Goal: Task Accomplishment & Management: Use online tool/utility

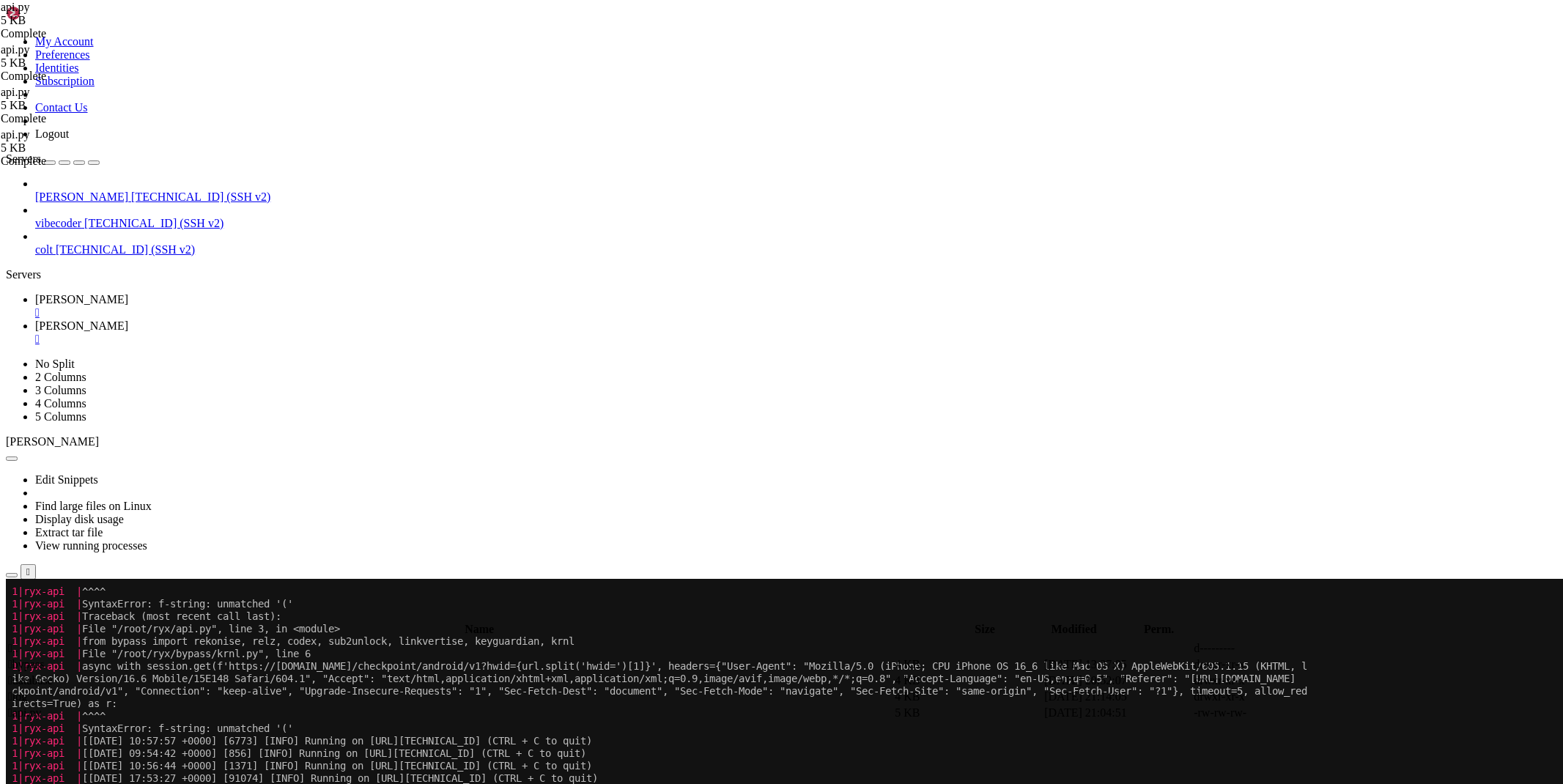
scroll to position [8, 2]
click at [19, 642] on span " .." at bounding box center [13, 647] width 11 height 13
click at [220, 293] on link "[PERSON_NAME] " at bounding box center [796, 305] width 1522 height 26
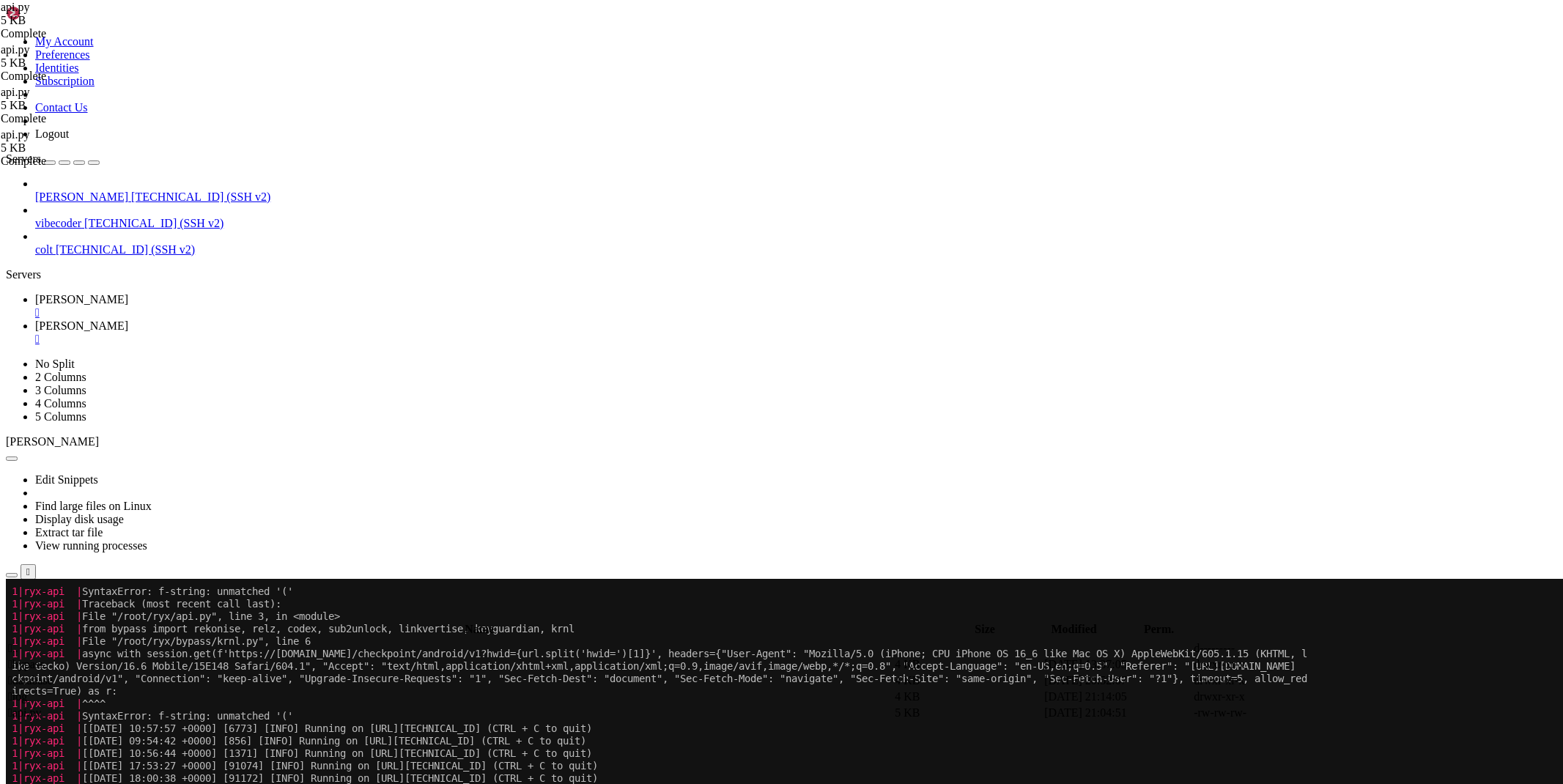
scroll to position [2789, 0]
click at [295, 320] on link "[PERSON_NAME] " at bounding box center [796, 333] width 1522 height 26
click at [128, 293] on span "[PERSON_NAME]" at bounding box center [81, 298] width 93 height 13
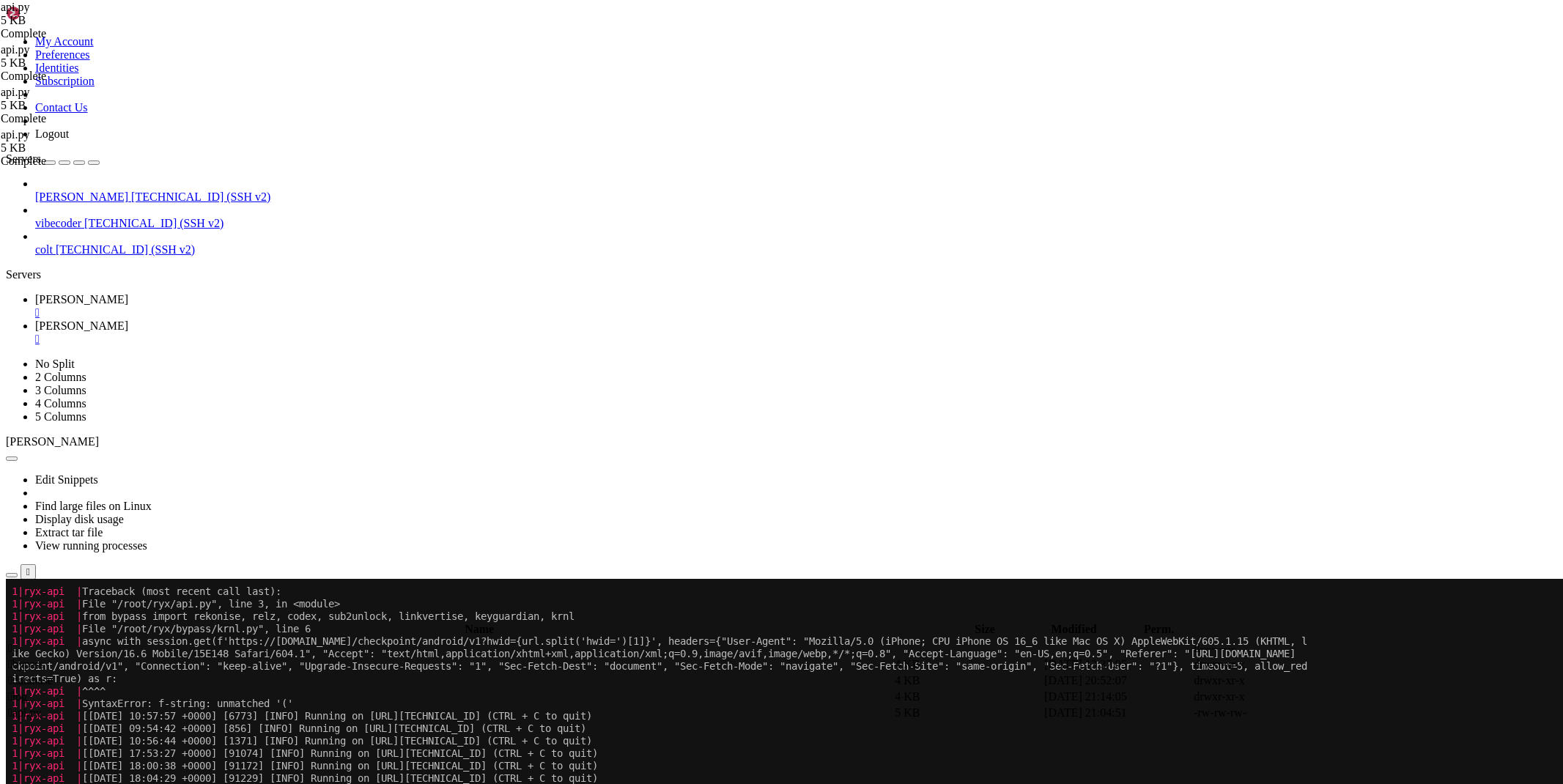
click at [281, 320] on link "[PERSON_NAME] " at bounding box center [796, 333] width 1522 height 26
click at [19, 642] on span " .." at bounding box center [13, 647] width 11 height 13
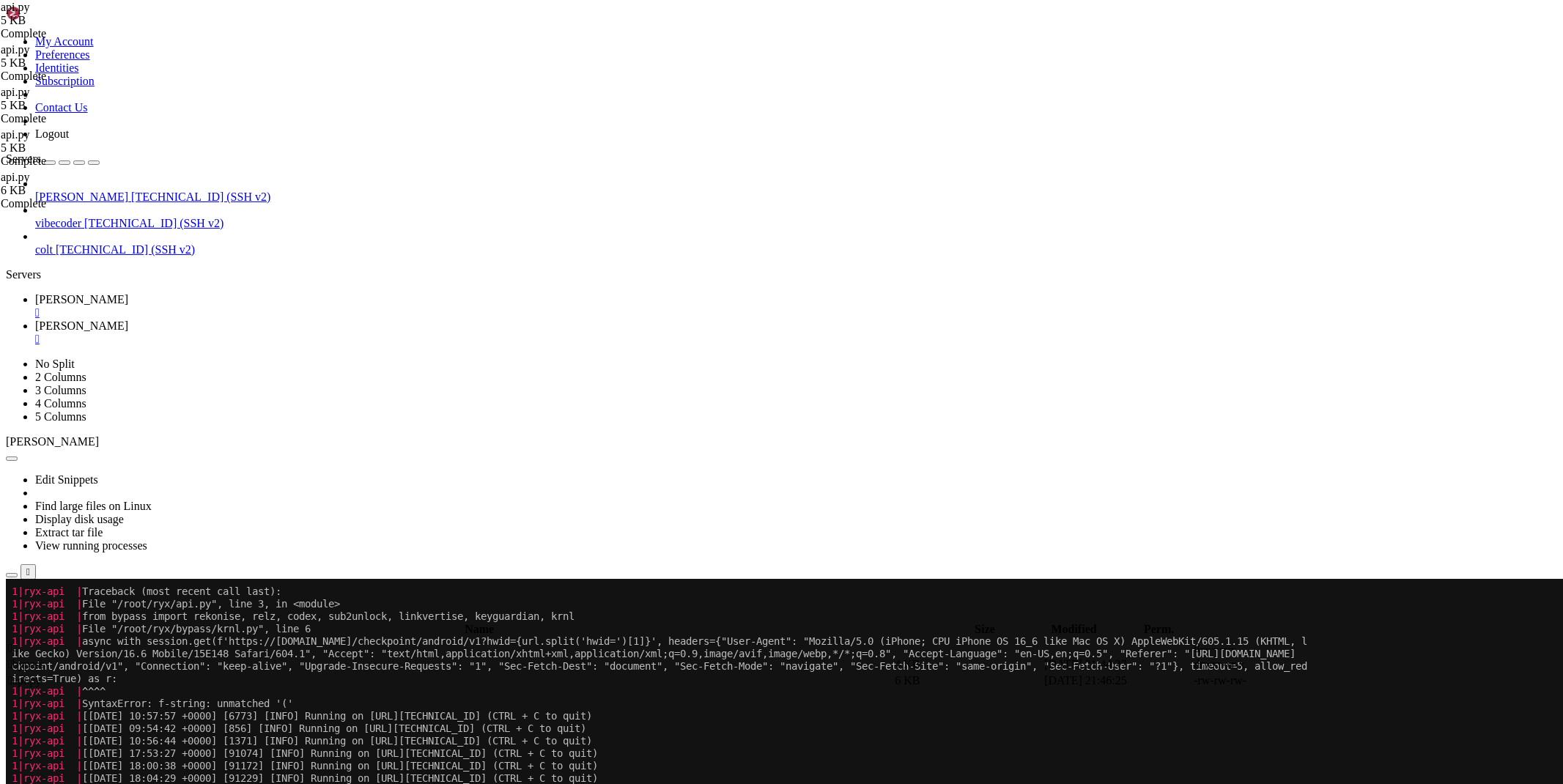
click at [44, 658] on span " bypass" at bounding box center [25, 664] width 36 height 13
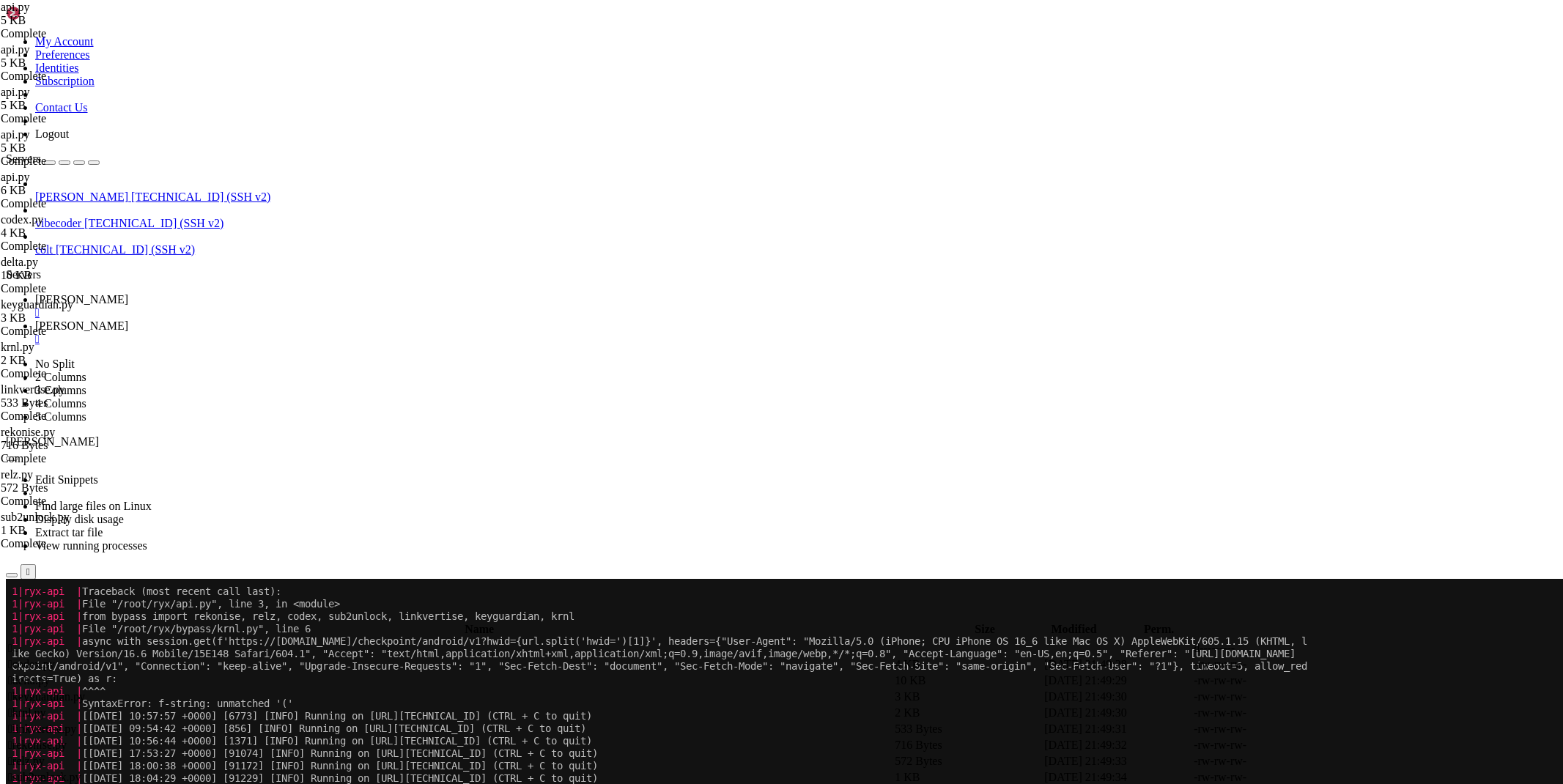
click at [35, 293] on icon at bounding box center [35, 298] width 0 height 13
click at [128, 320] on span "[PERSON_NAME]" at bounding box center [81, 326] width 93 height 13
click at [13, 642] on span "" at bounding box center [10, 647] width 5 height 13
type input "/root/bypasser"
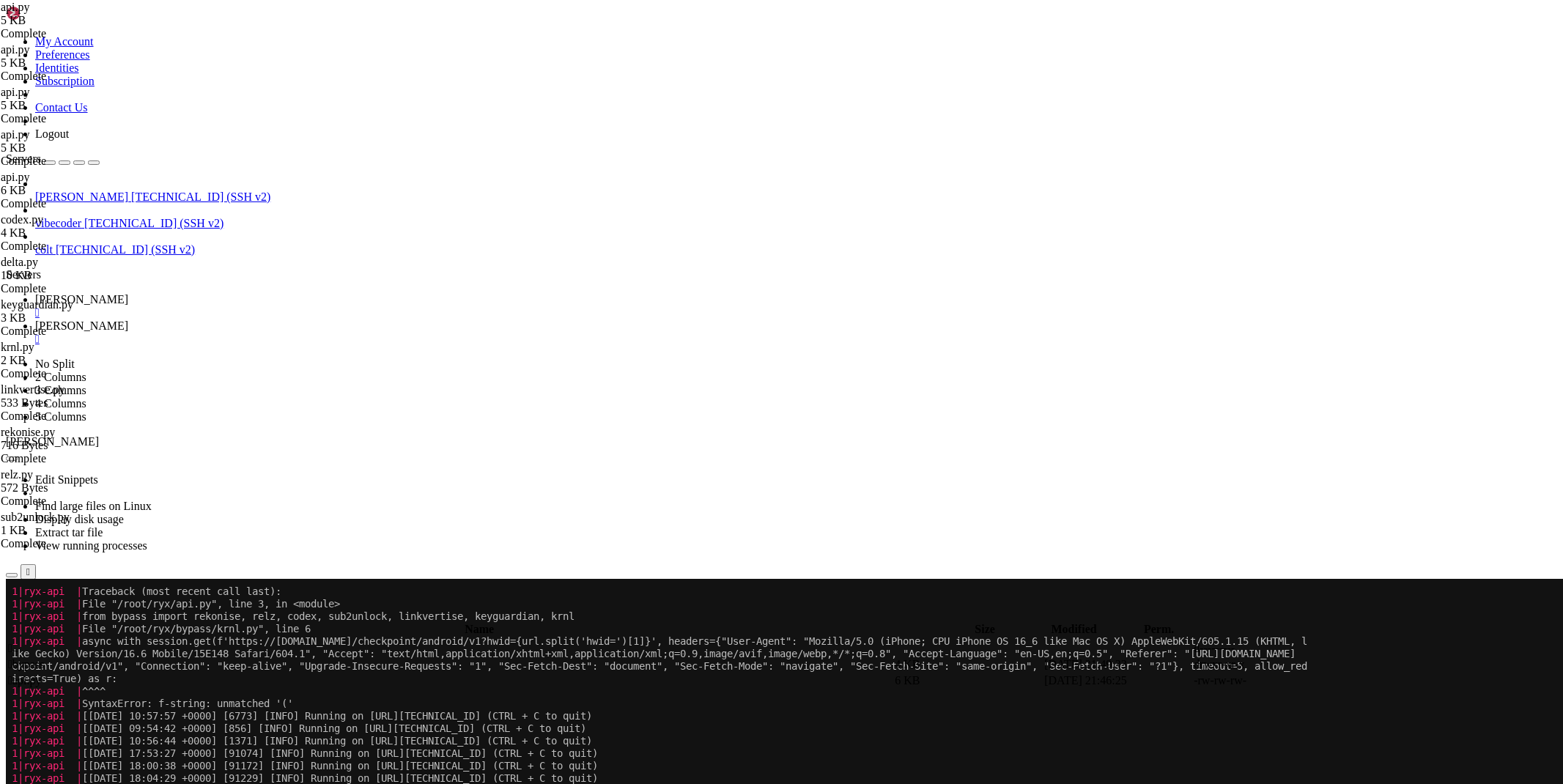
click at [1343, 681] on link at bounding box center [1343, 681] width 0 height 0
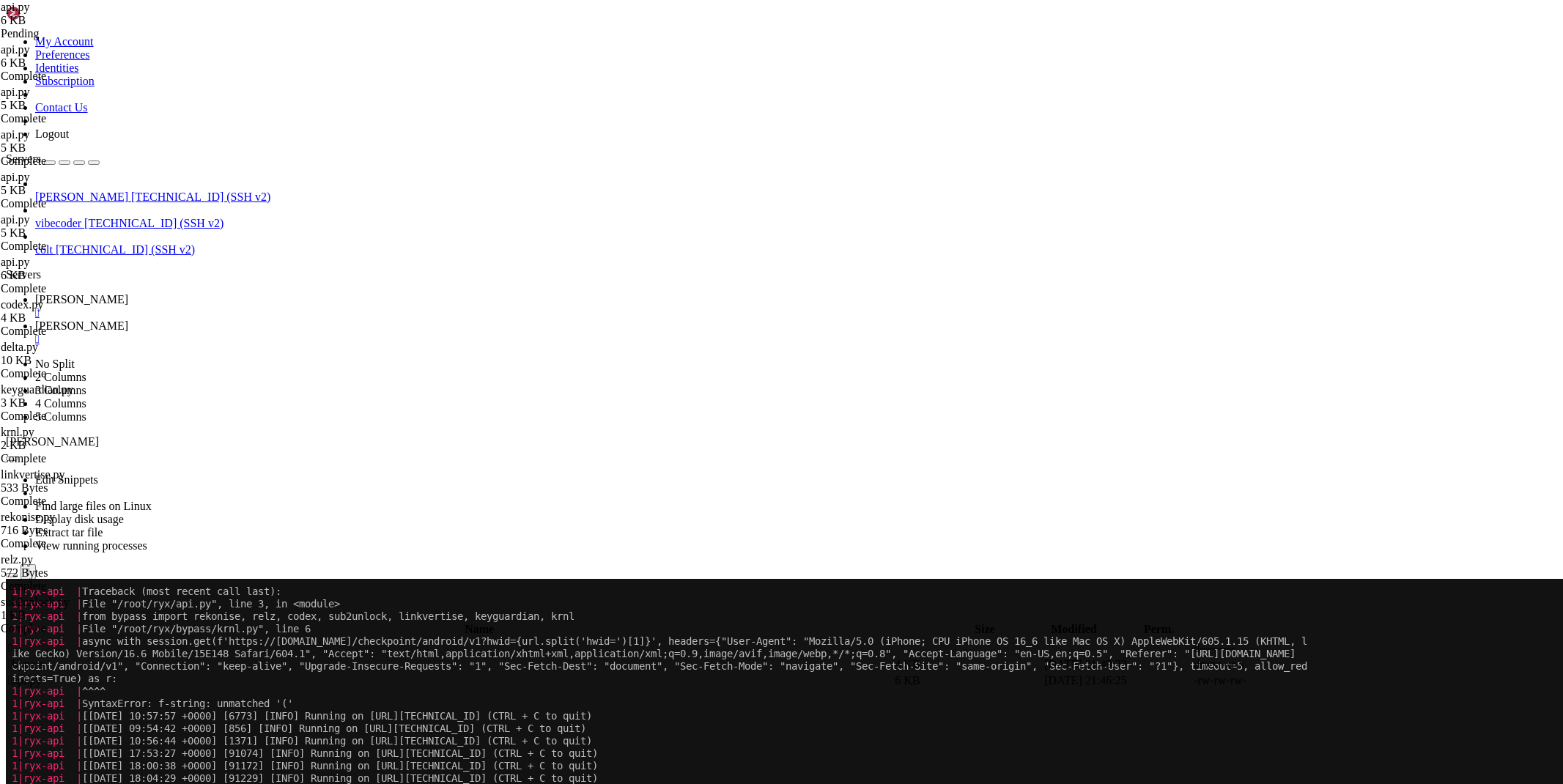
type textarea "async def _start_(): await [DOMAIN_NAME]_task(host='[TECHNICAL_ID]', port=1488)"
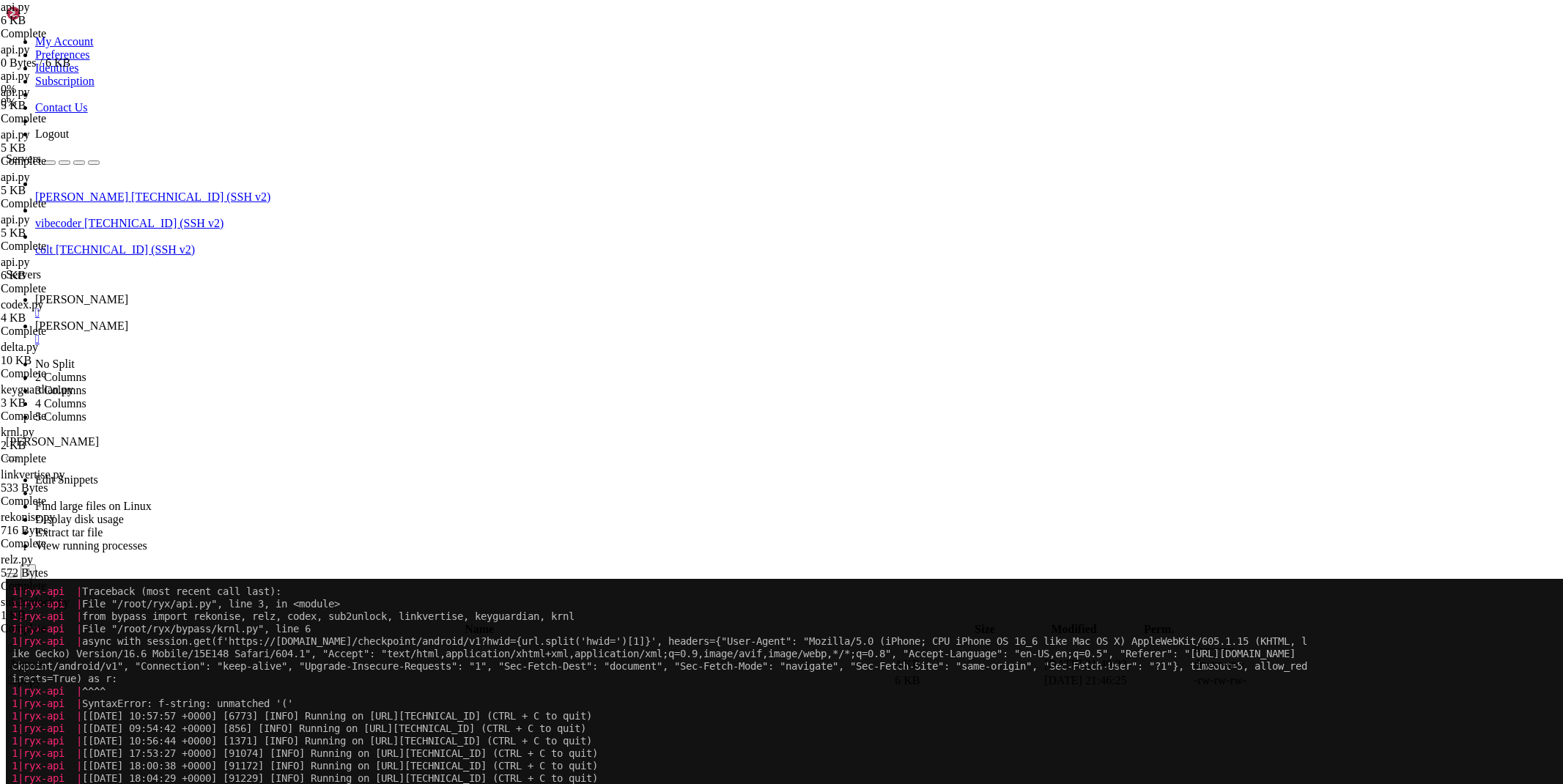
click at [35, 293] on icon at bounding box center [35, 298] width 0 height 13
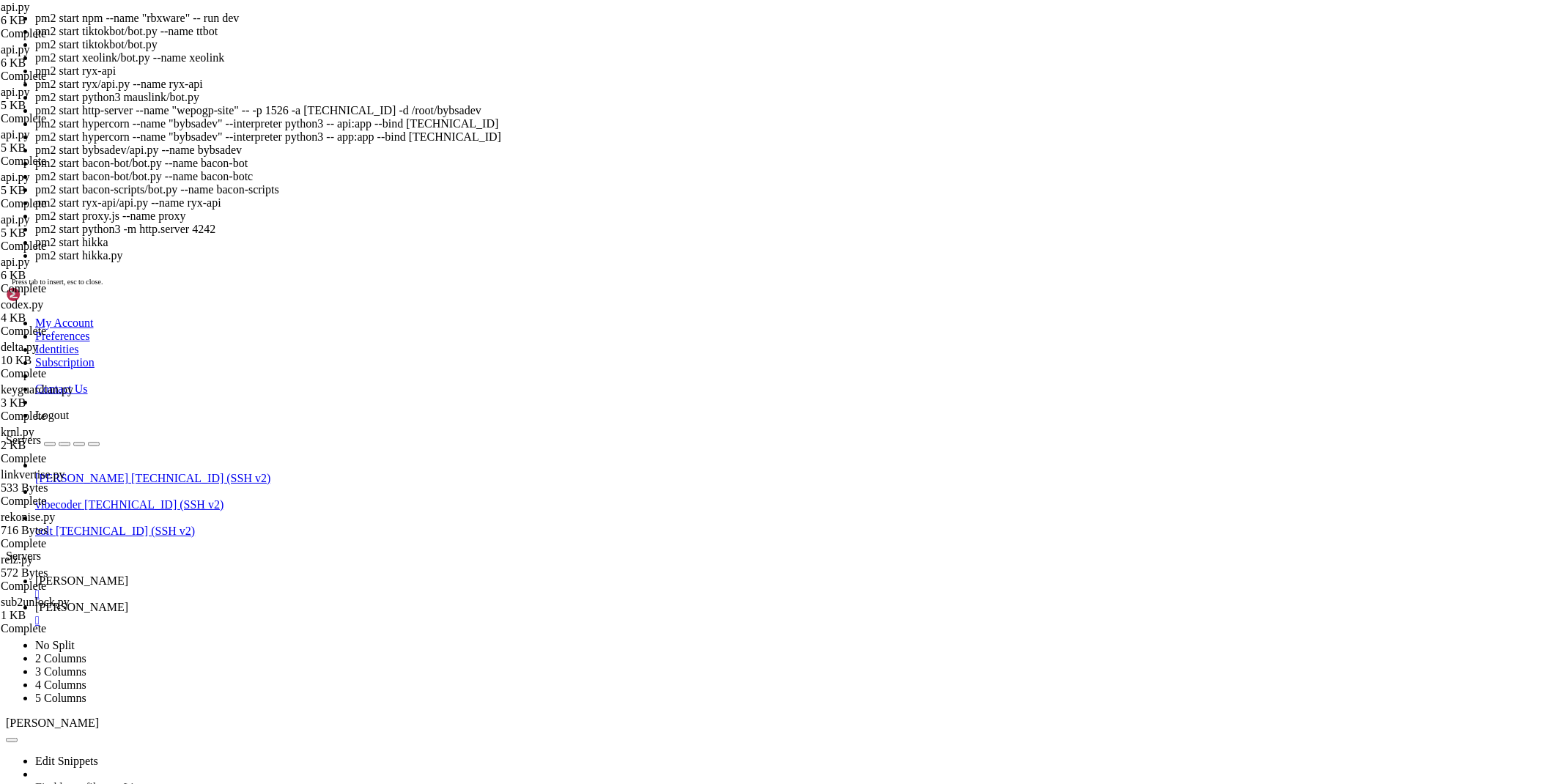
click at [272, 601] on link "[PERSON_NAME] " at bounding box center [796, 613] width 1522 height 26
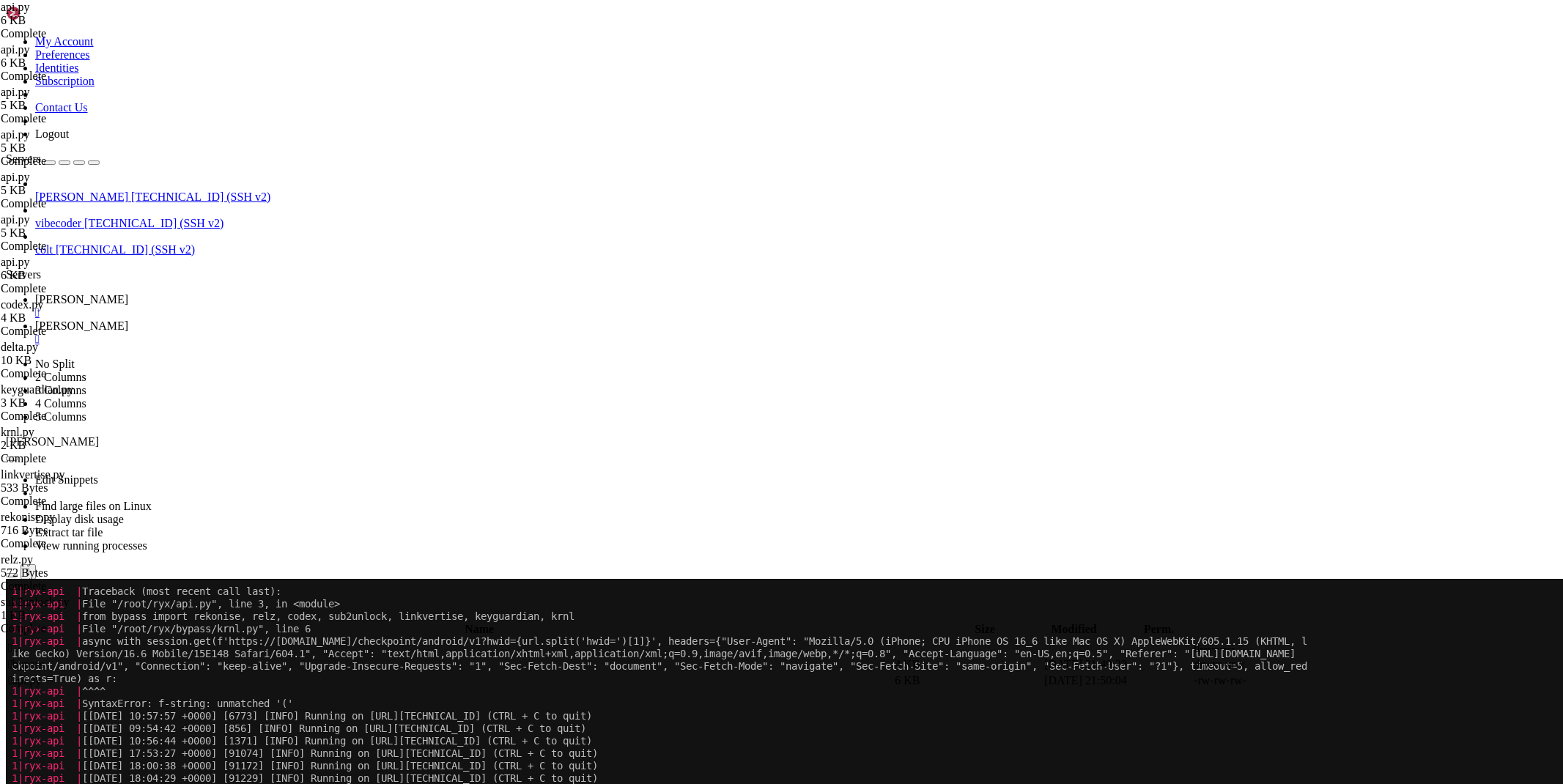
click at [35, 293] on icon at bounding box center [35, 298] width 0 height 13
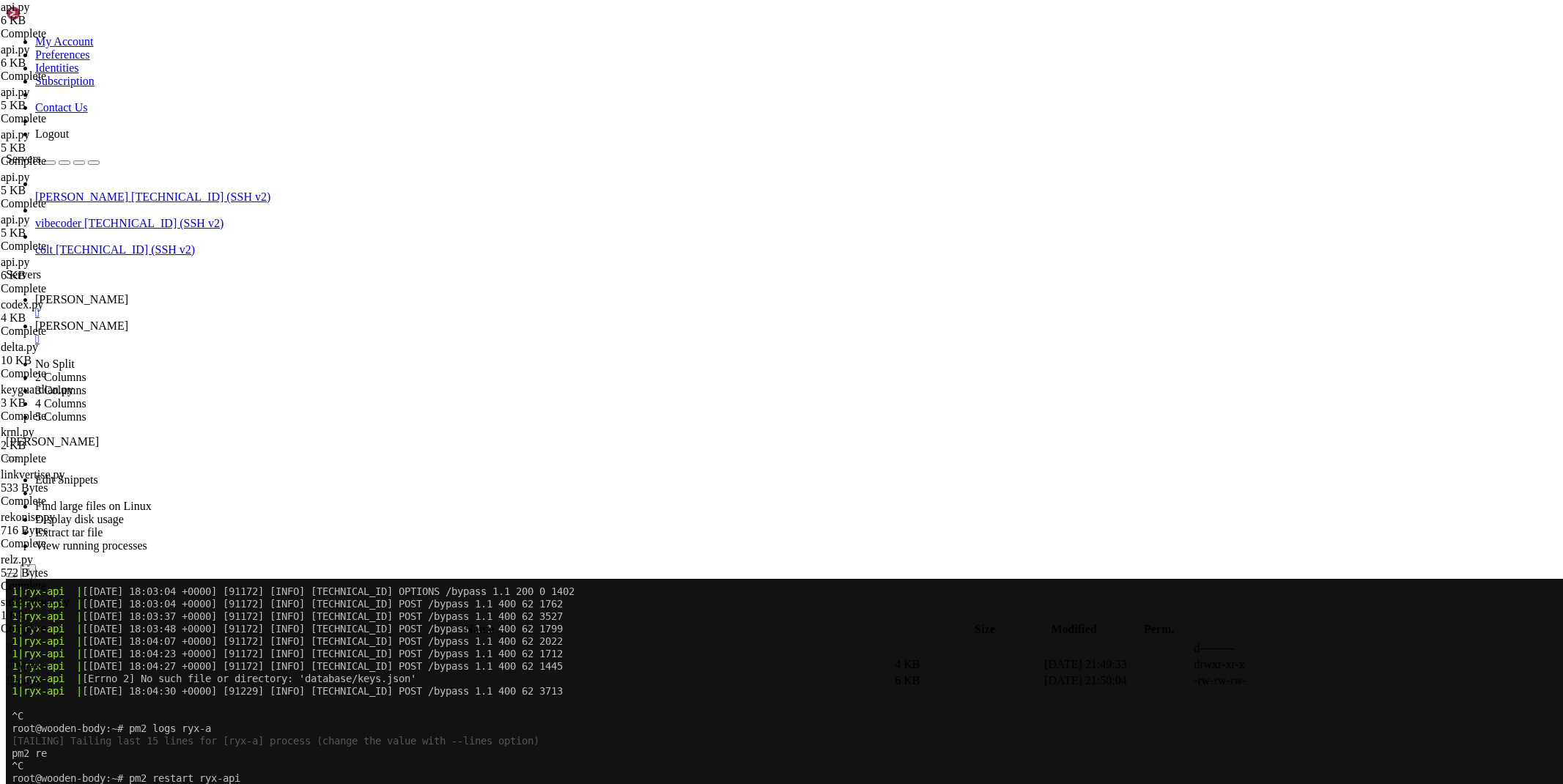
scroll to position [3101, 0]
click at [35, 320] on icon at bounding box center [35, 326] width 0 height 13
click at [211, 293] on link "[PERSON_NAME] " at bounding box center [796, 305] width 1522 height 26
drag, startPoint x: 1447, startPoint y: 773, endPoint x: 1501, endPoint y: 777, distance: 54.1
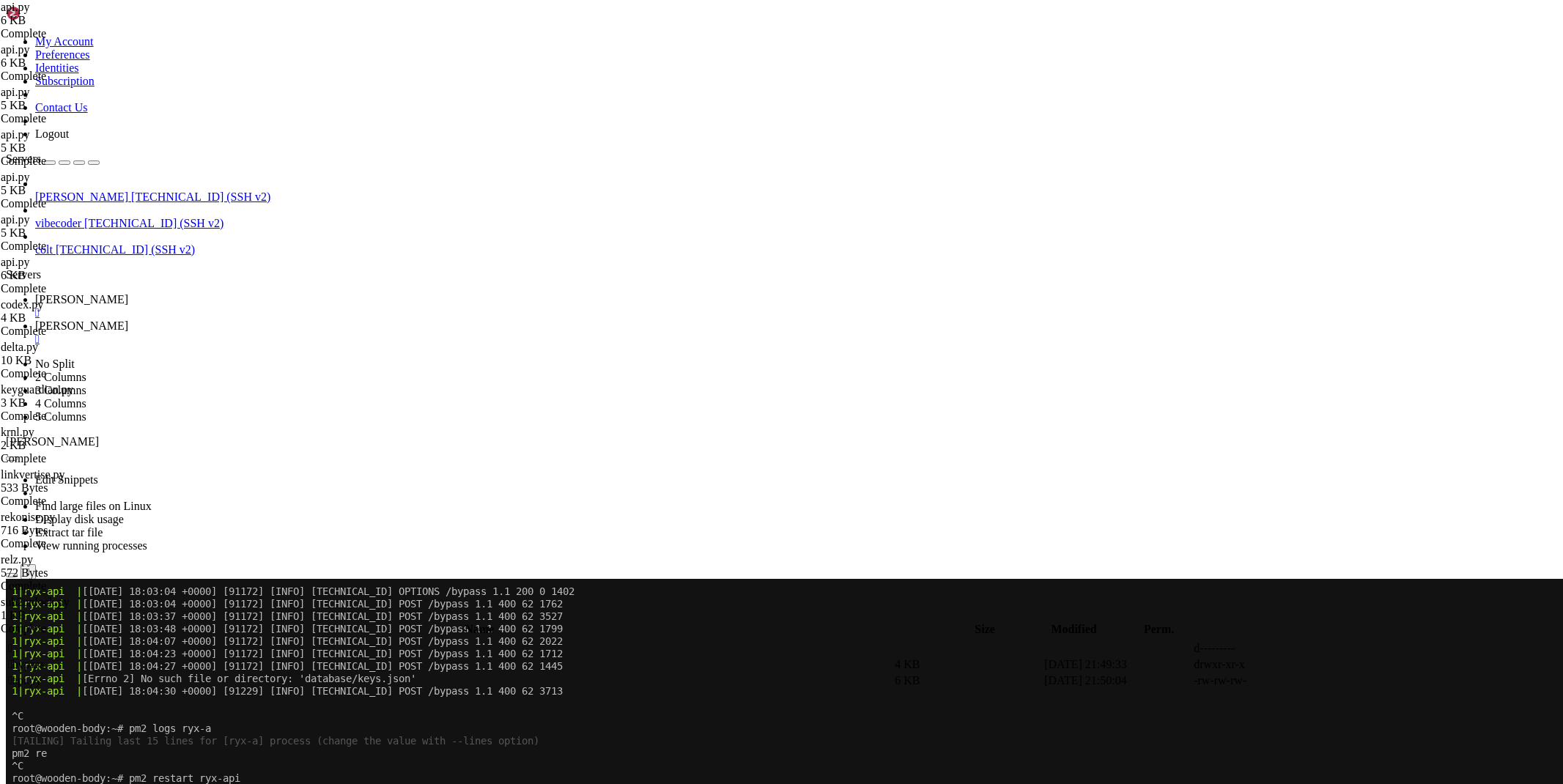
copy span "[TECHNICAL_ID]"
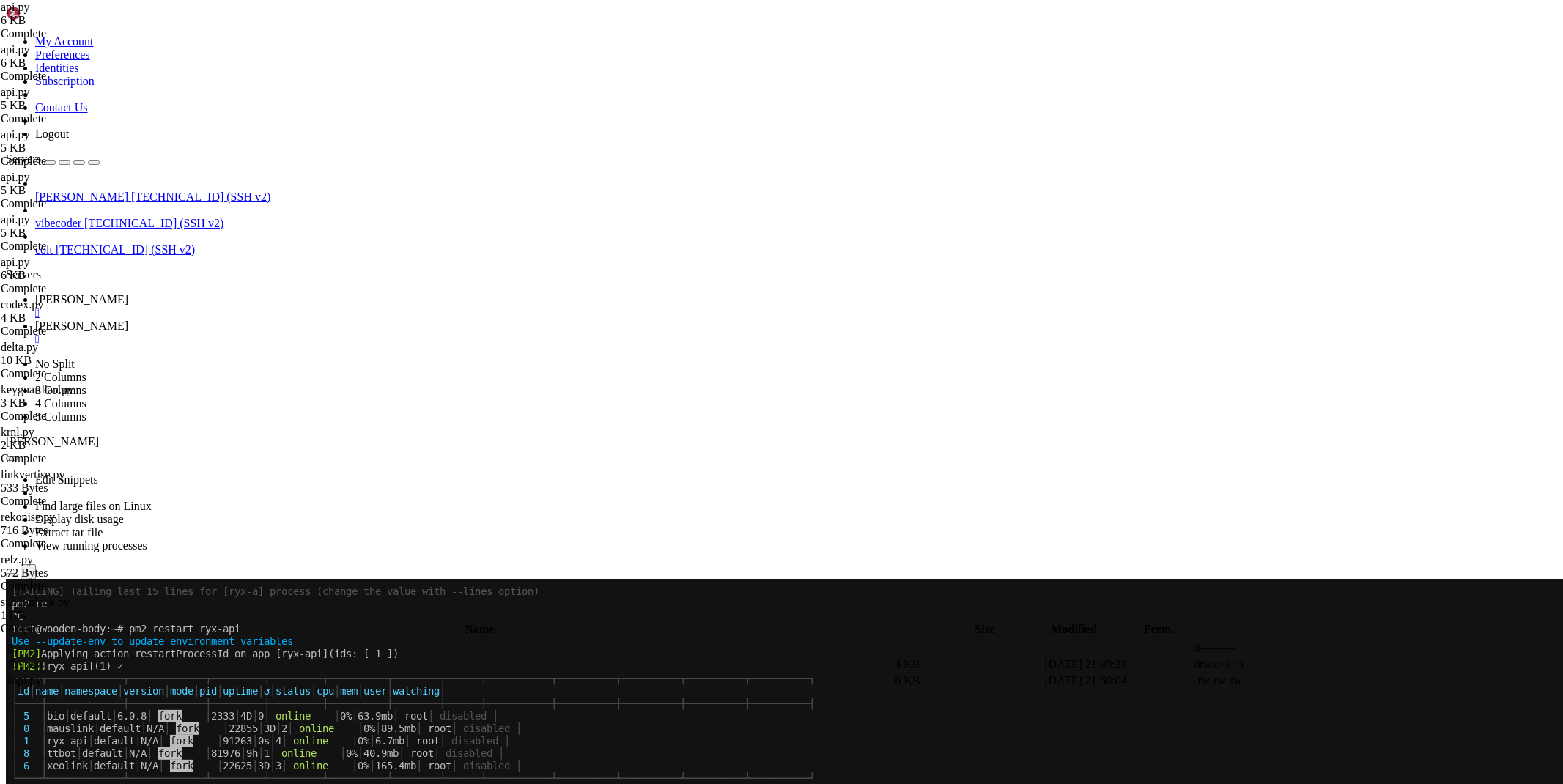
scroll to position [3287, 0]
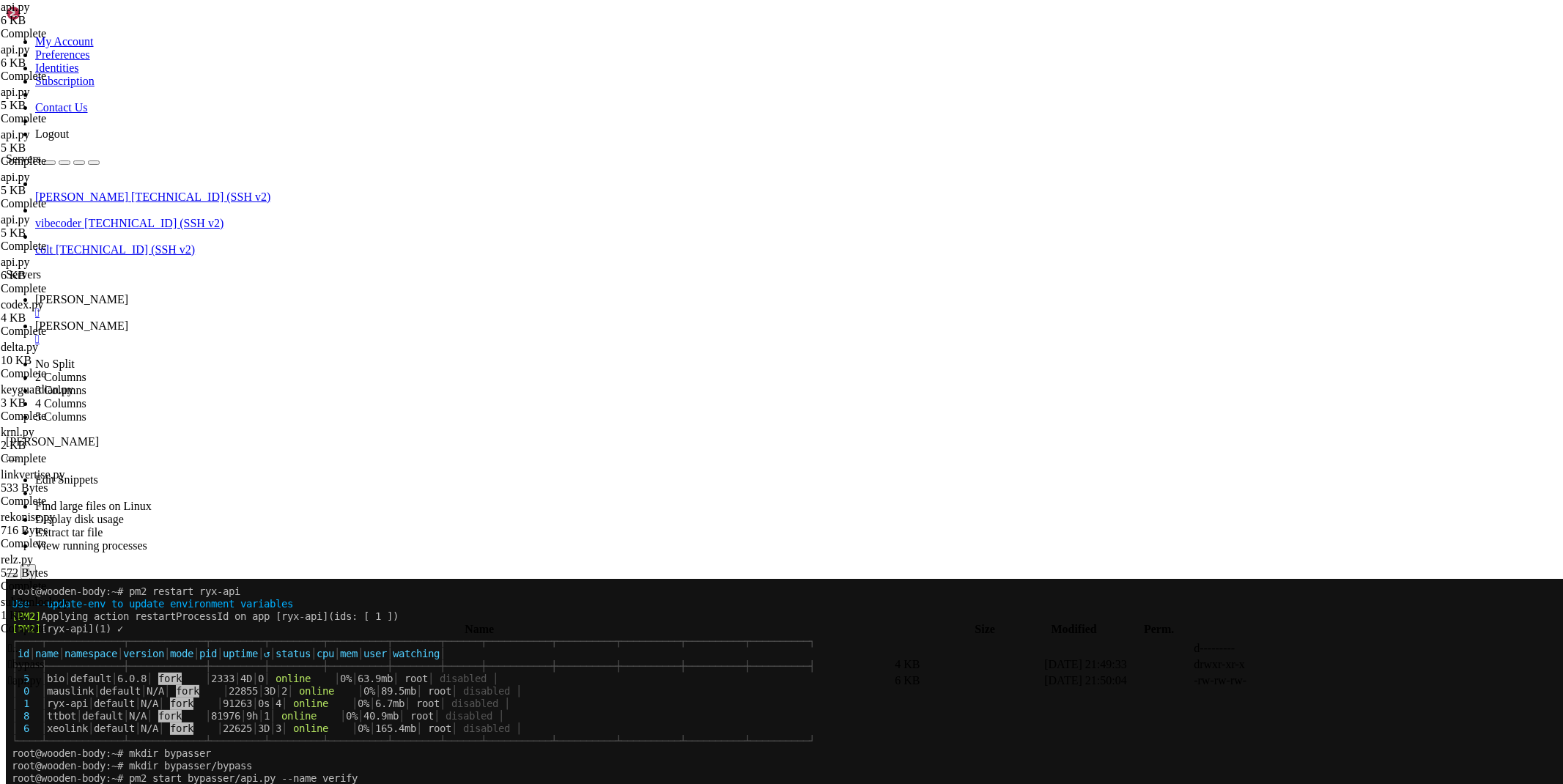
click at [272, 320] on link "[PERSON_NAME] " at bounding box center [796, 333] width 1522 height 26
type textarea "if status == 'Success': await _add_(url, r)"
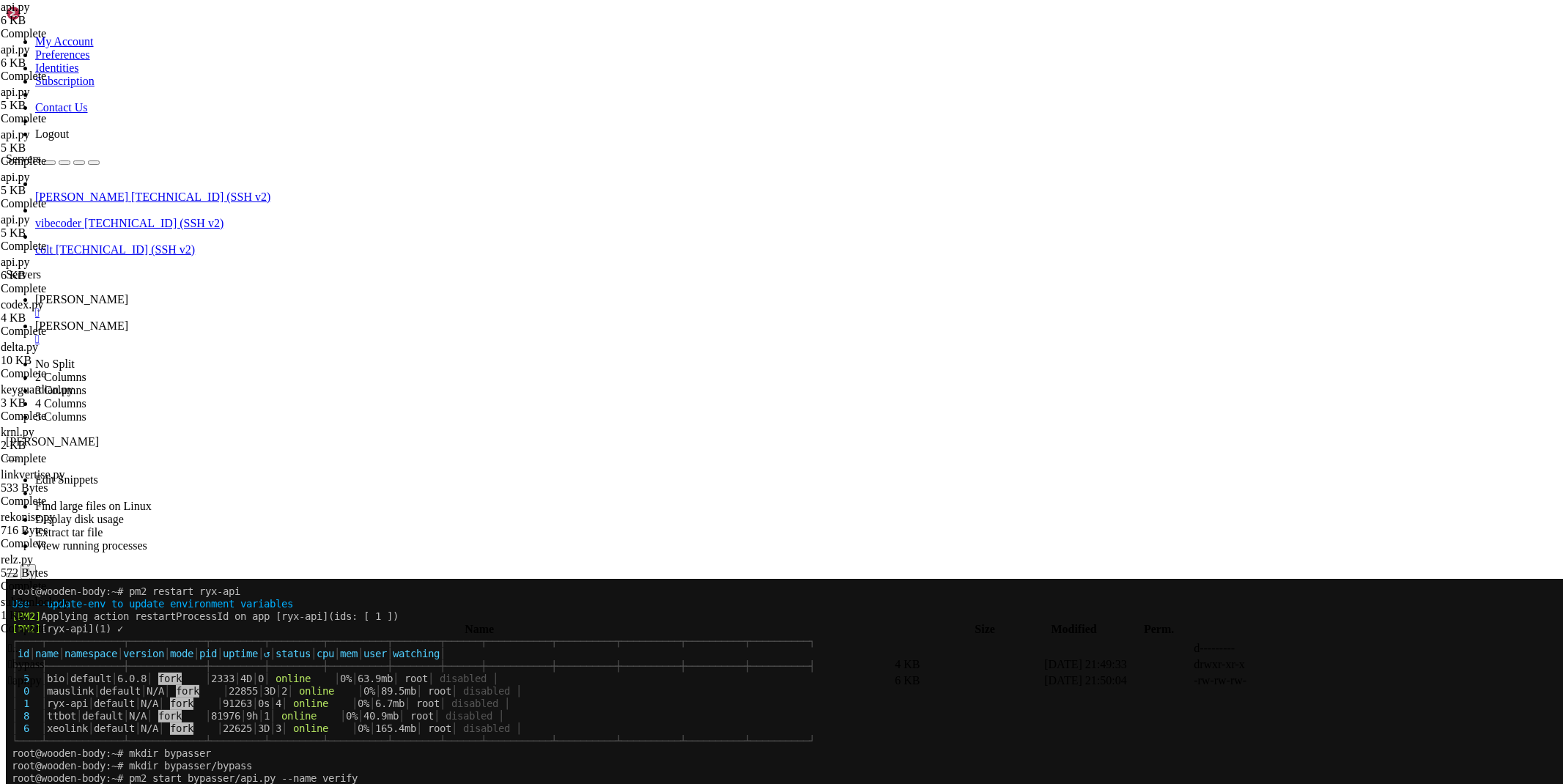
click at [211, 605] on div "/root/bypasser" at bounding box center [782, 612] width 1551 height 16
click at [35, 293] on icon at bounding box center [35, 298] width 0 height 13
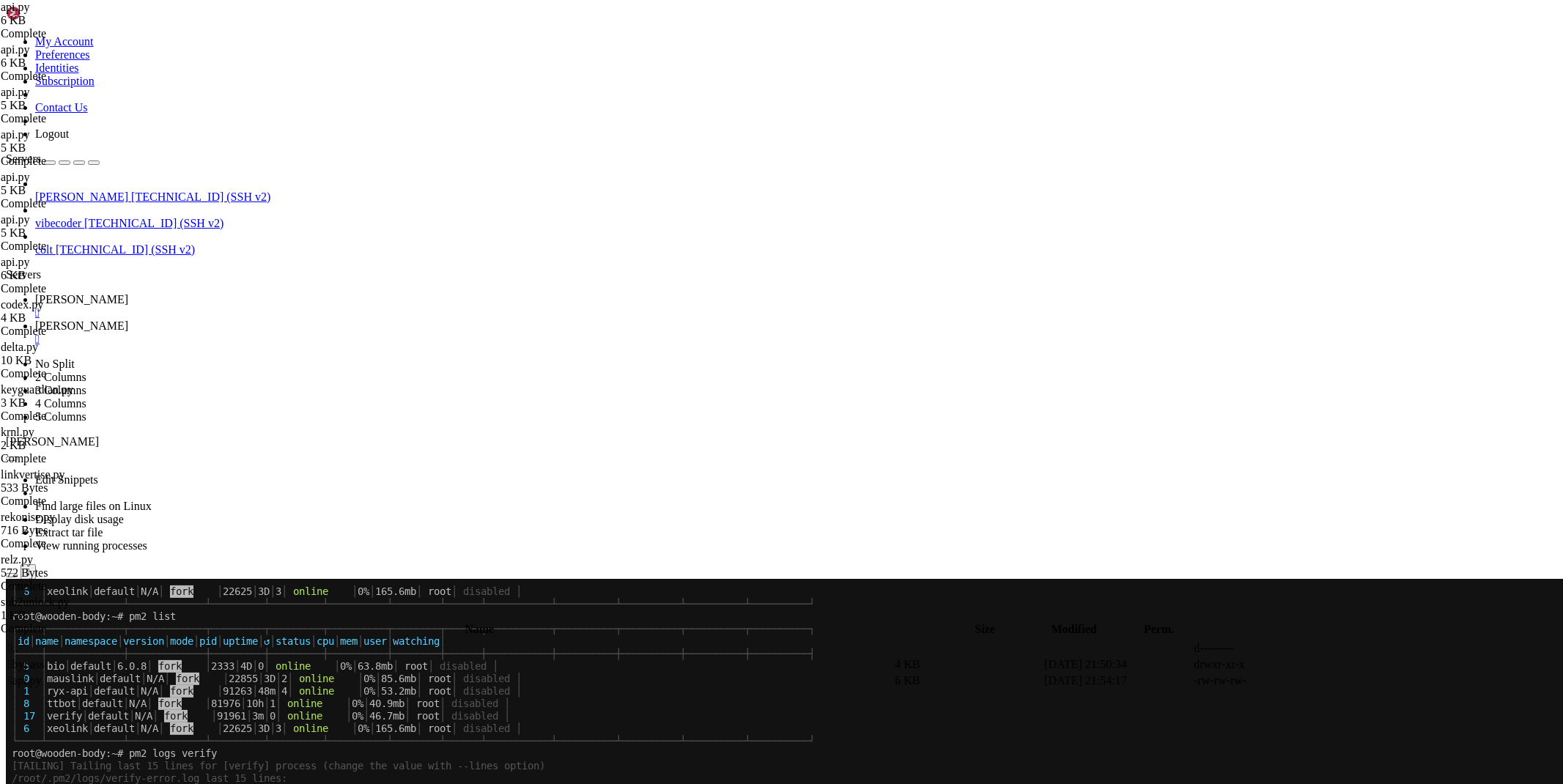
scroll to position [3747, 0]
click at [128, 320] on span "[PERSON_NAME]" at bounding box center [81, 326] width 93 height 13
click at [1343, 681] on icon at bounding box center [1343, 681] width 0 height 0
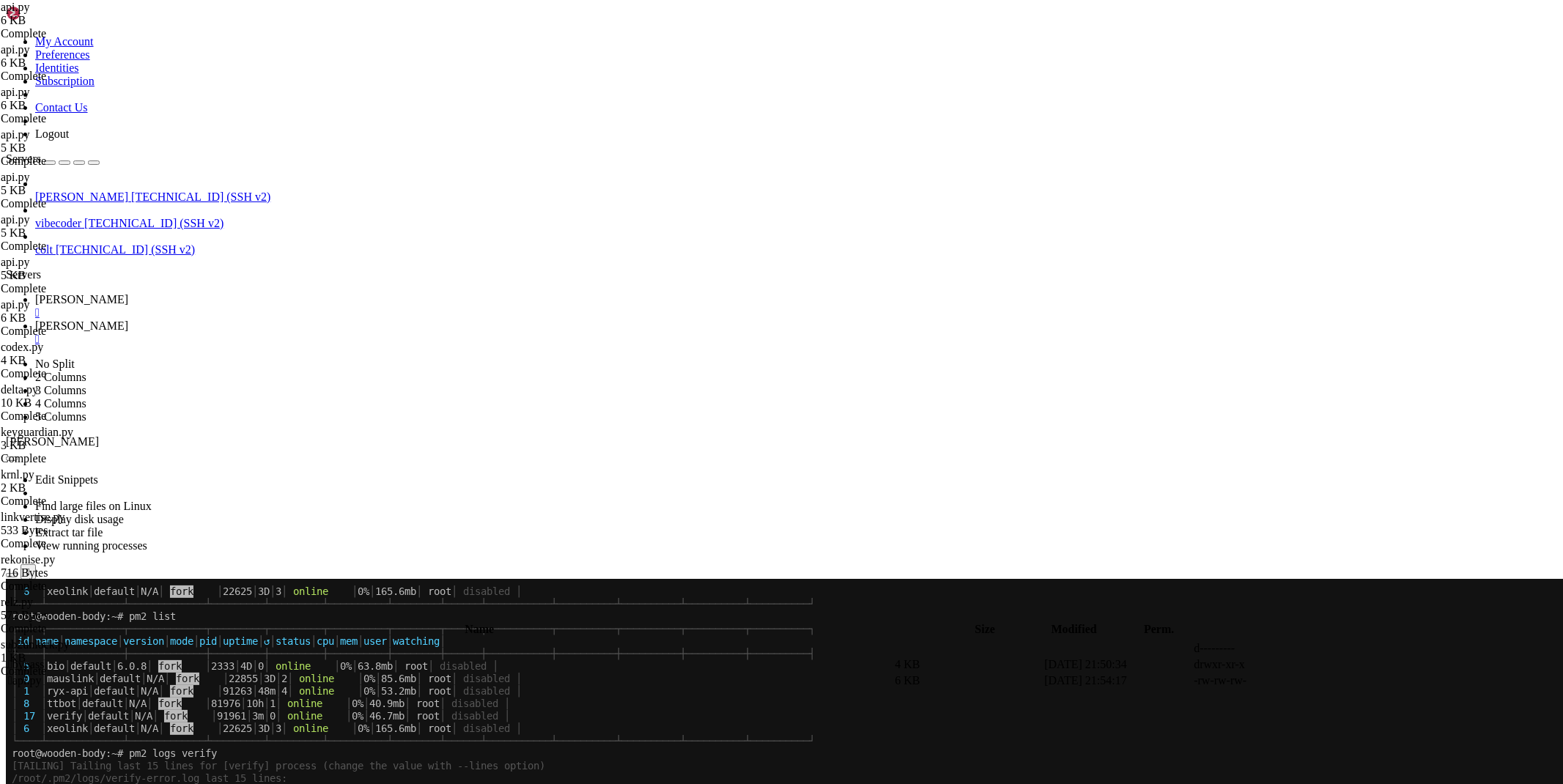
paste textarea
type textarea "[DOMAIN_NAME](_start_())"
click at [35, 293] on icon at bounding box center [35, 298] width 0 height 13
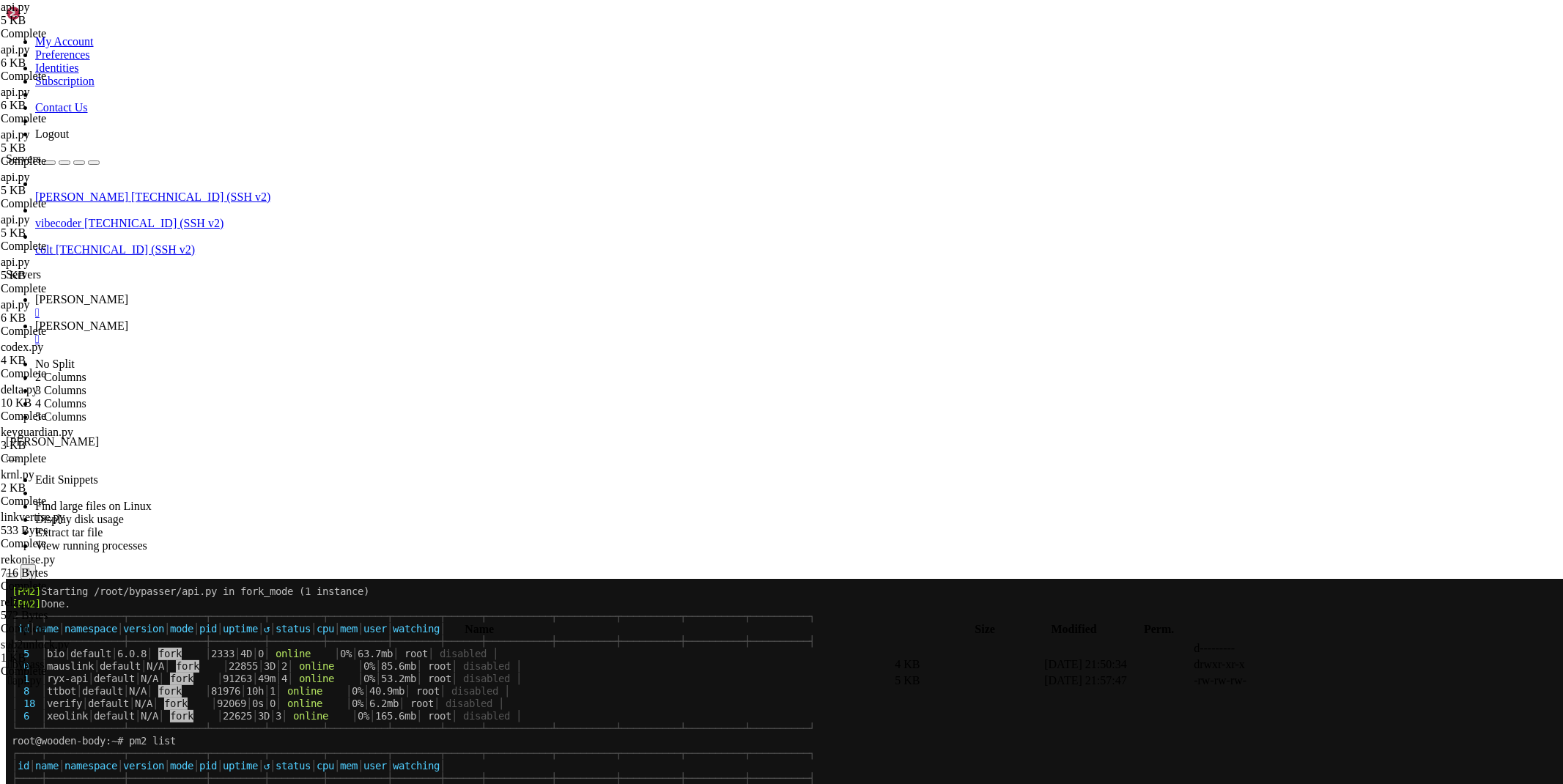
scroll to position [4147, 0]
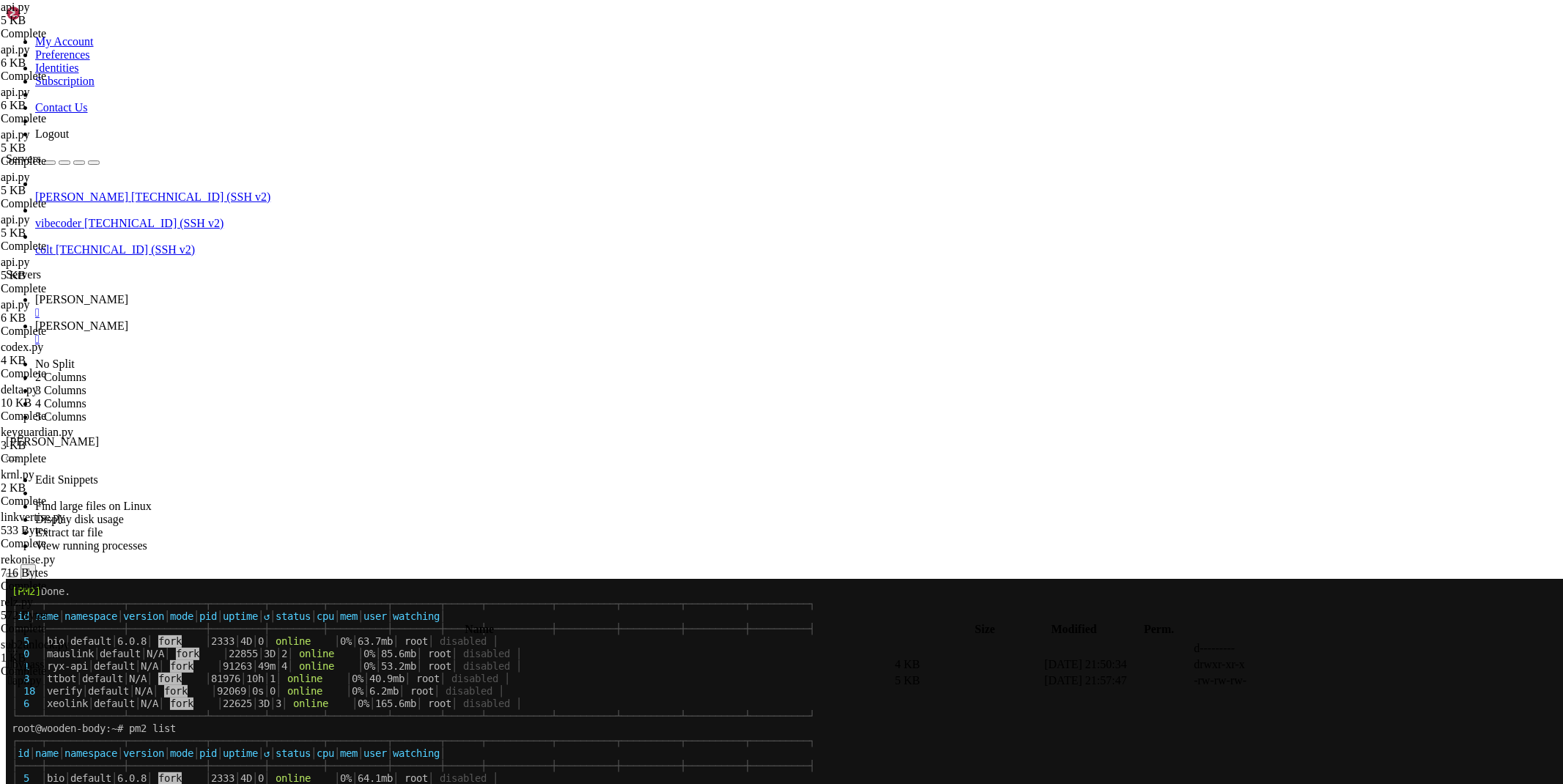
click at [35, 320] on icon at bounding box center [35, 326] width 0 height 13
click at [44, 658] on span " bypass" at bounding box center [25, 664] width 36 height 13
type input "/root/bypasser/bypass"
click at [1343, 728] on icon at bounding box center [1343, 728] width 0 height 0
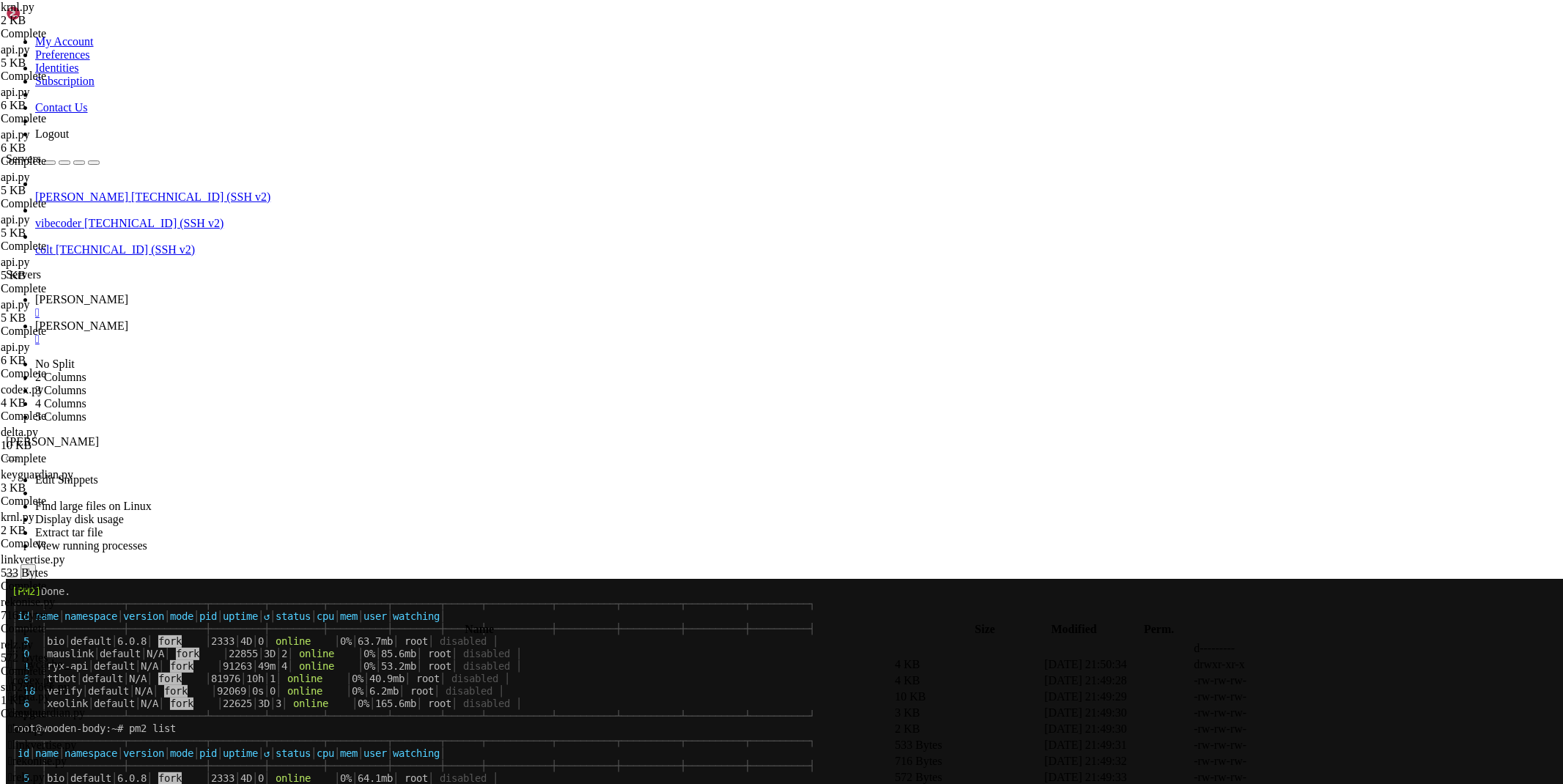
drag, startPoint x: 415, startPoint y: 263, endPoint x: 134, endPoint y: 260, distance: 281.0
click at [134, 260] on div "My Account Preferences Identities Subscription Contact Us Logout Servers [PERSO…" at bounding box center [782, 707] width 1551 height 1403
type textarea "print([DOMAIN_NAME](krnl(input('url - '))))"
click at [1343, 713] on link at bounding box center [1343, 713] width 0 height 0
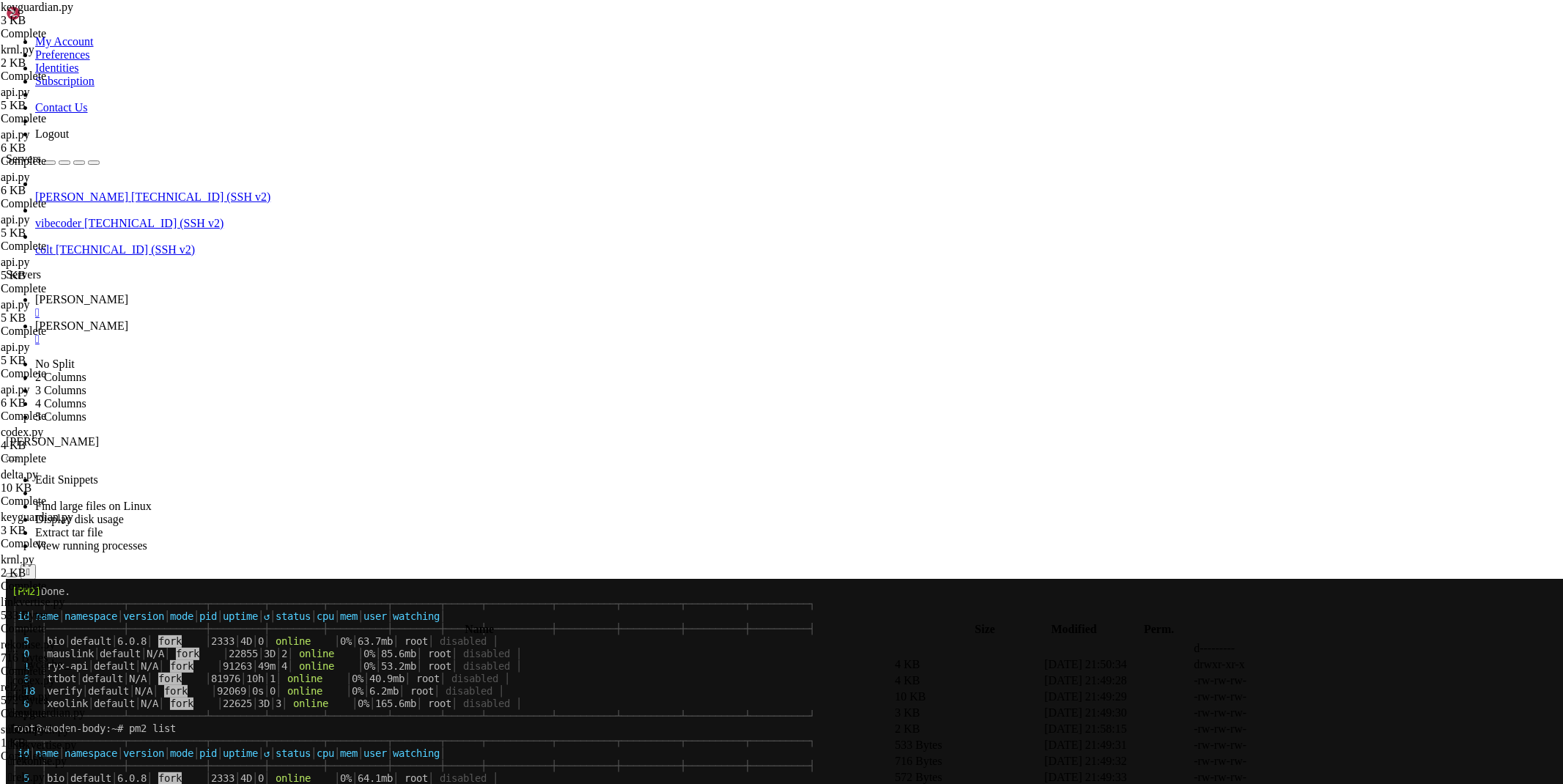
click at [1343, 696] on link at bounding box center [1343, 696] width 0 height 0
drag, startPoint x: 272, startPoint y: 746, endPoint x: 207, endPoint y: 731, distance: 66.7
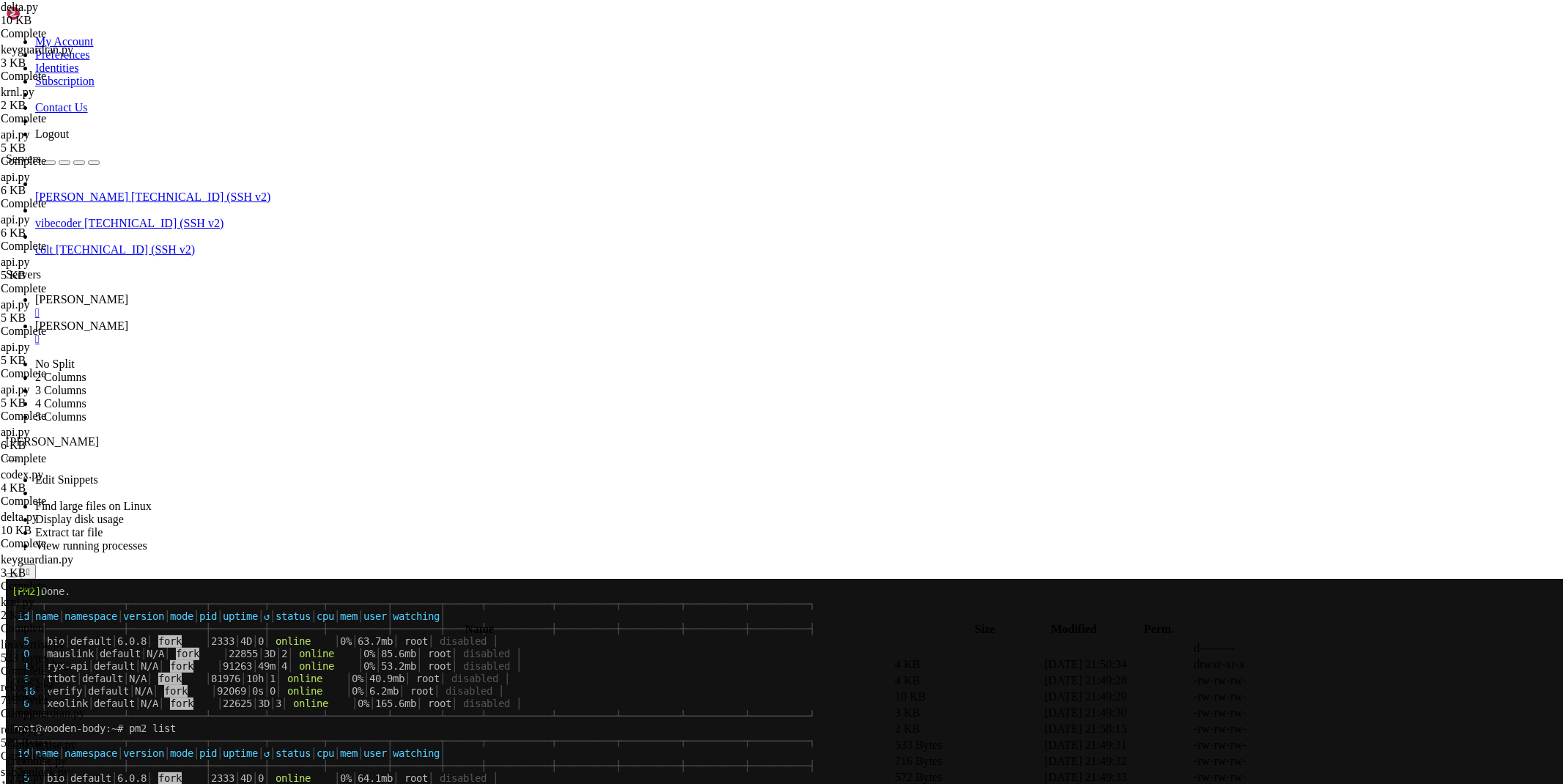
type textarea "rr=[DOMAIN_NAME](delta(input('url - ')))"
click at [1343, 681] on link at bounding box center [1343, 681] width 0 height 0
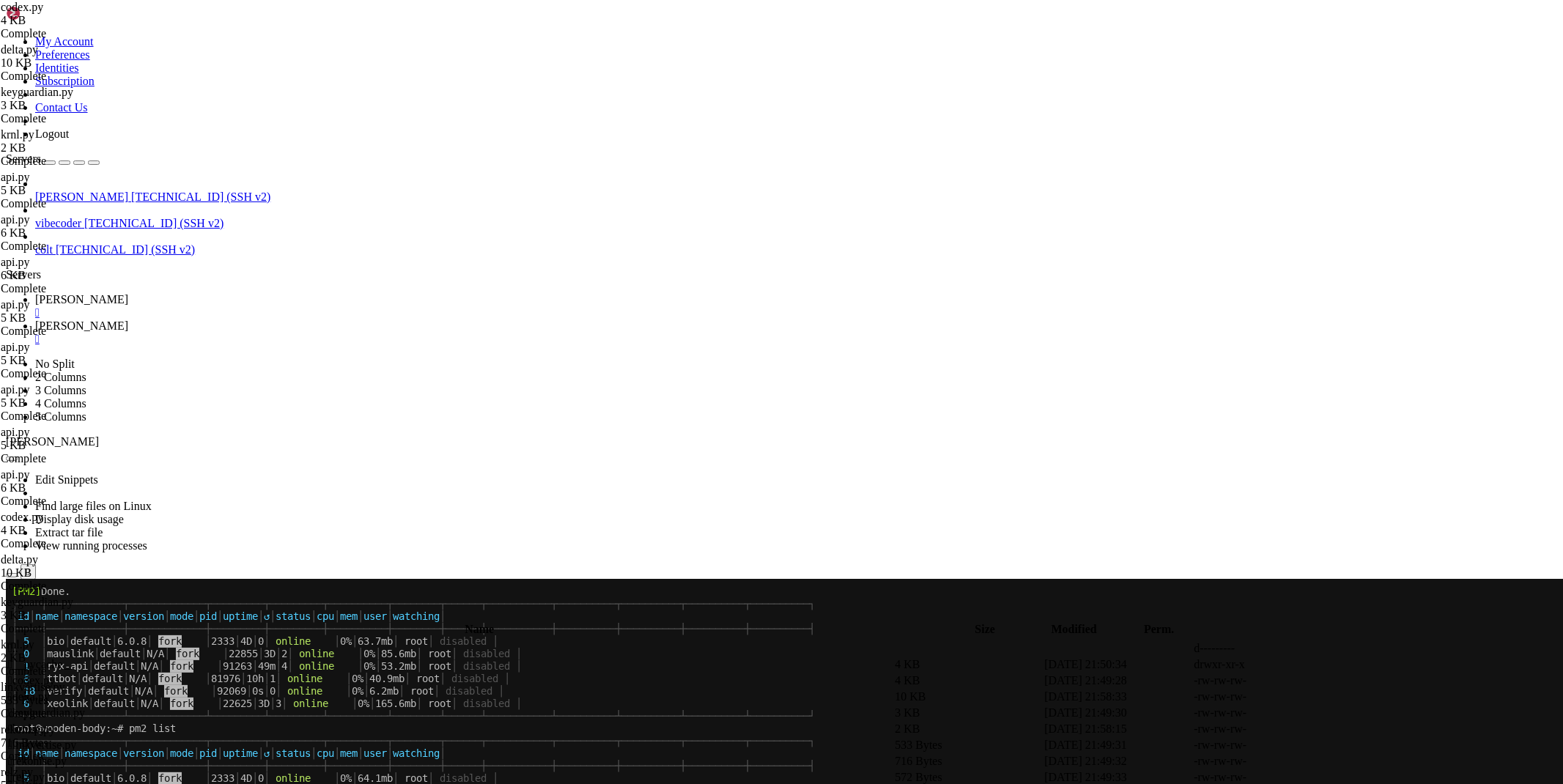
click at [1343, 783] on icon at bounding box center [1343, 794] width 0 height 0
click at [1343, 777] on icon at bounding box center [1343, 777] width 0 height 0
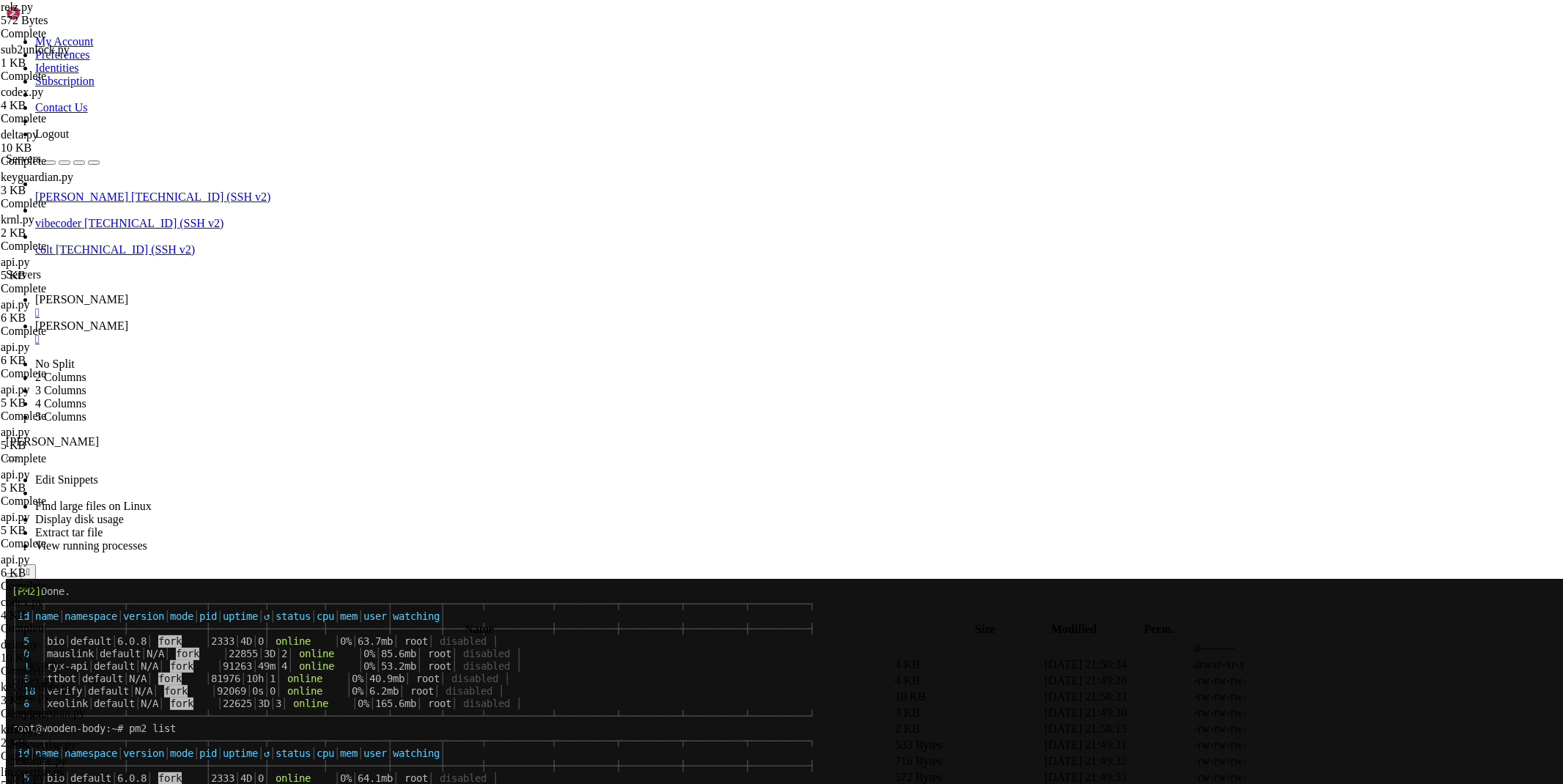
click at [1343, 762] on icon at bounding box center [1343, 762] width 0 height 0
click at [1343, 745] on icon at bounding box center [1343, 745] width 0 height 0
drag, startPoint x: 228, startPoint y: 9, endPoint x: 282, endPoint y: 53, distance: 69.7
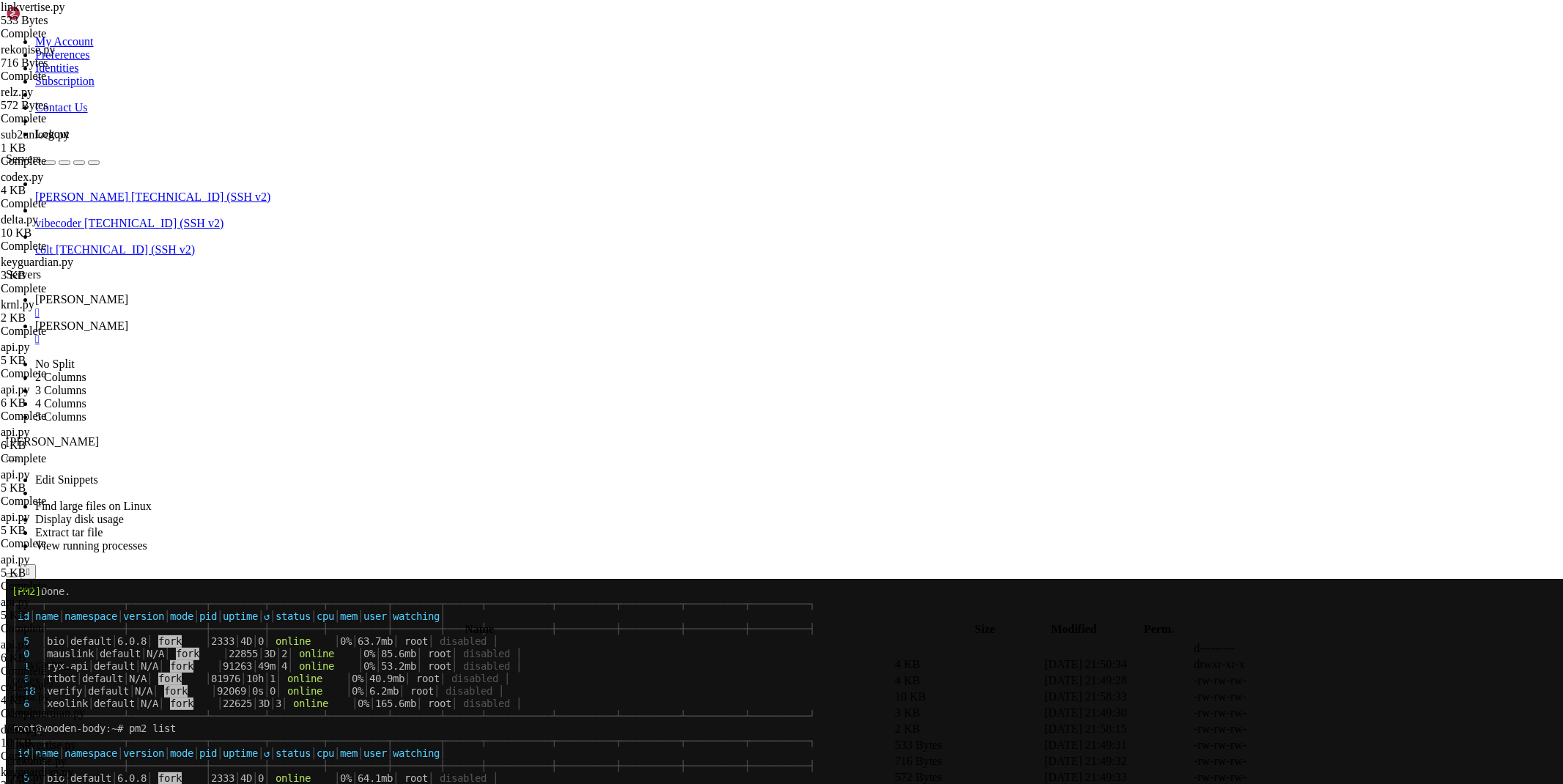
click at [128, 293] on span "[PERSON_NAME]" at bounding box center [81, 298] width 93 height 13
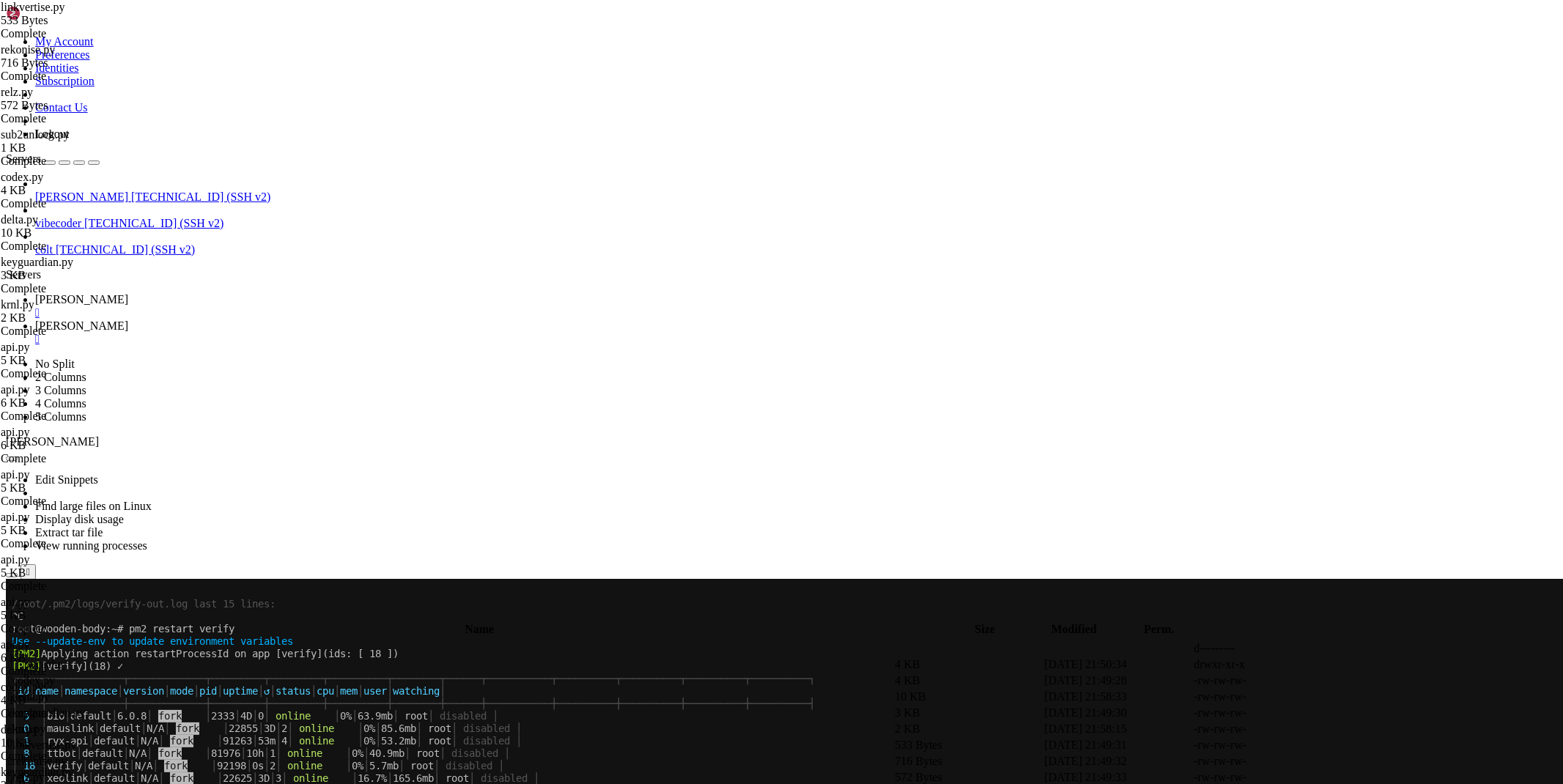
scroll to position [4781, 0]
click at [35, 320] on icon at bounding box center [35, 326] width 0 height 13
click at [13, 642] on span "" at bounding box center [10, 647] width 5 height 13
click at [1343, 681] on icon at bounding box center [1343, 681] width 0 height 0
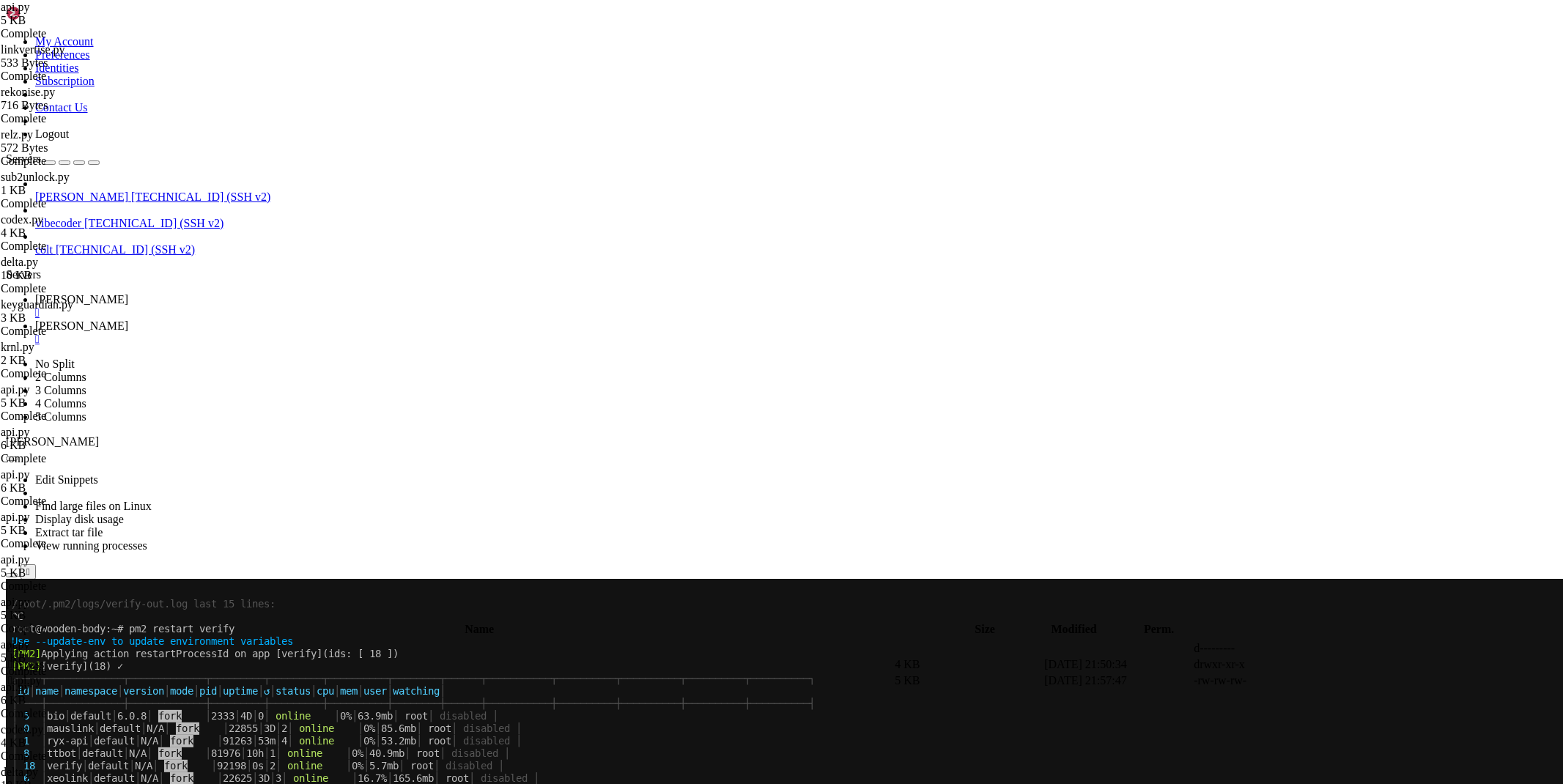
click at [228, 293] on link "[PERSON_NAME] " at bounding box center [796, 305] width 1522 height 26
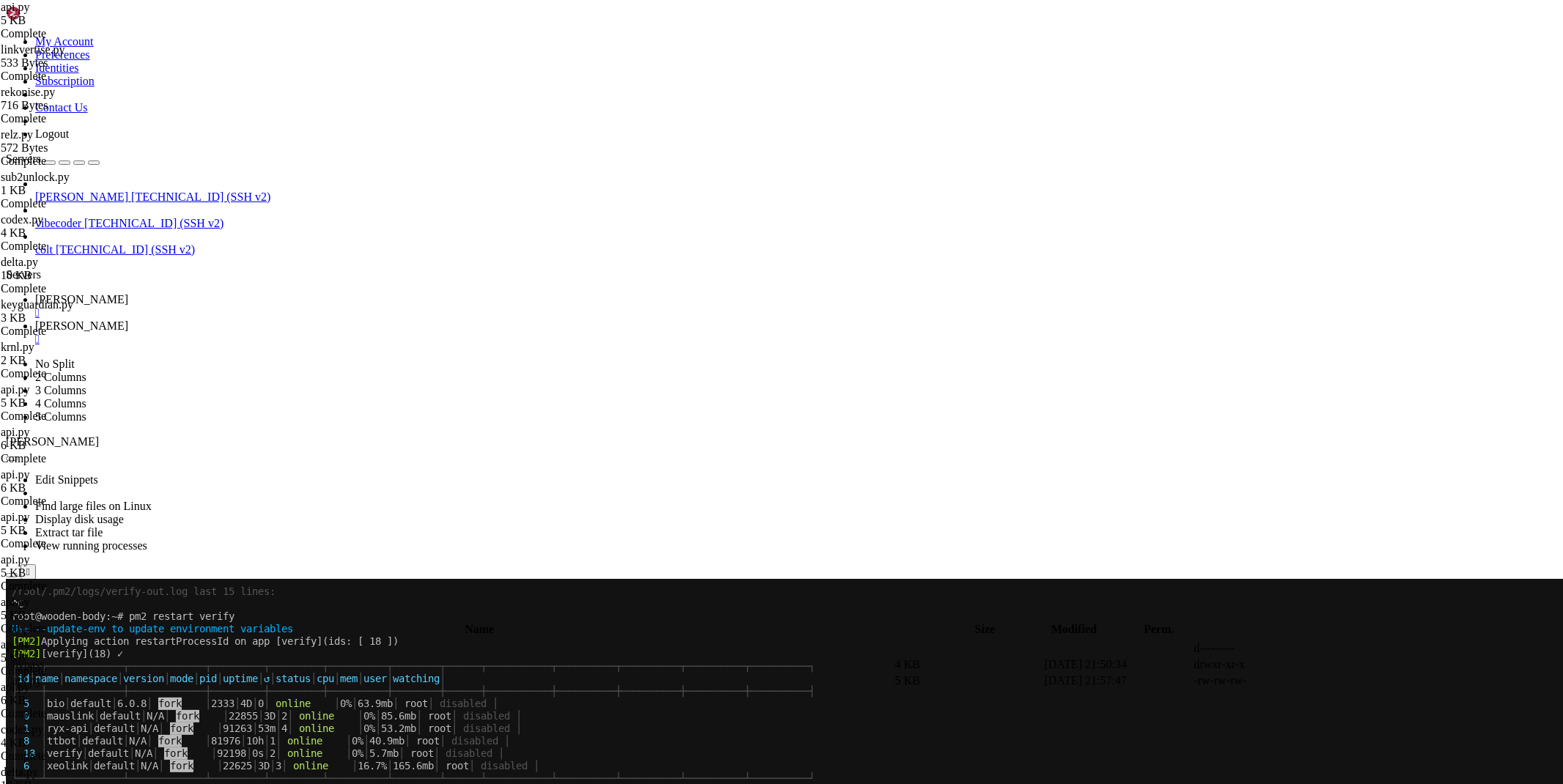
scroll to position [4806, 0]
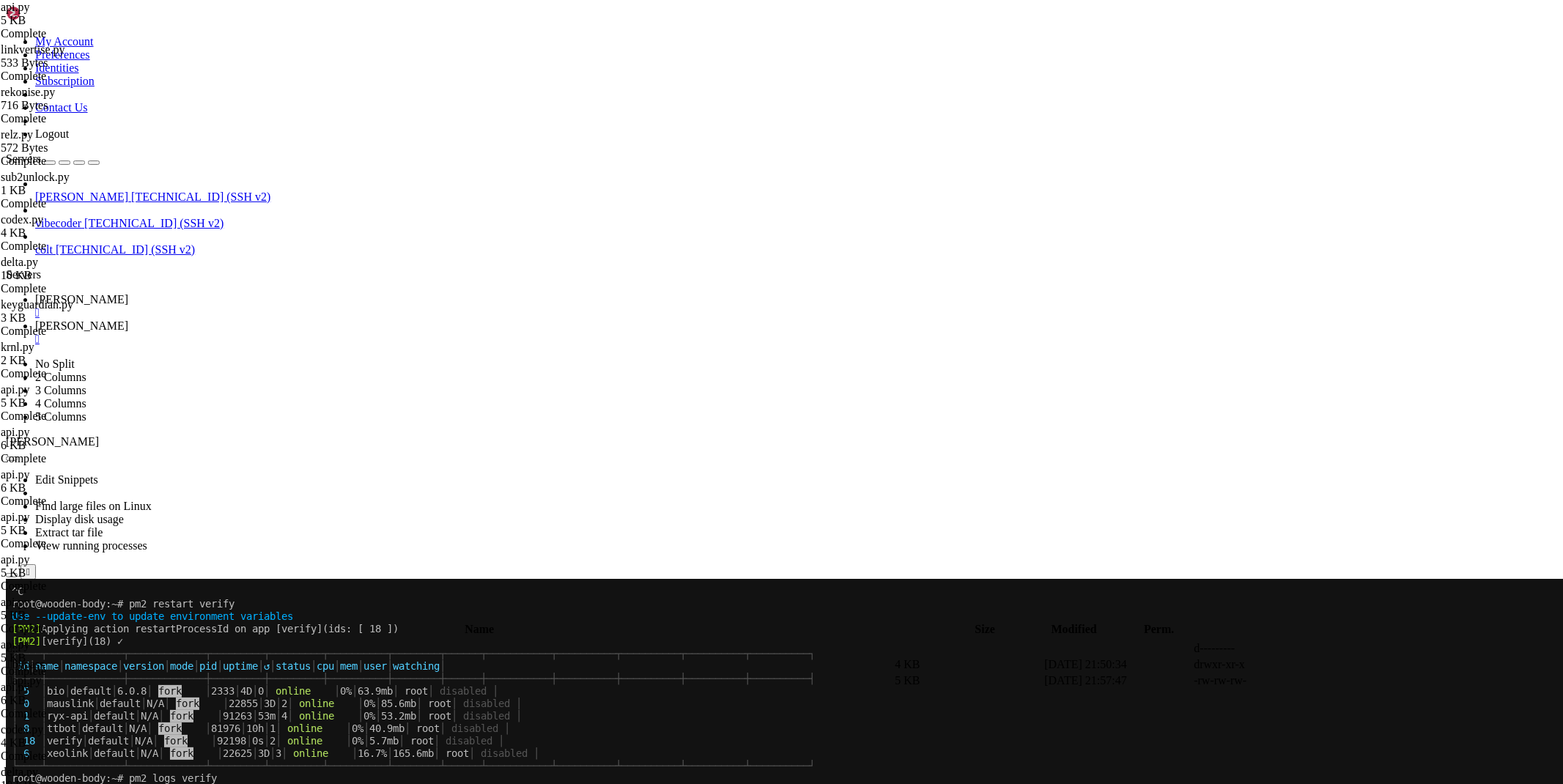
click at [128, 320] on span "[PERSON_NAME]" at bounding box center [81, 326] width 93 height 13
click at [159, 616] on div "submit" at bounding box center [159, 616] width 0 height 0
click at [27, 674] on span " log" at bounding box center [18, 680] width 20 height 13
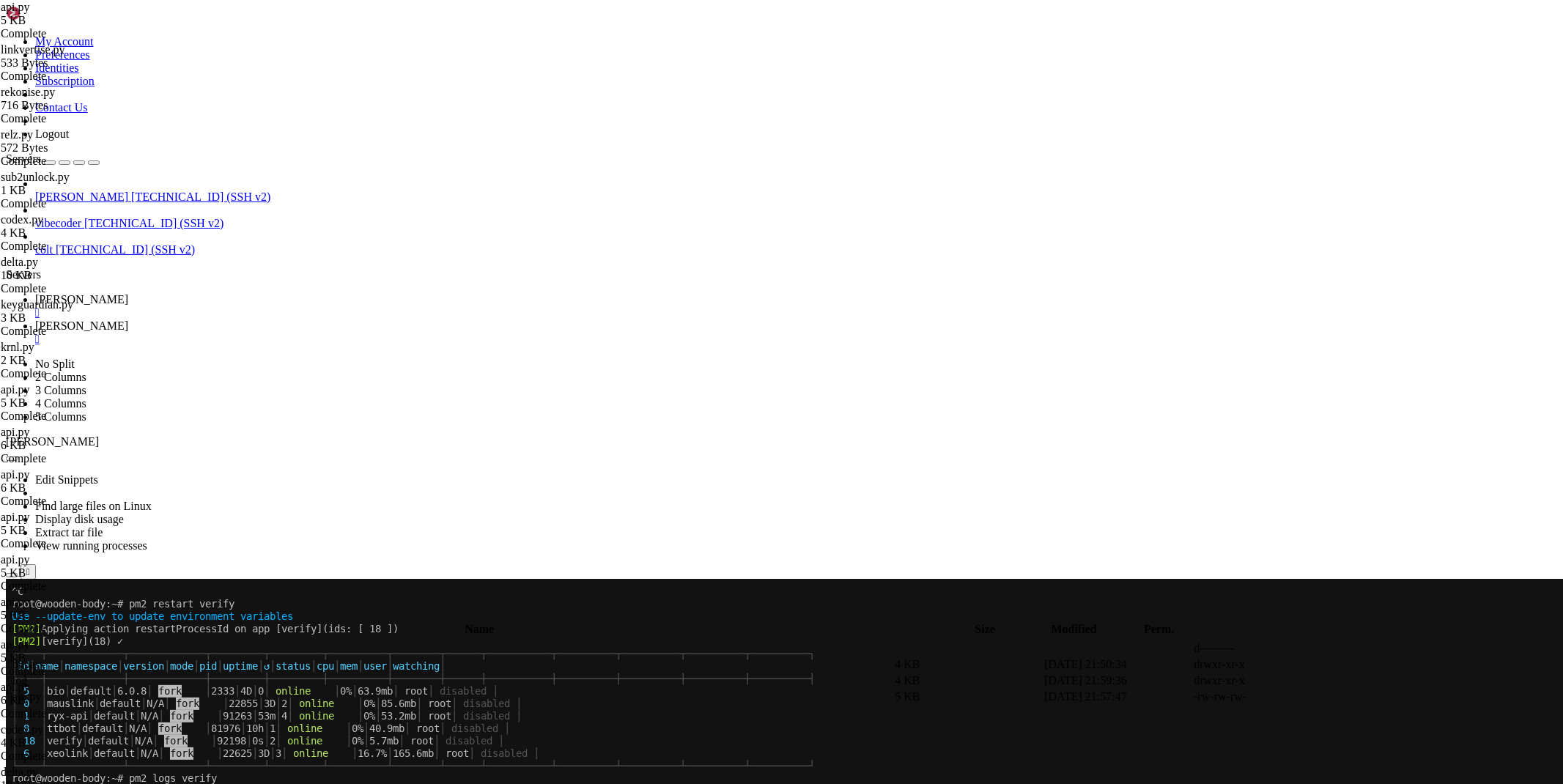
click at [27, 674] on span " log" at bounding box center [18, 680] width 20 height 13
click at [13, 642] on span "" at bounding box center [10, 647] width 5 height 13
type input "/root/bypasser"
click at [208, 293] on link "[PERSON_NAME] " at bounding box center [796, 305] width 1522 height 26
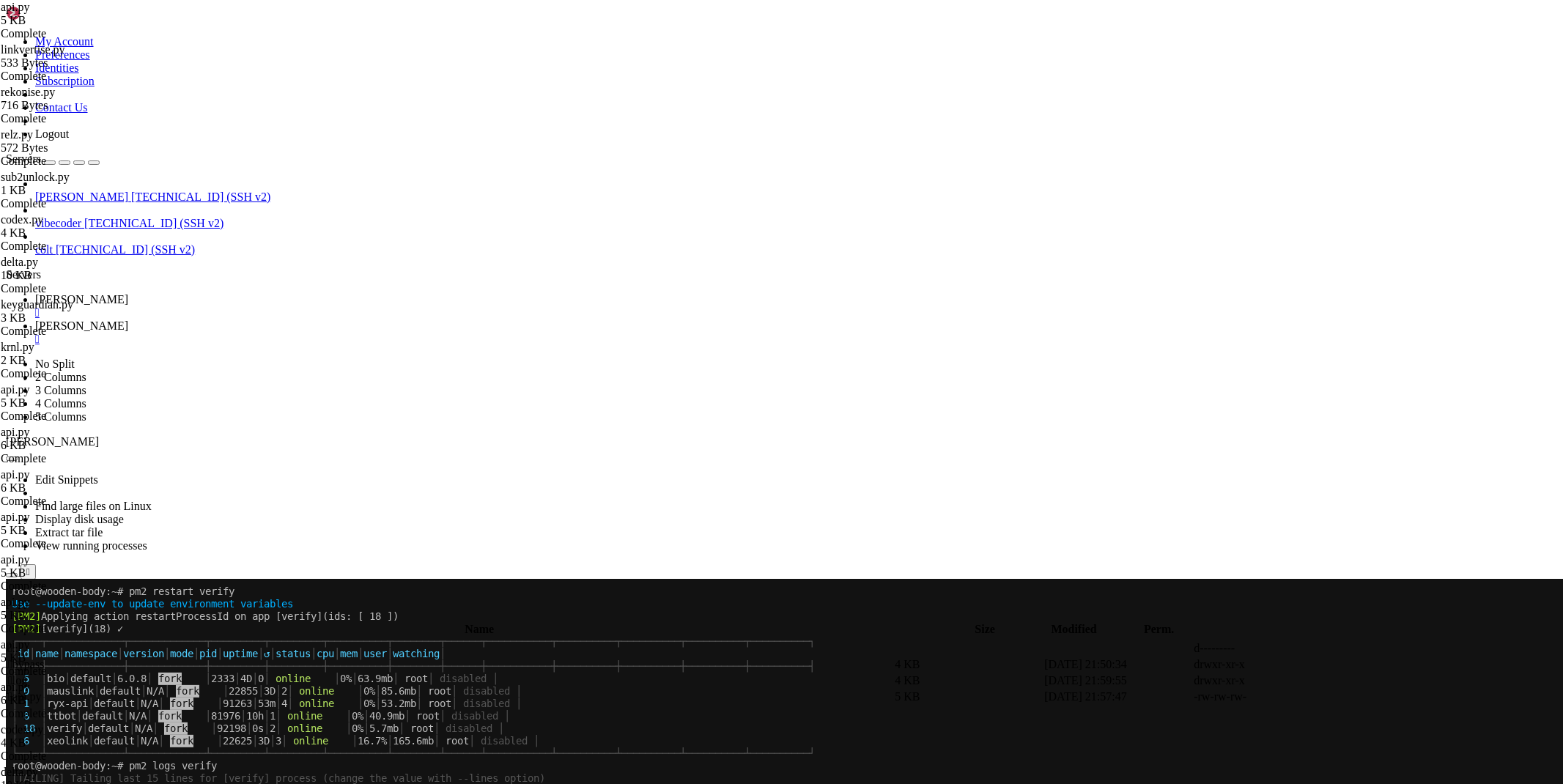
scroll to position [4818, 0]
click at [35, 320] on icon at bounding box center [35, 326] width 0 height 13
click at [231, 293] on link "[PERSON_NAME] " at bounding box center [796, 305] width 1522 height 26
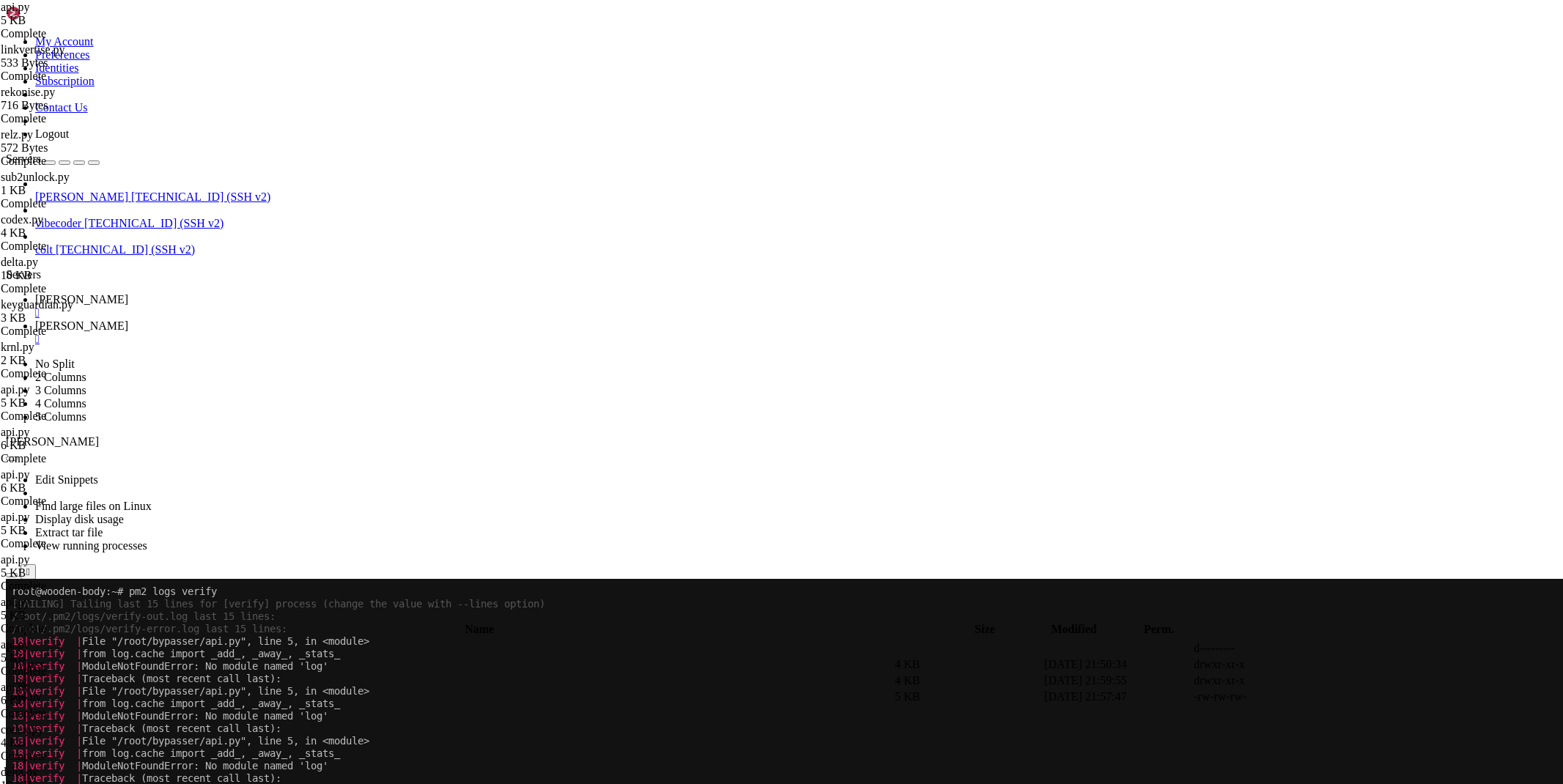
scroll to position [4993, 0]
click at [128, 320] on span "[PERSON_NAME]" at bounding box center [81, 326] width 93 height 13
click at [1343, 696] on icon at bounding box center [1343, 696] width 0 height 0
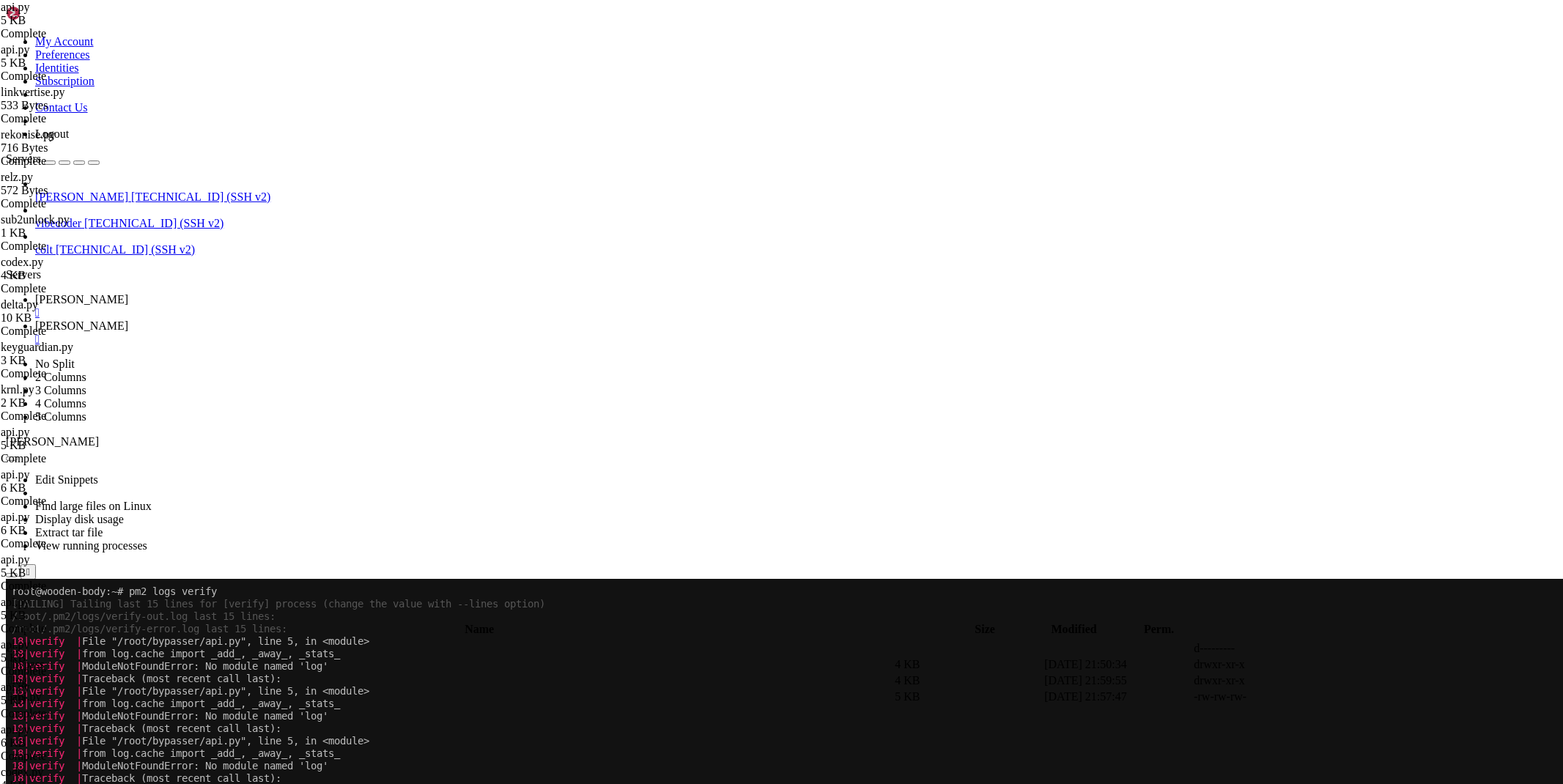
type textarea "@app.route('/bypass', methods=['POST'])"
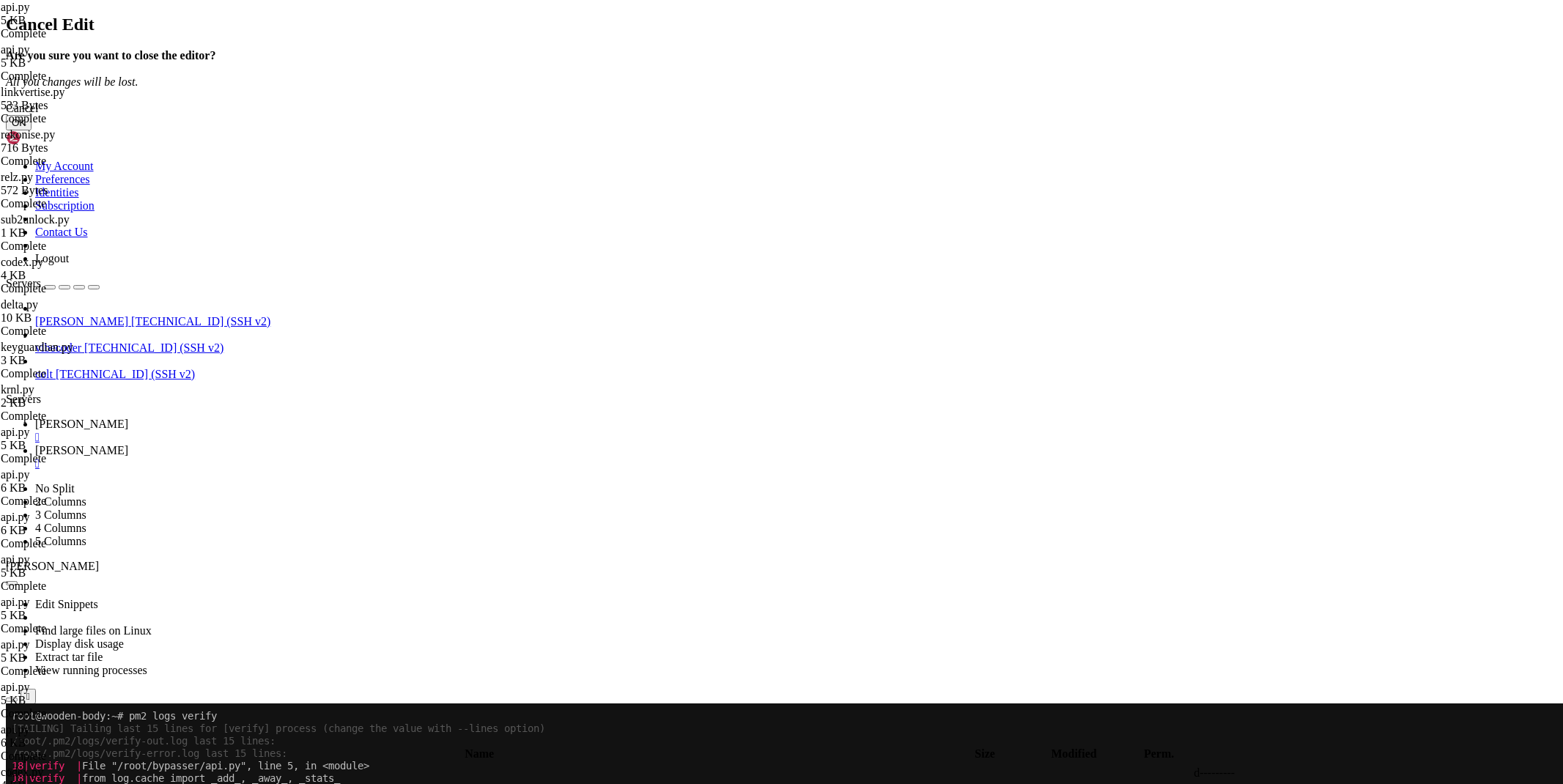
click at [928, 131] on div "Cancel OK" at bounding box center [782, 115] width 1551 height 28
click at [31, 131] on button "OK" at bounding box center [19, 123] width 25 height 16
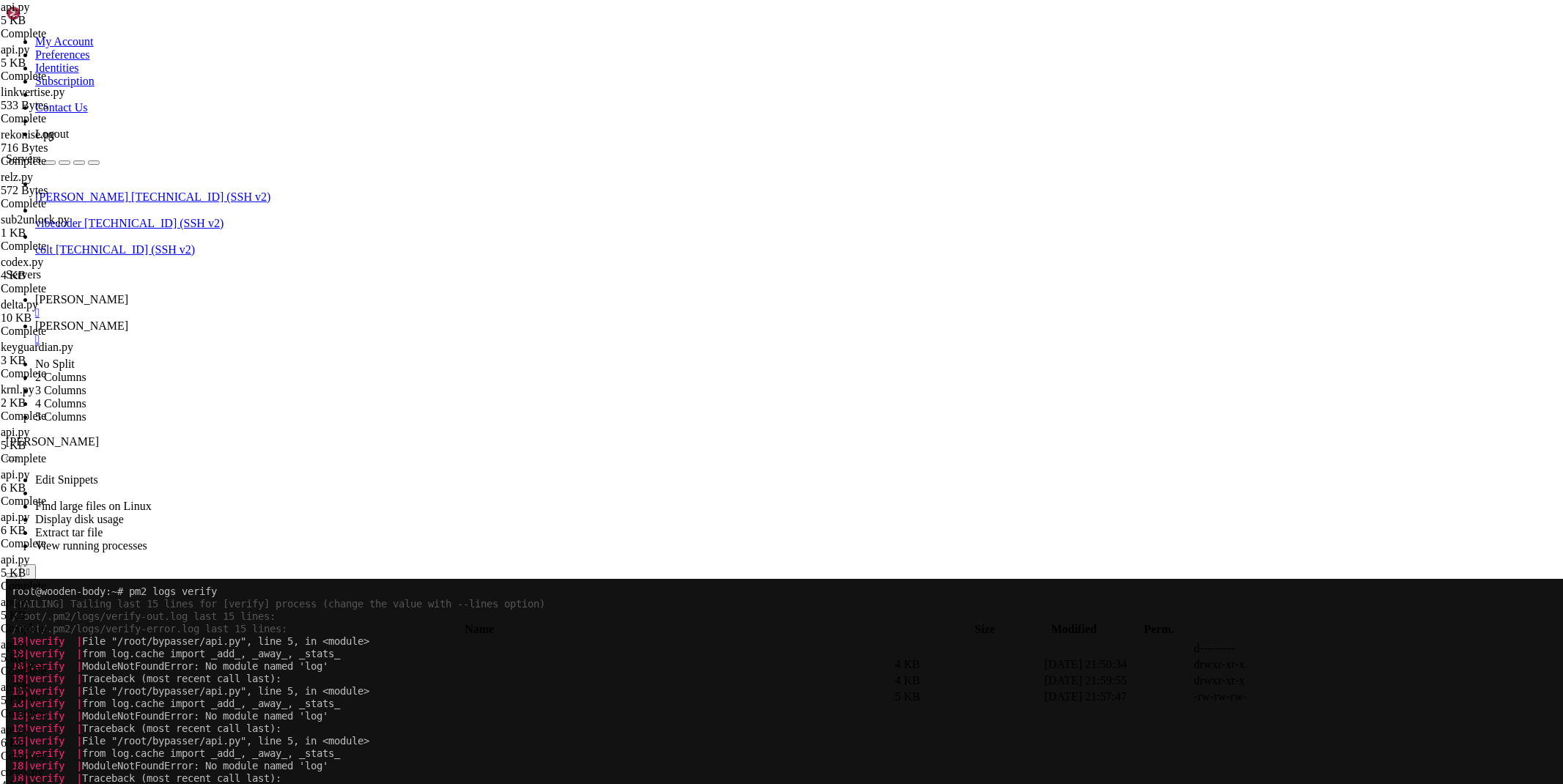
click at [257, 641] on td " .." at bounding box center [450, 647] width 885 height 15
click at [225, 641] on td " .." at bounding box center [450, 647] width 885 height 15
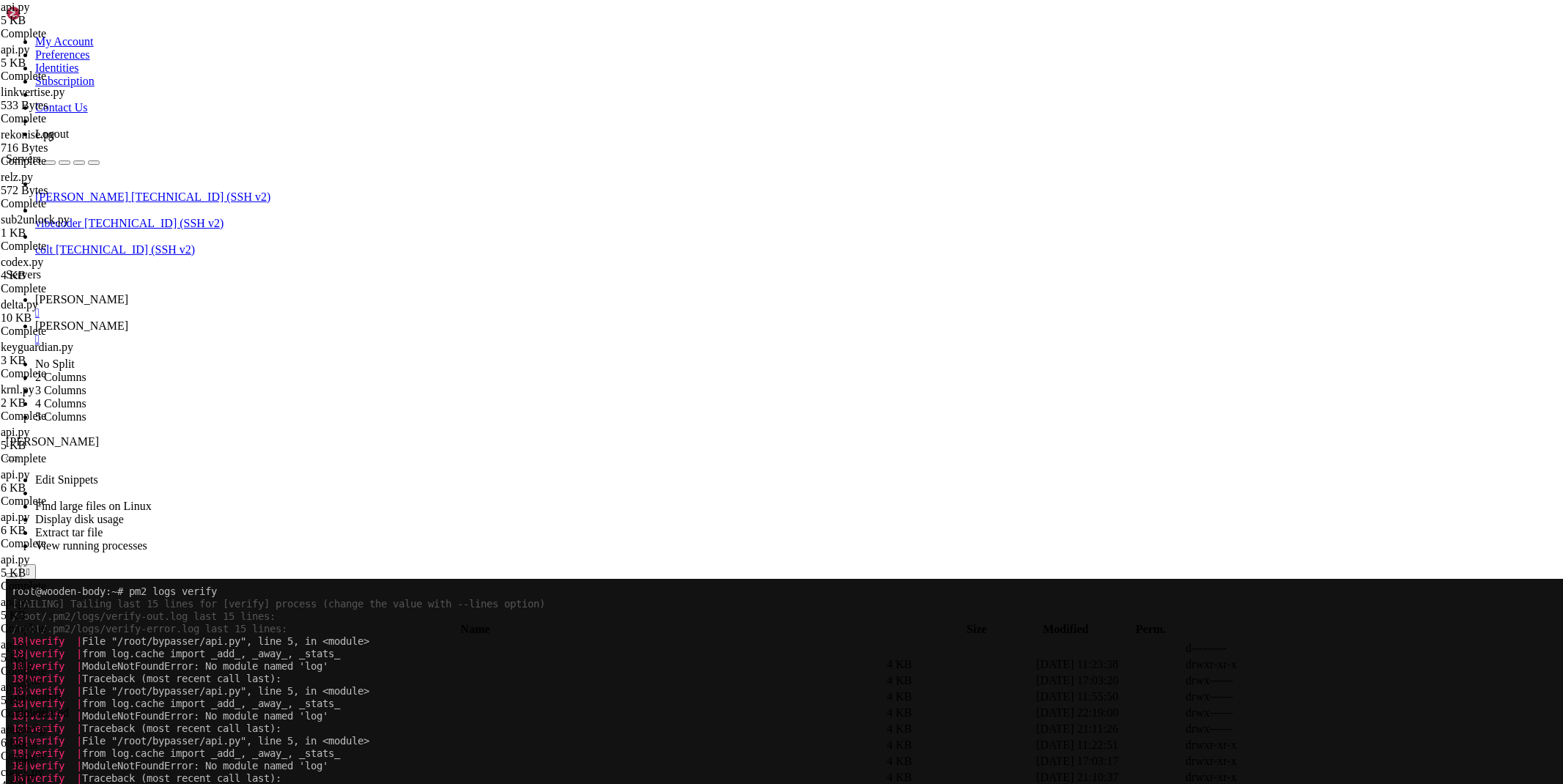
click at [19, 642] on span " .." at bounding box center [13, 647] width 11 height 13
click at [26, 690] on span " etc" at bounding box center [17, 696] width 19 height 13
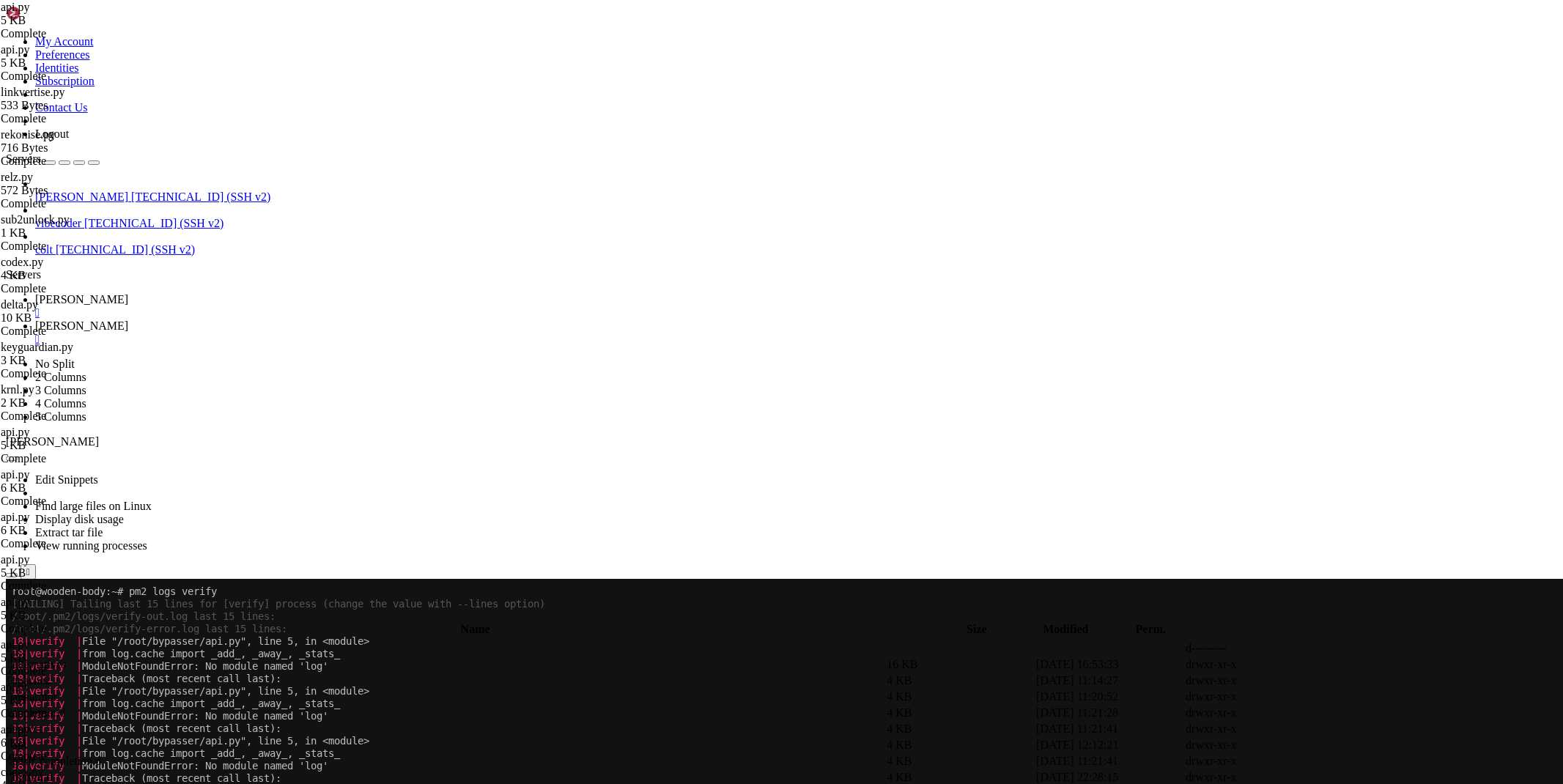
type input "/etc/cloudflared"
click at [1343, 713] on link at bounding box center [1343, 713] width 0 height 0
drag, startPoint x: 324, startPoint y: 125, endPoint x: 225, endPoint y: 123, distance: 99.0
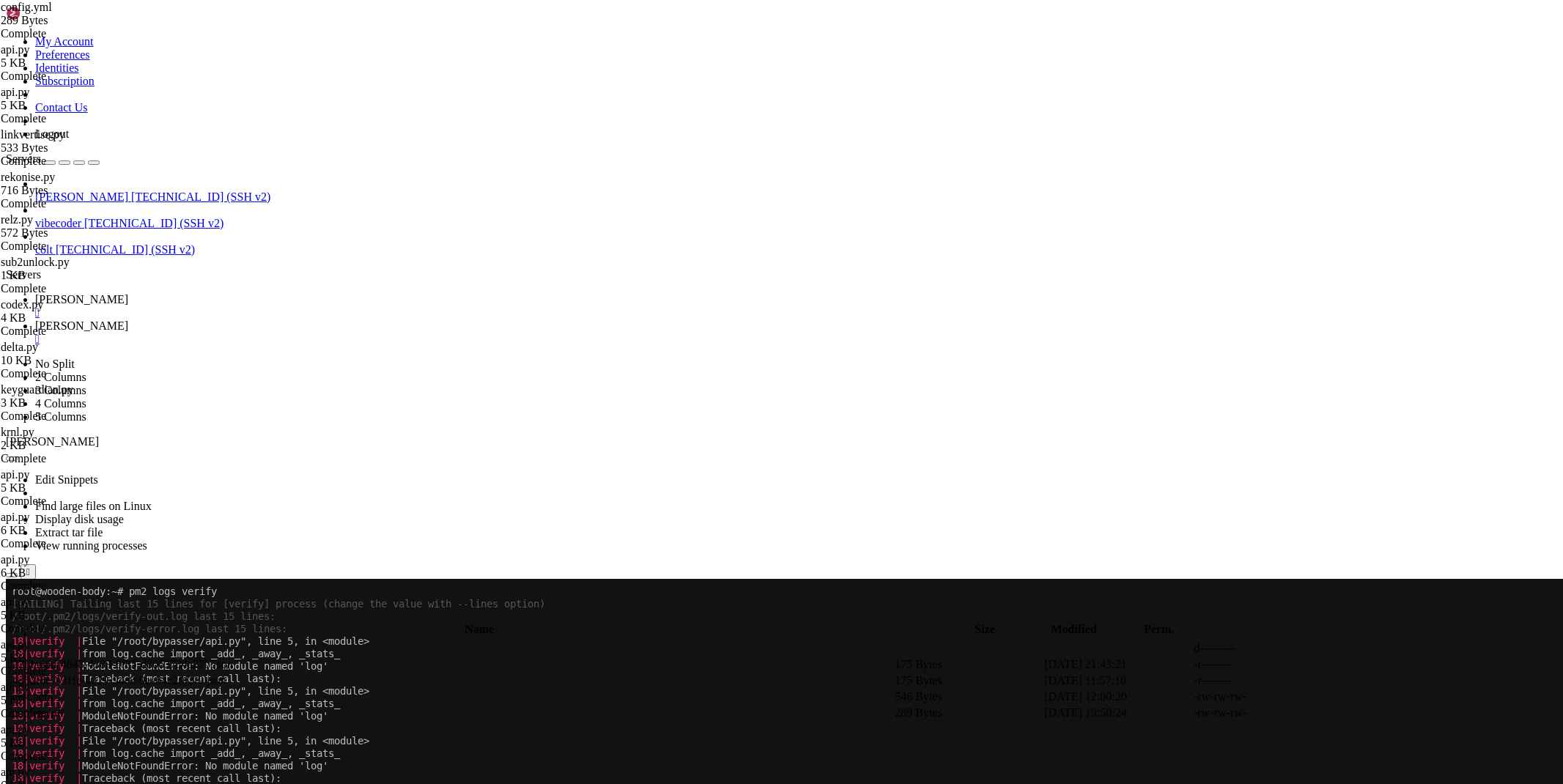
drag, startPoint x: 369, startPoint y: 130, endPoint x: 225, endPoint y: 125, distance: 144.1
type textarea "service: [URL]"
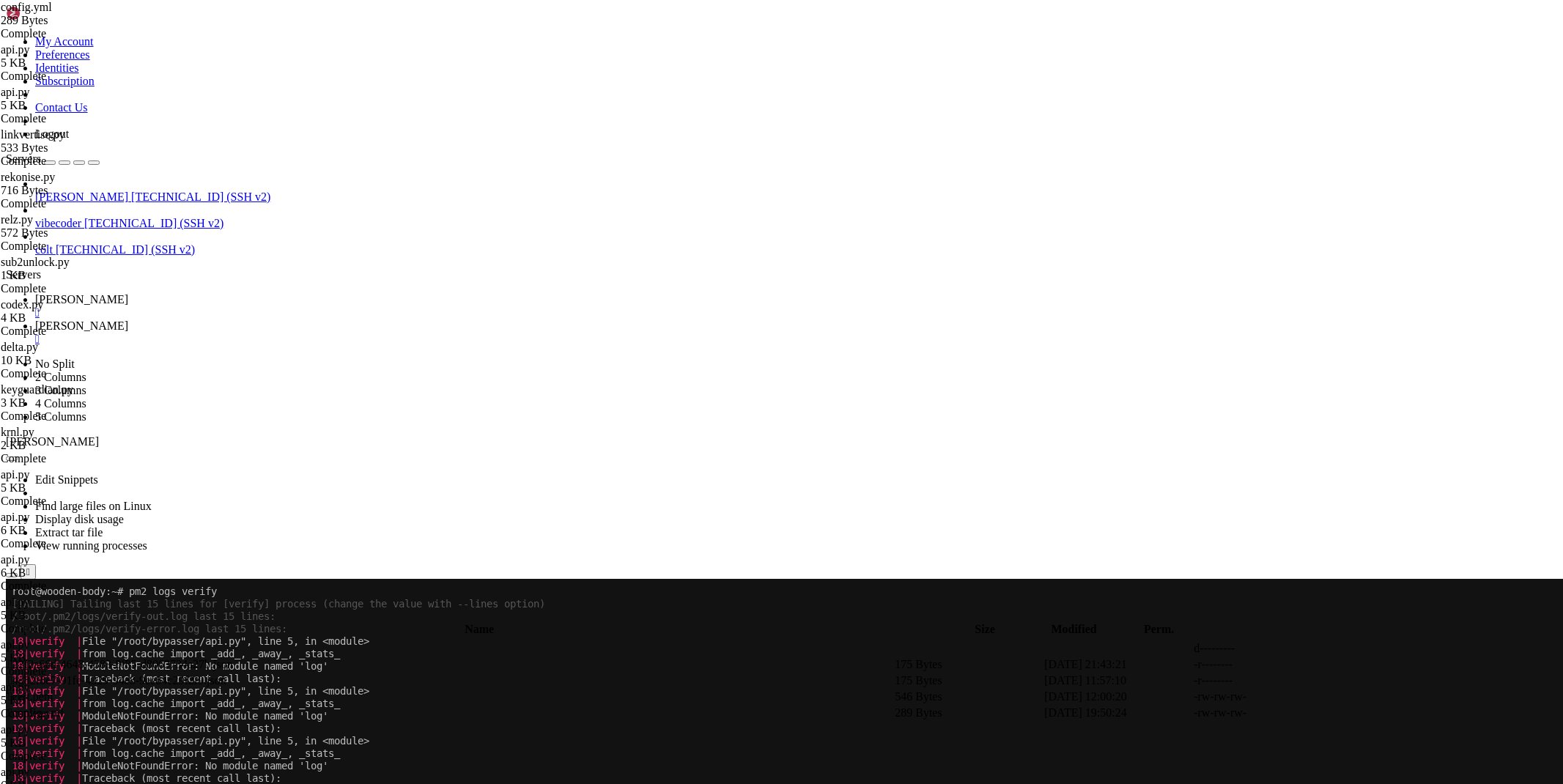
paste textarea "service: [URL]"
type textarea "service: [URL]"
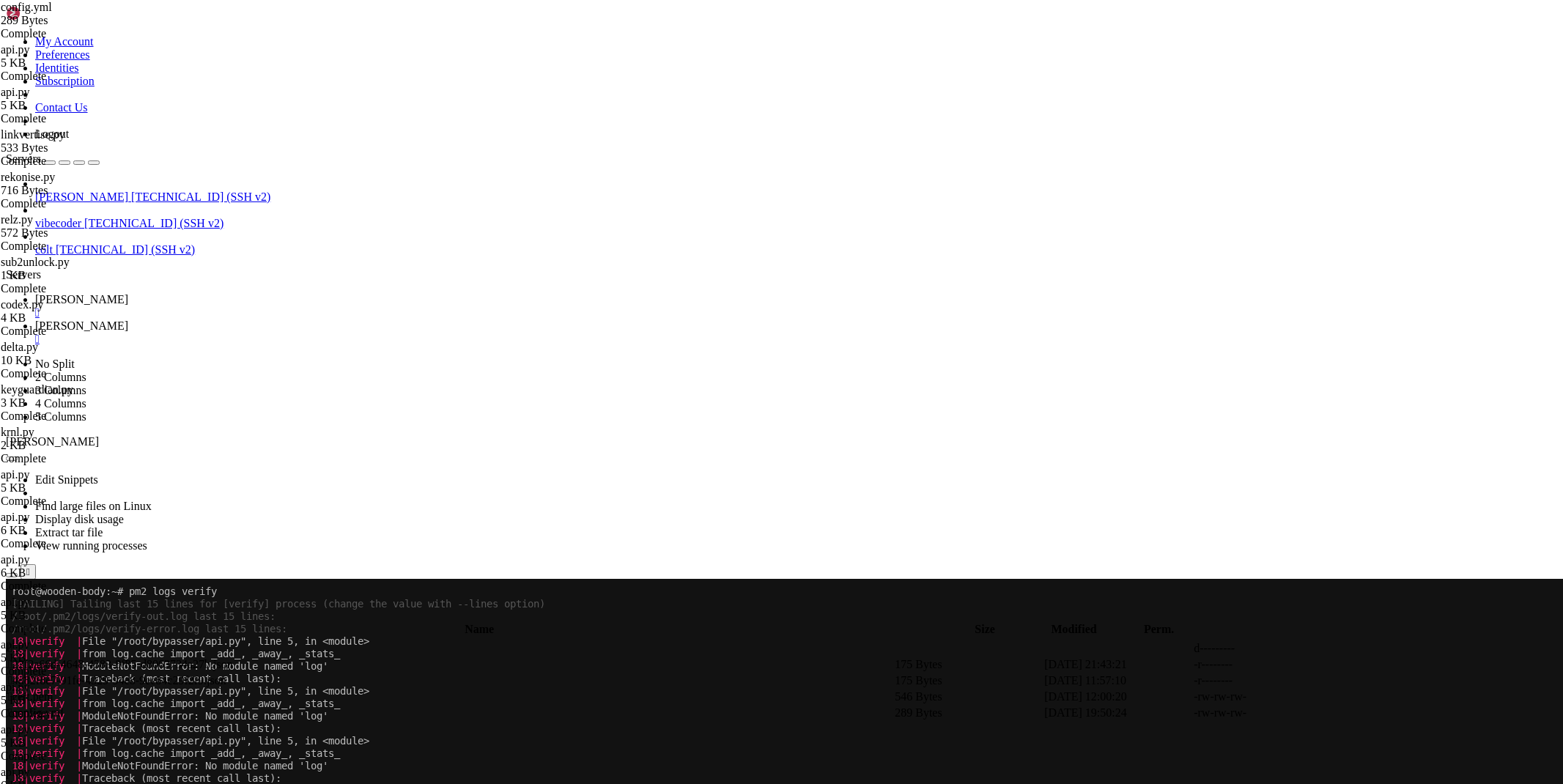
scroll to position [0, 0]
paste textarea "service: [URL]"
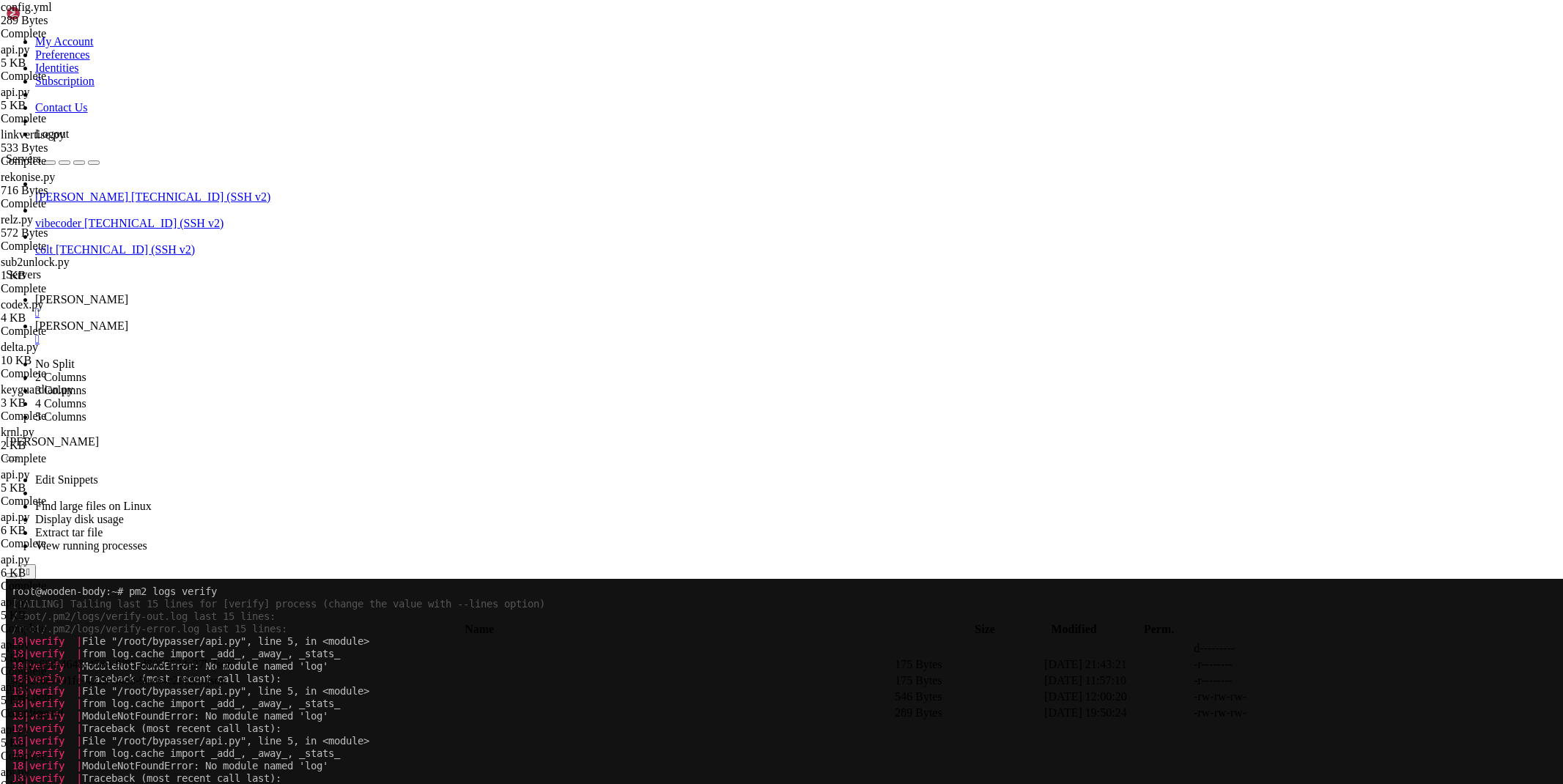
drag, startPoint x: 380, startPoint y: 163, endPoint x: 199, endPoint y: 139, distance: 182.6
type textarea "- hostname: [DOMAIN_NAME] service: [URL]"
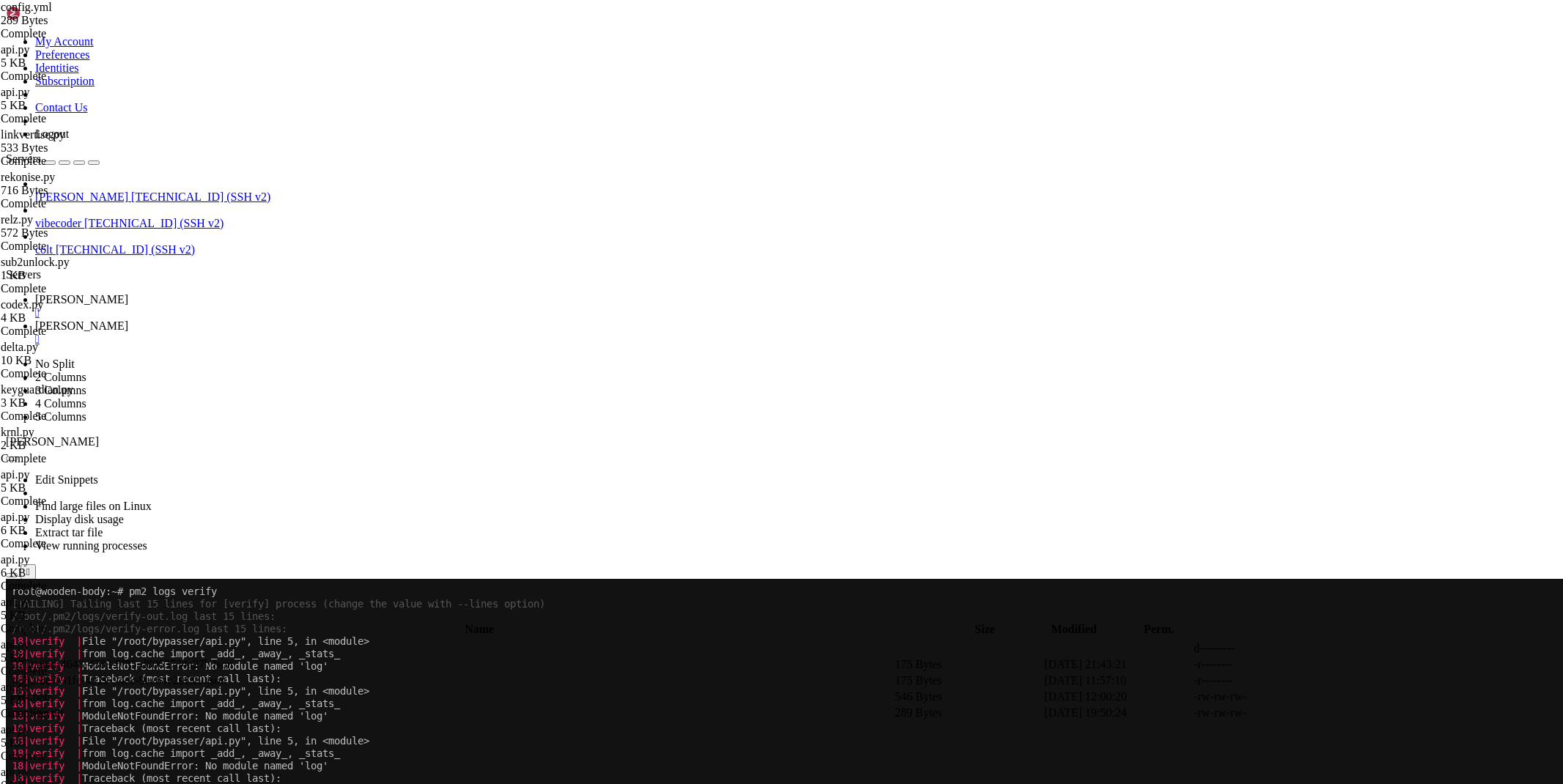
scroll to position [0, 0]
drag, startPoint x: 369, startPoint y: 145, endPoint x: 353, endPoint y: 131, distance: 21.3
drag, startPoint x: 370, startPoint y: 134, endPoint x: 299, endPoint y: 128, distance: 71.3
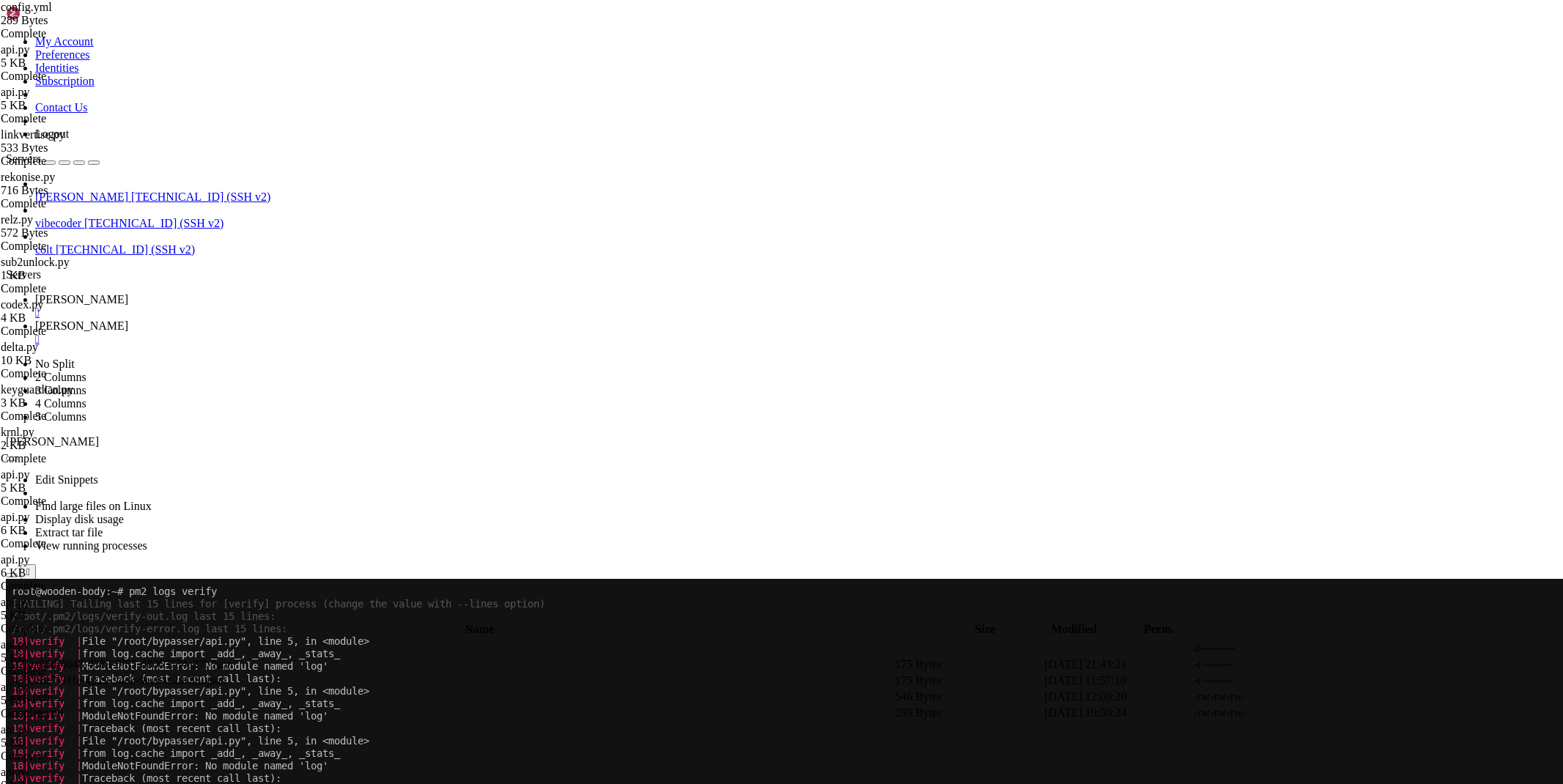
type textarea "service: [URL]"
paste textarea "service: [URL]"
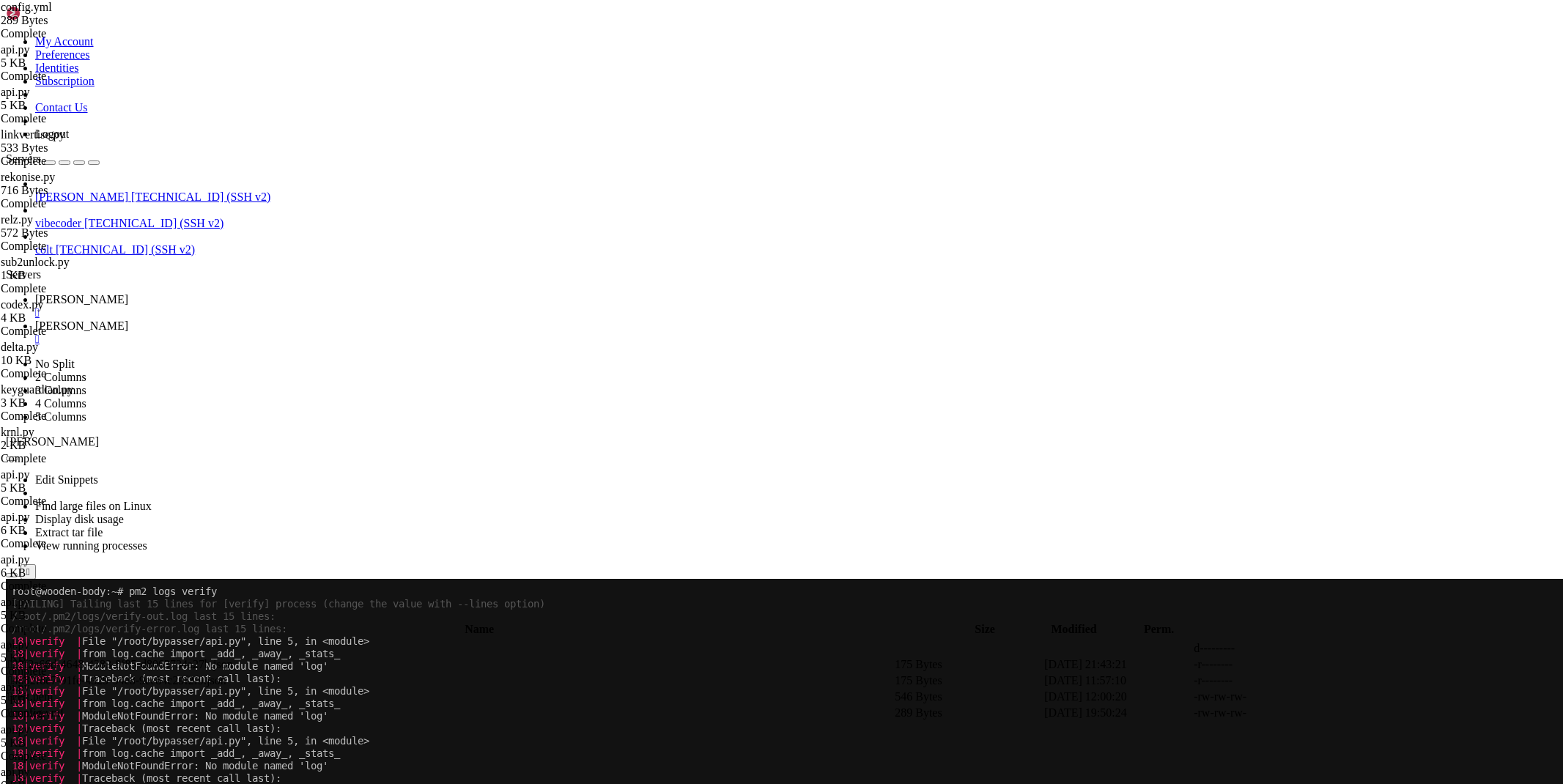
type textarea "path: /api/bypass/*"
click at [216, 293] on link "[PERSON_NAME] " at bounding box center [796, 305] width 1522 height 26
click at [128, 320] on span "[PERSON_NAME]" at bounding box center [81, 326] width 93 height 13
click at [19, 642] on span " .." at bounding box center [13, 647] width 11 height 13
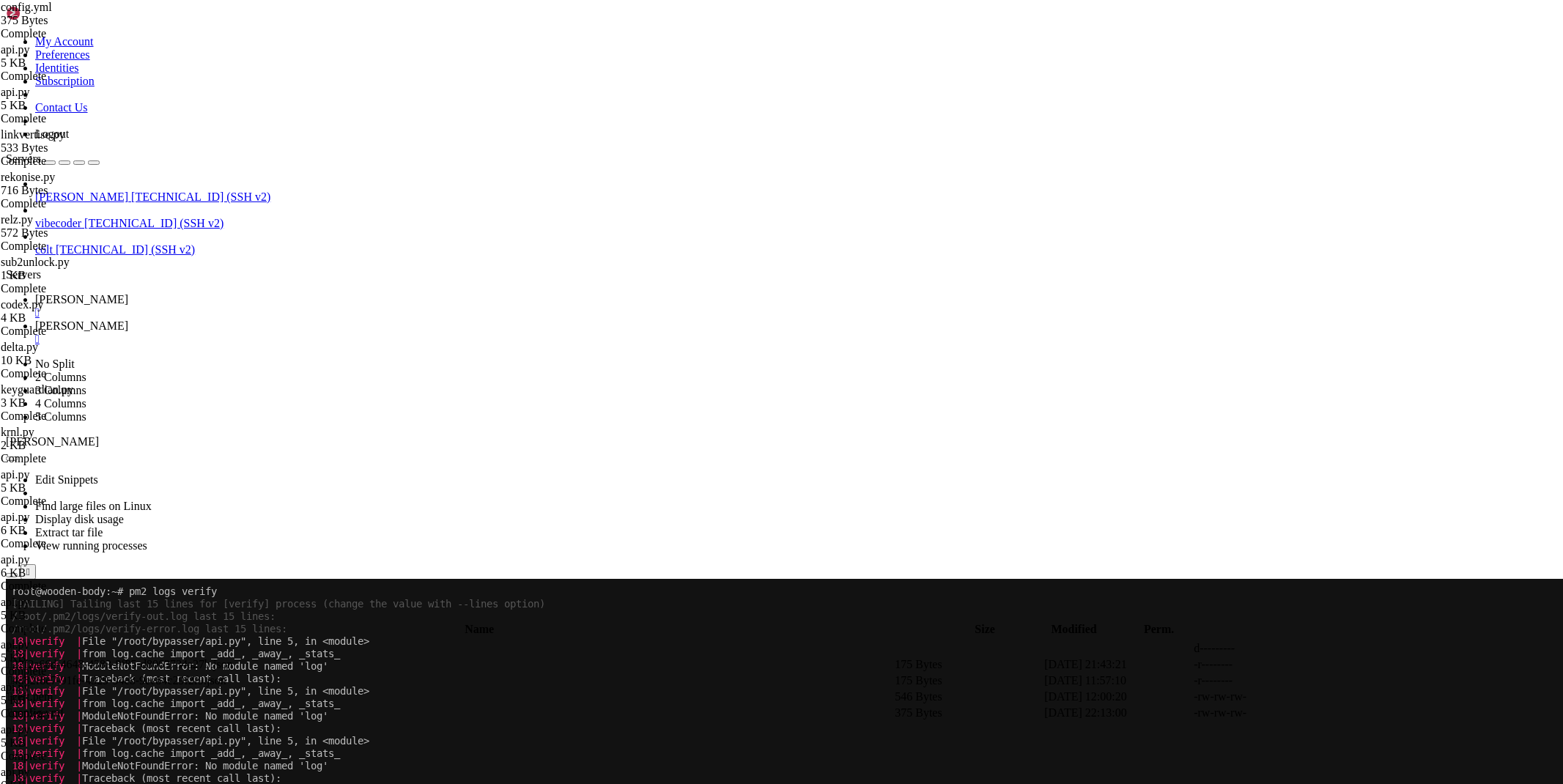
click at [19, 642] on span " .." at bounding box center [13, 647] width 11 height 13
type input "/etc"
click at [128, 293] on span "[PERSON_NAME]" at bounding box center [81, 298] width 93 height 13
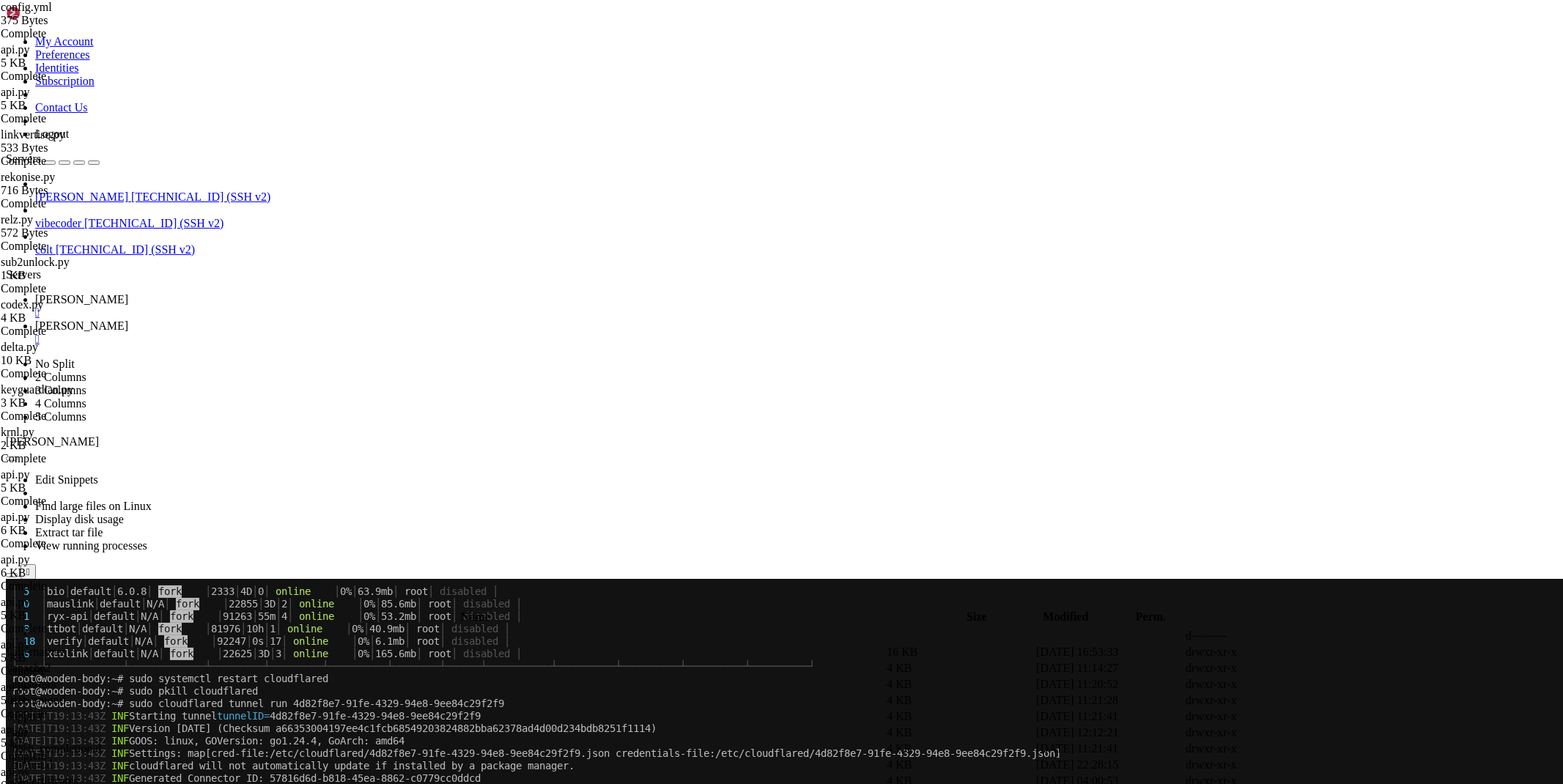
scroll to position [5578, 0]
drag, startPoint x: 497, startPoint y: 1252, endPoint x: 502, endPoint y: 1153, distance: 99.1
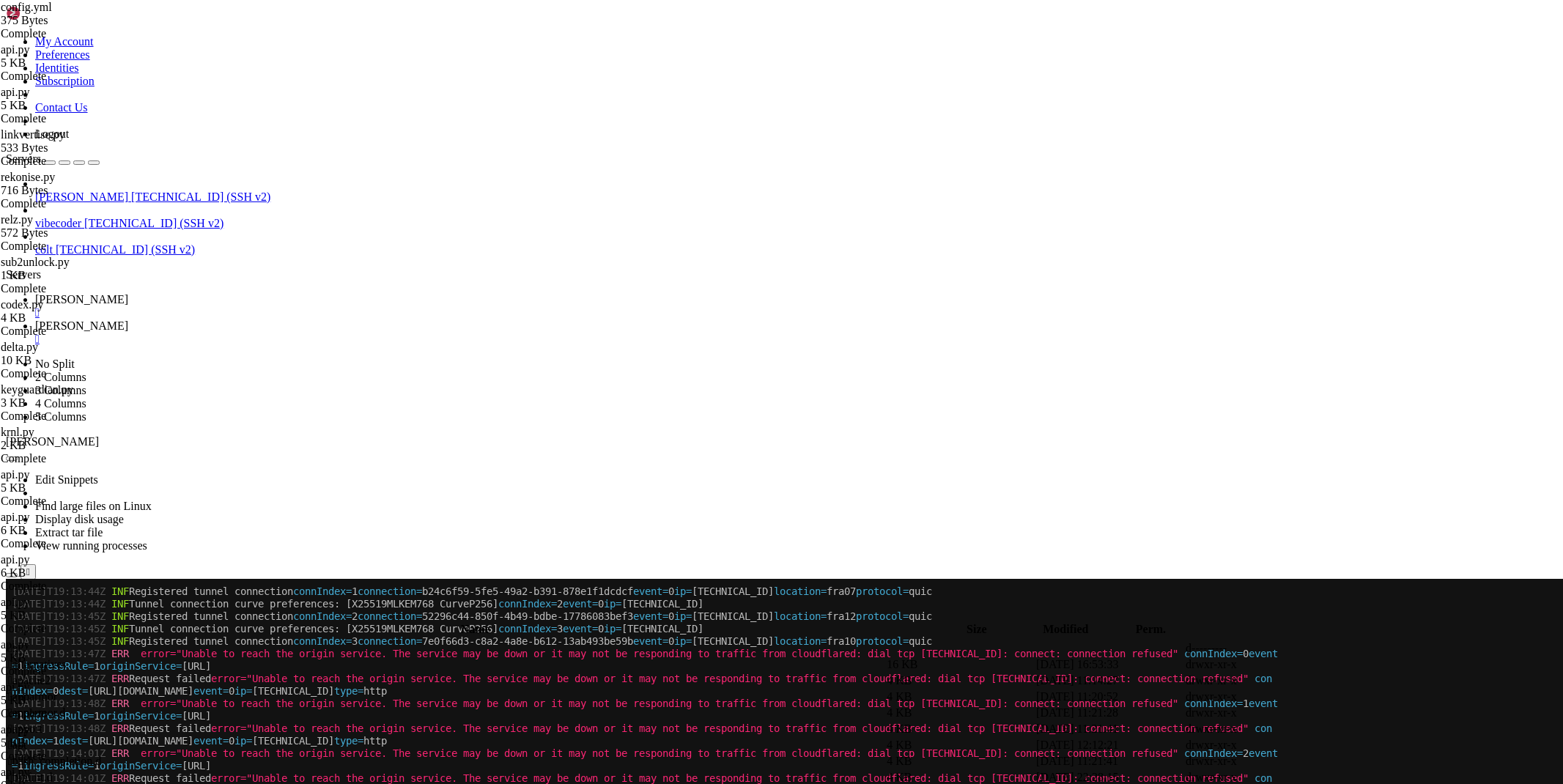
click at [128, 320] on span "[PERSON_NAME]" at bounding box center [81, 326] width 93 height 13
click at [326, 333] on div "" at bounding box center [796, 339] width 1522 height 14
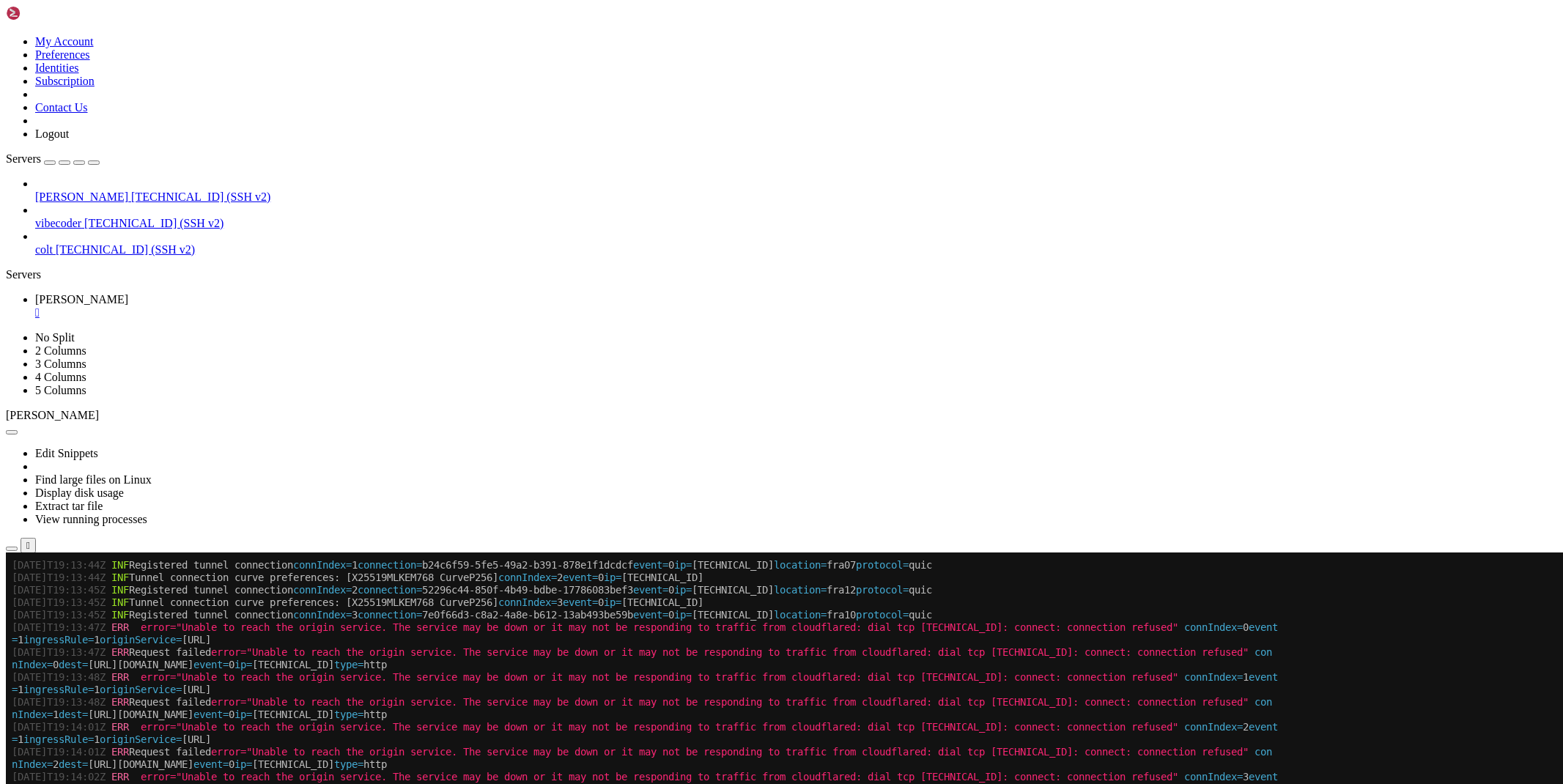
click at [12, 549] on icon "button" at bounding box center [12, 549] width 0 height 0
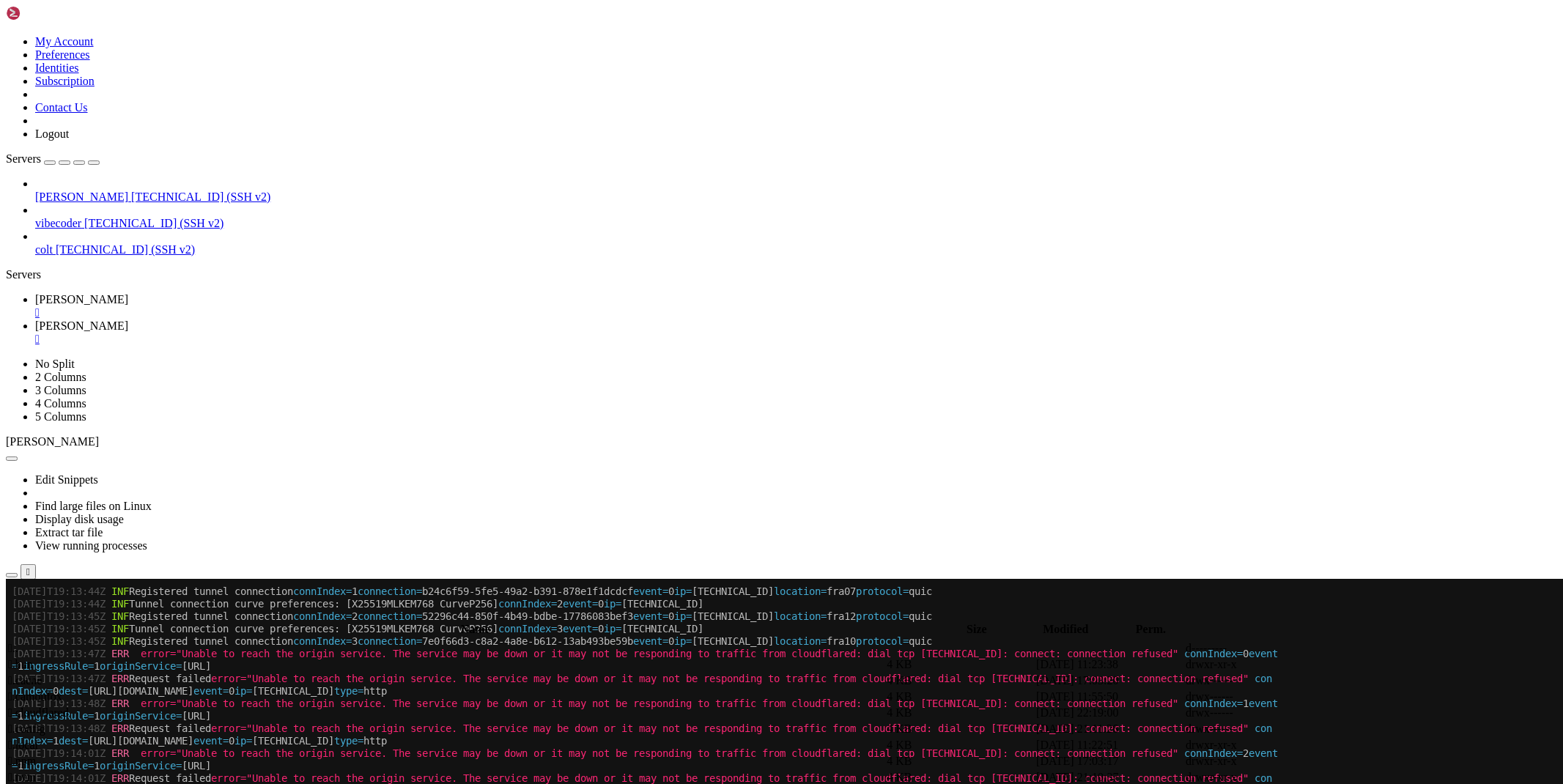
scroll to position [81, 0]
click at [206, 293] on link "[PERSON_NAME] " at bounding box center [796, 305] width 1522 height 26
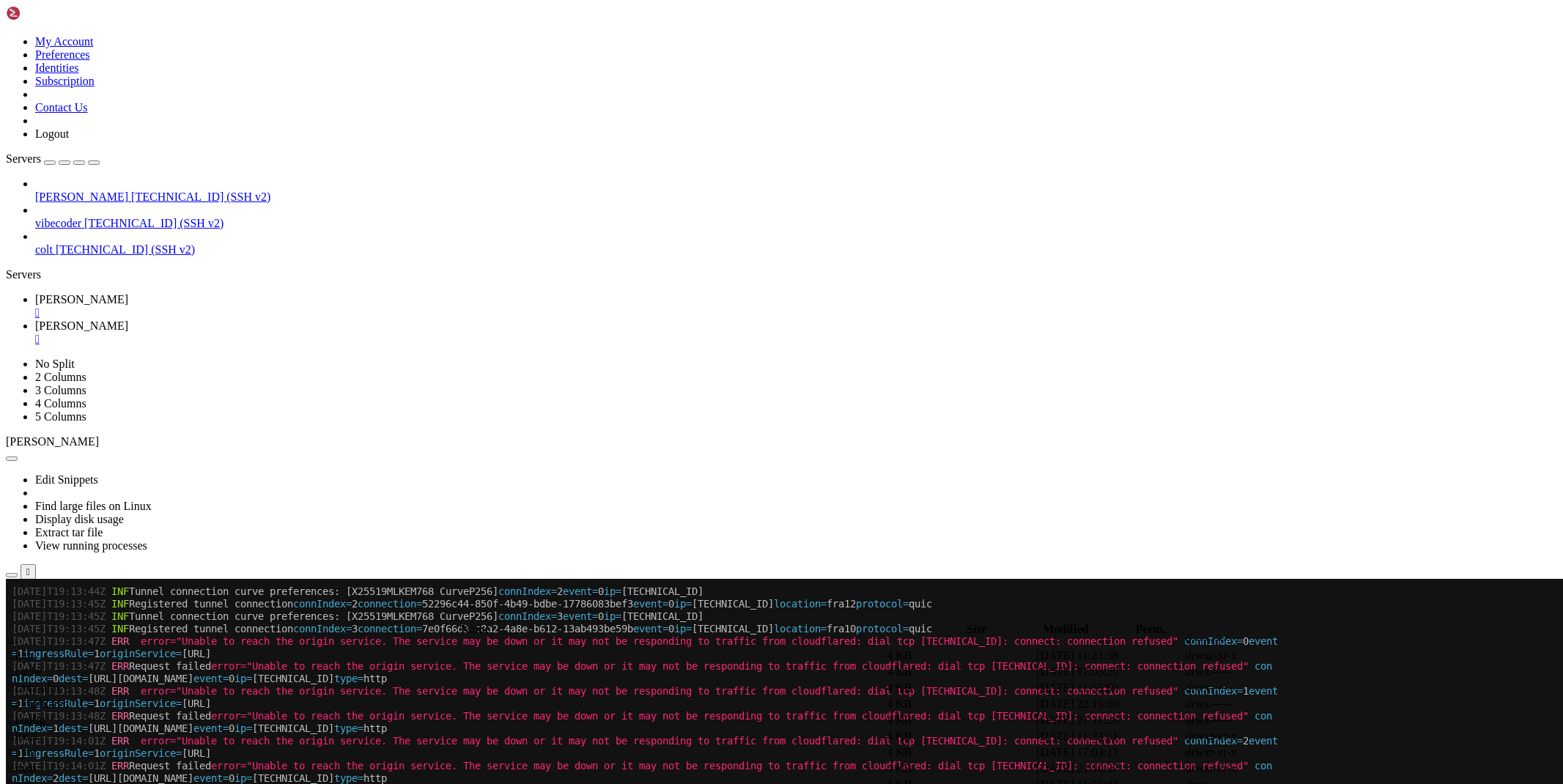
scroll to position [5901, 0]
click at [128, 320] on span "[PERSON_NAME]" at bounding box center [81, 326] width 93 height 13
click at [159, 616] on div "submit" at bounding box center [159, 616] width 0 height 0
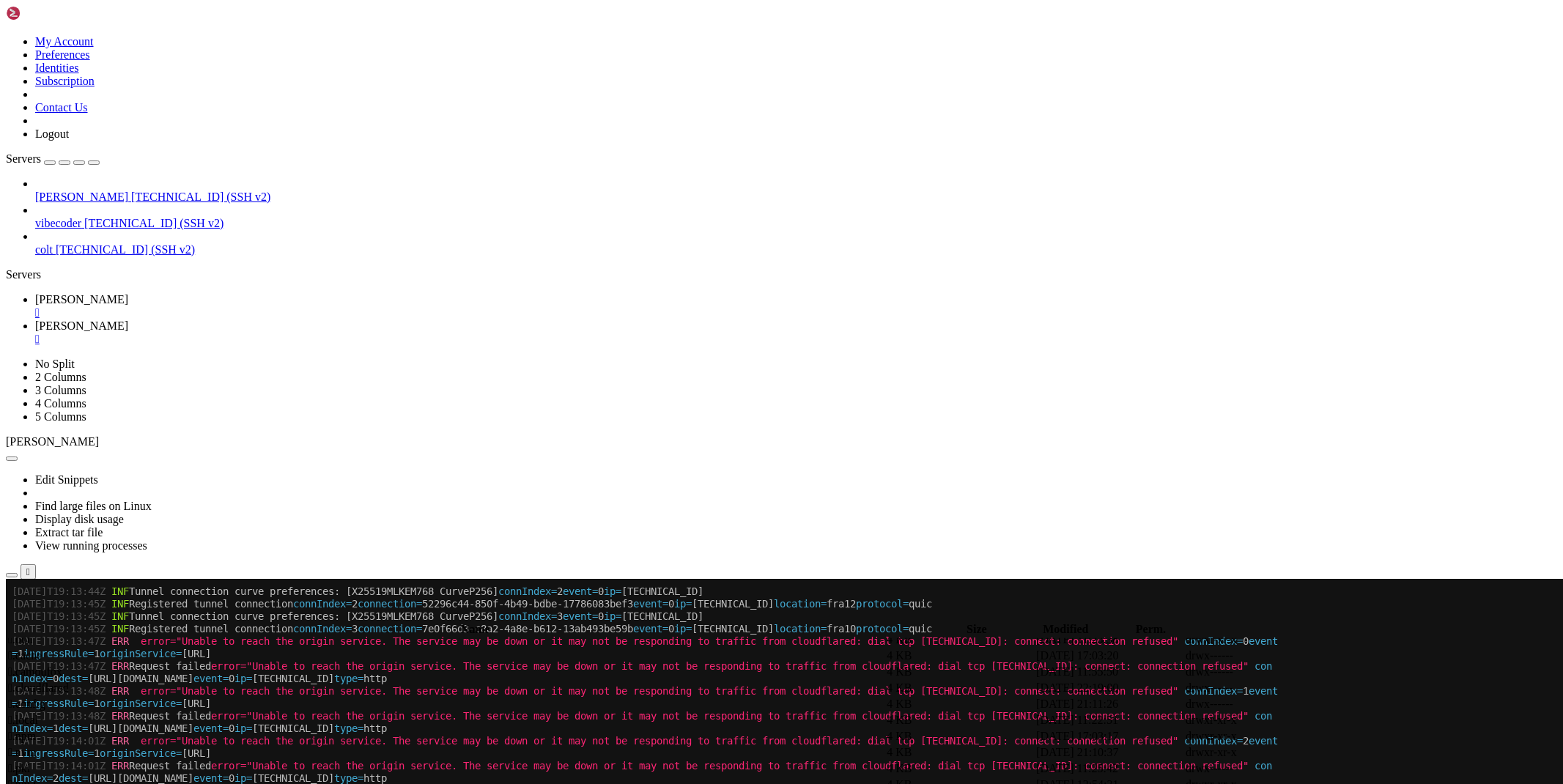
click at [128, 293] on span "[PERSON_NAME]" at bounding box center [81, 298] width 93 height 13
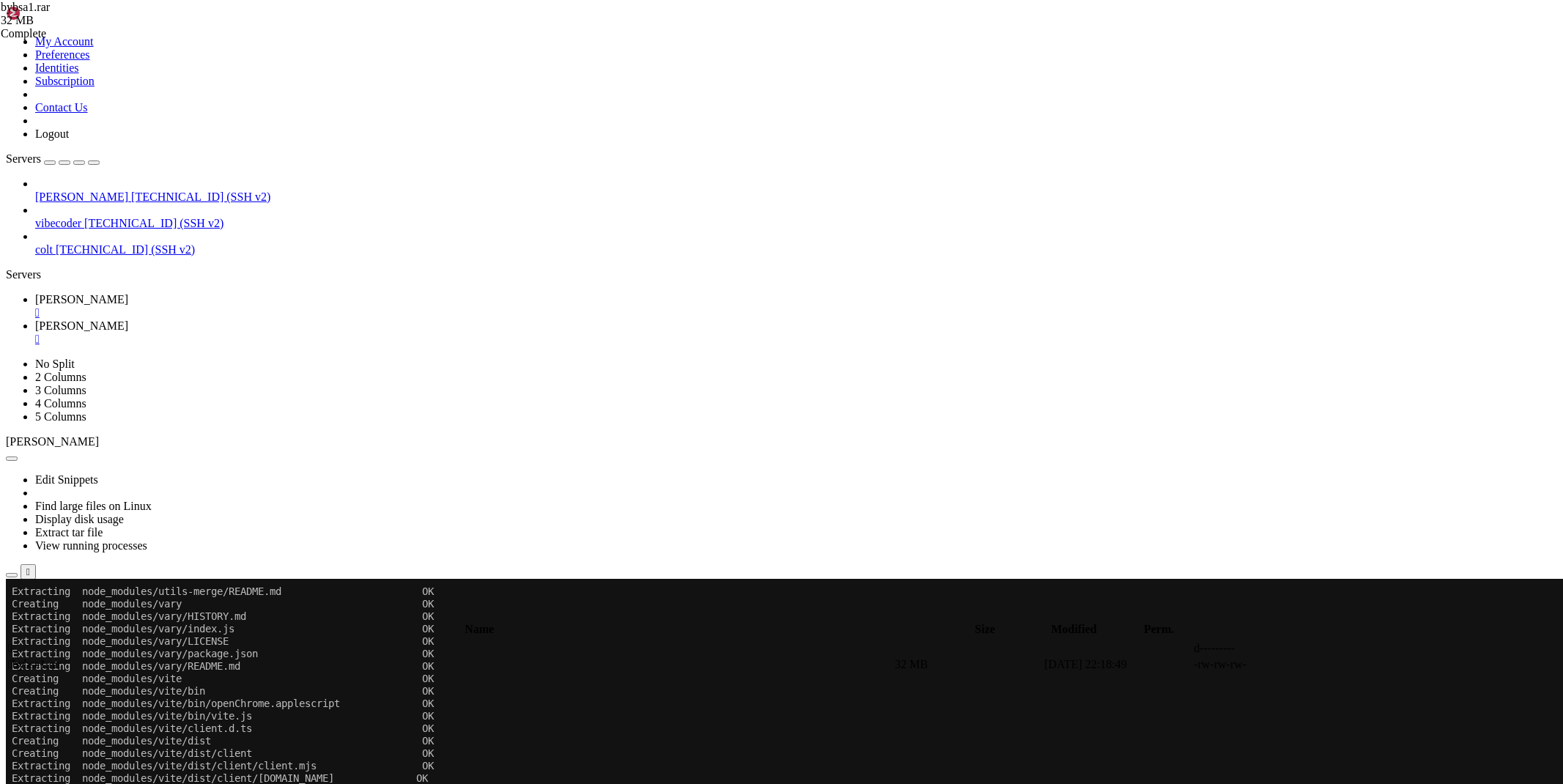
scroll to position [311295, 0]
click at [35, 320] on icon at bounding box center [35, 326] width 0 height 13
click at [159, 616] on div "submit" at bounding box center [159, 616] width 0 height 0
click at [216, 293] on link "[PERSON_NAME] " at bounding box center [796, 305] width 1522 height 26
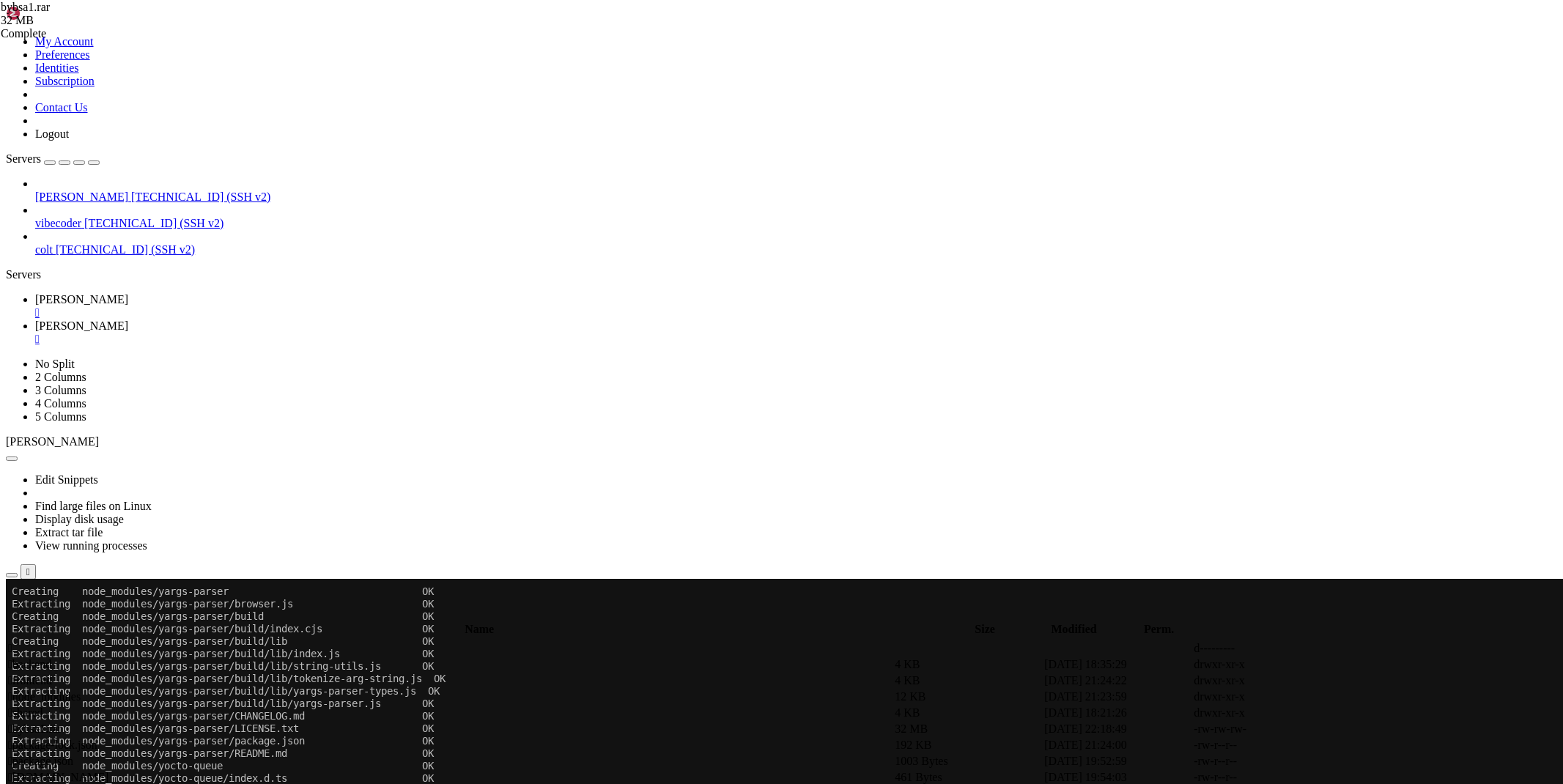
scroll to position [311620, 0]
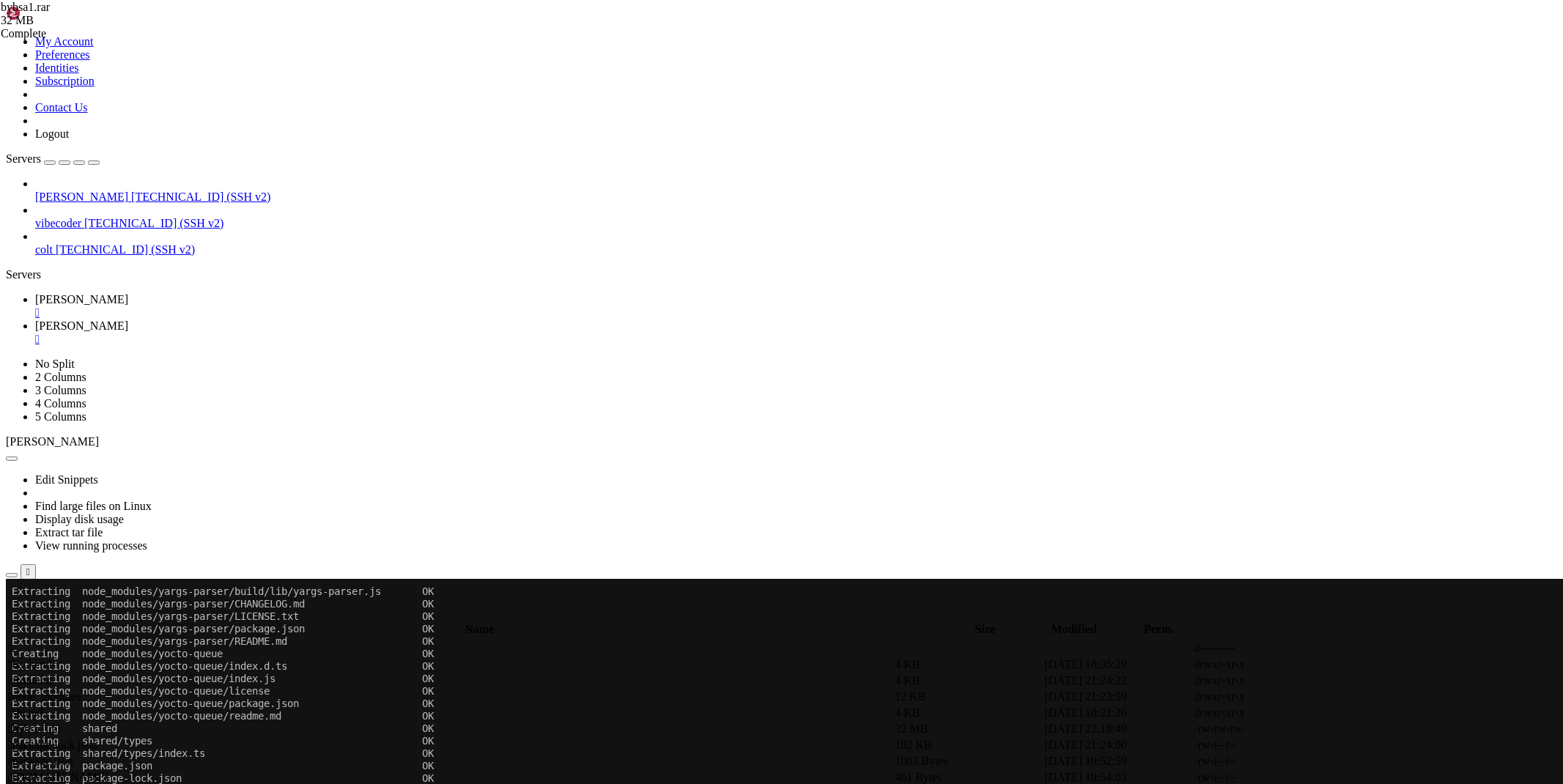
drag, startPoint x: 208, startPoint y: 1265, endPoint x: 12, endPoint y: 944, distance: 376.1
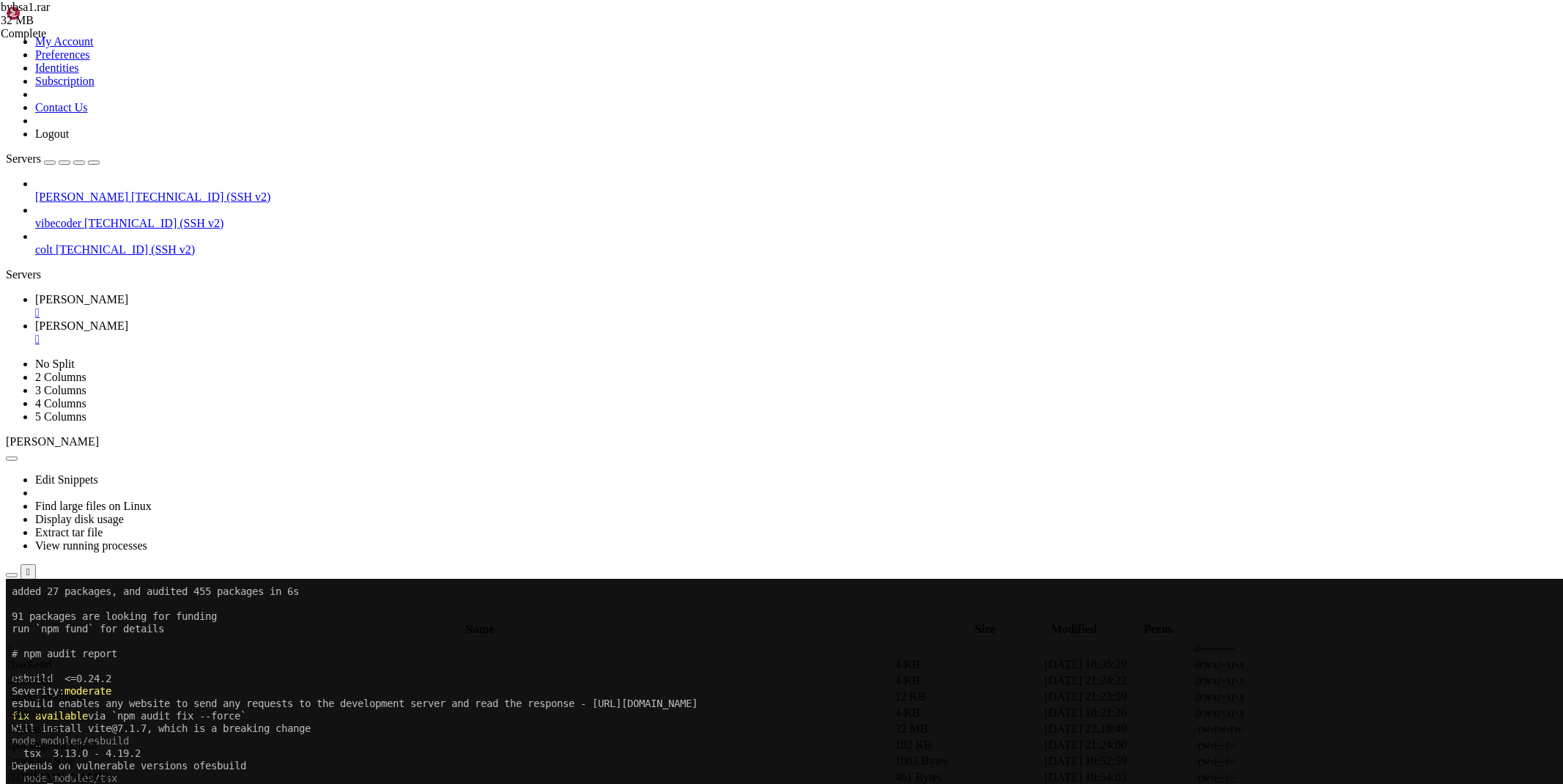
scroll to position [313200, 0]
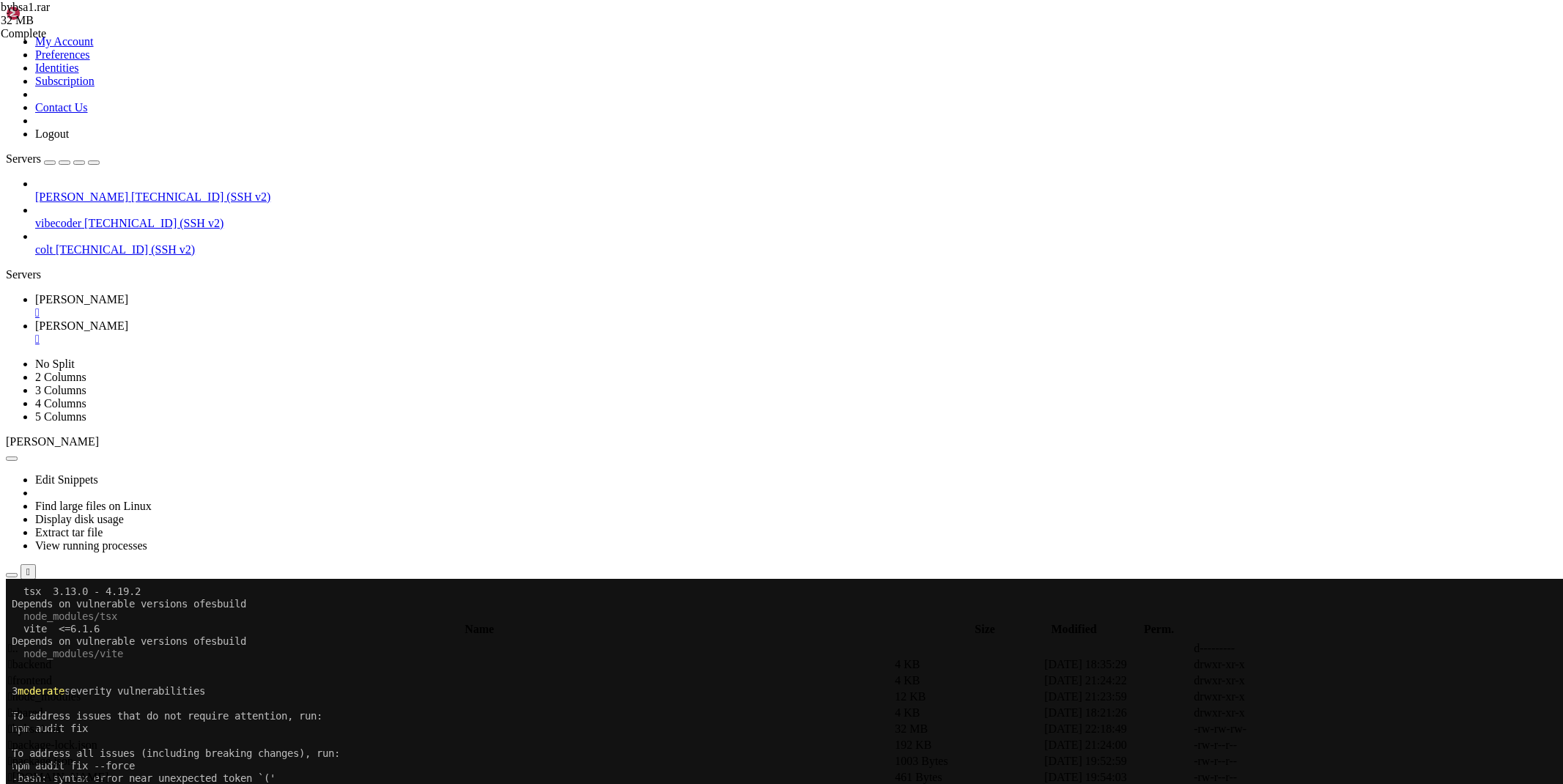
drag, startPoint x: 1446, startPoint y: 769, endPoint x: 1503, endPoint y: 770, distance: 57.0
copy div "[TECHNICAL_ID]"
click at [819, 729] on x-row "npm audit fix" at bounding box center [695, 727] width 1366 height 13
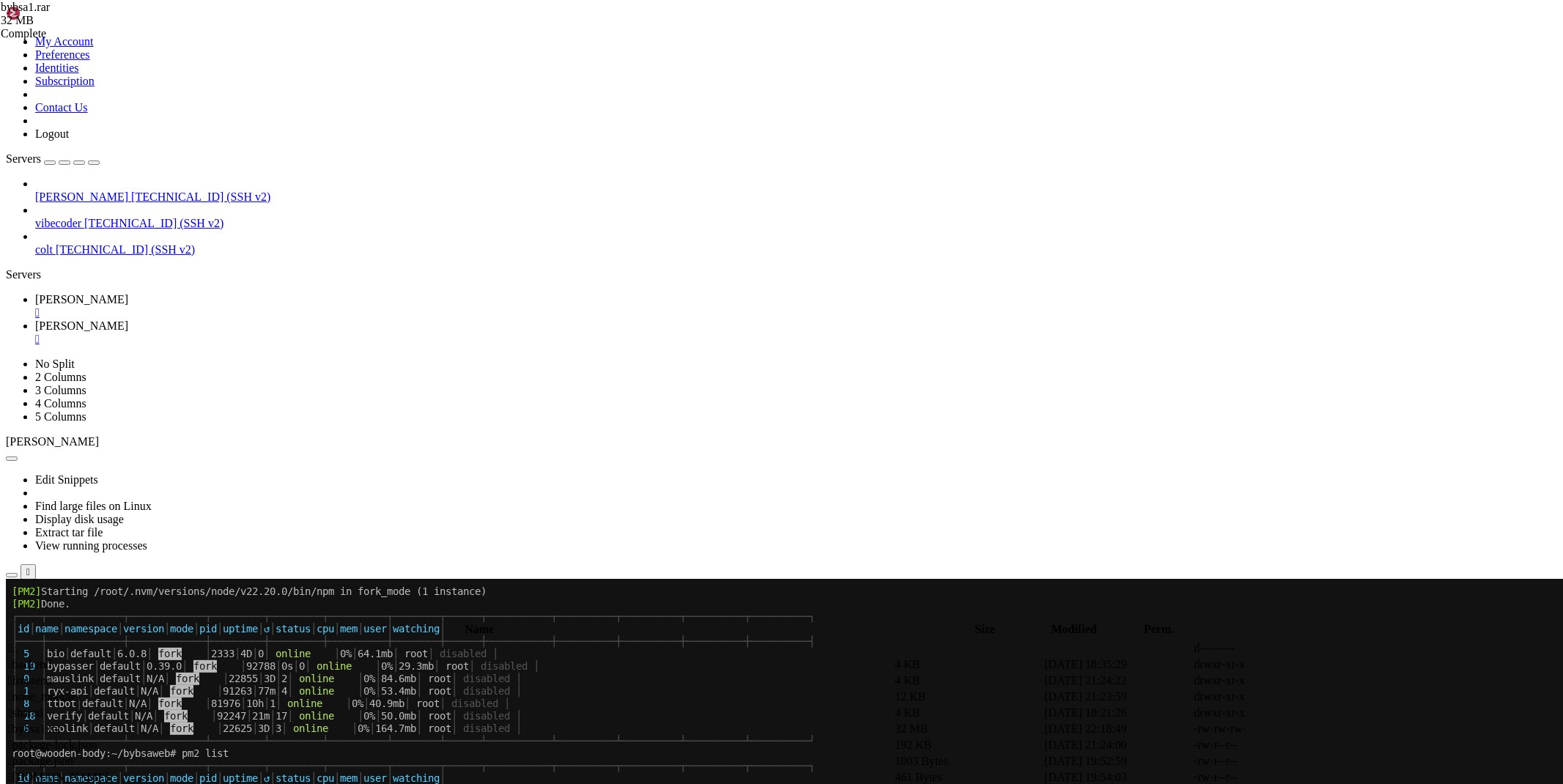
scroll to position [313636, 0]
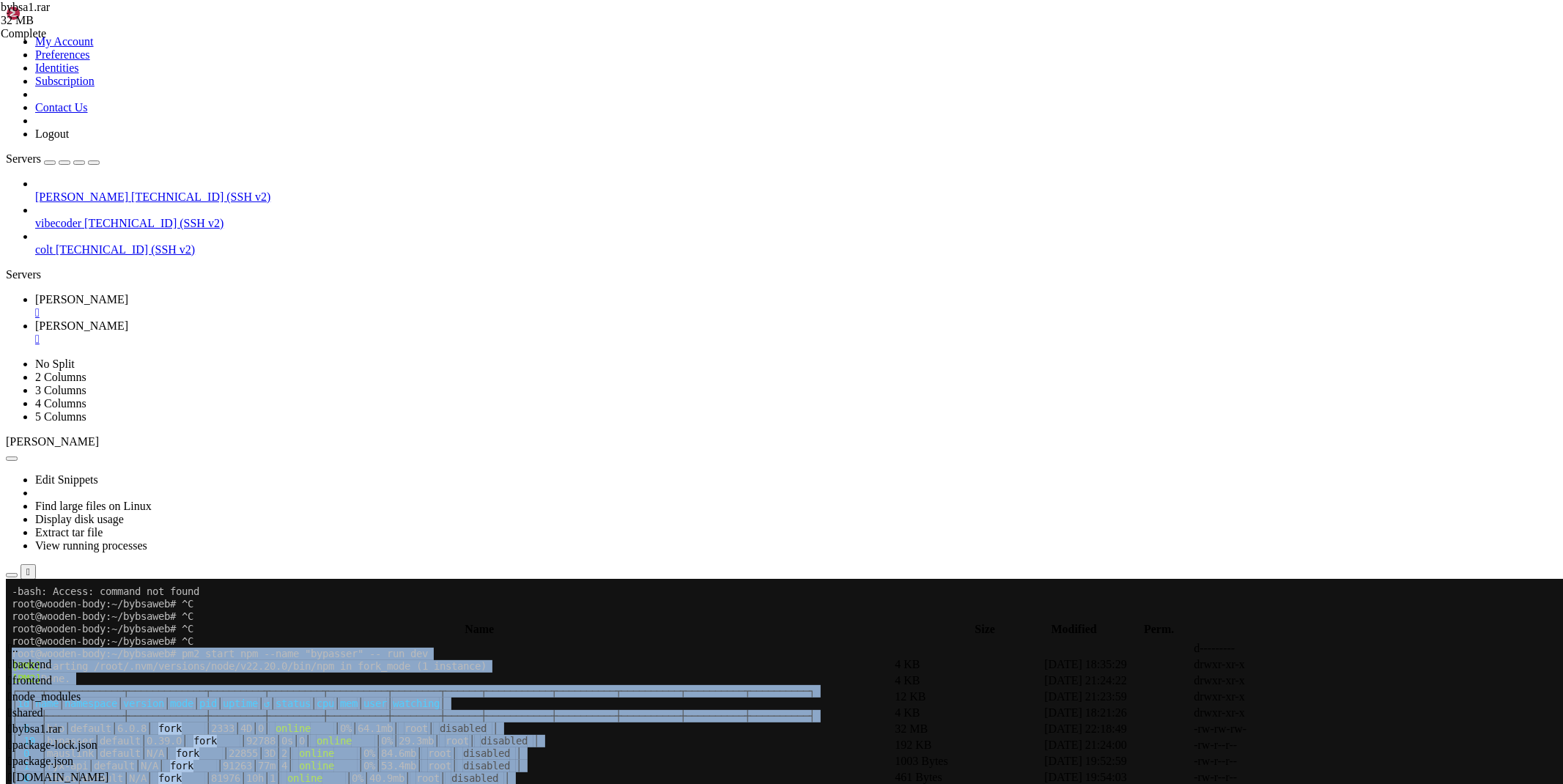
drag, startPoint x: 350, startPoint y: 1238, endPoint x: 13, endPoint y: 655, distance: 673.4
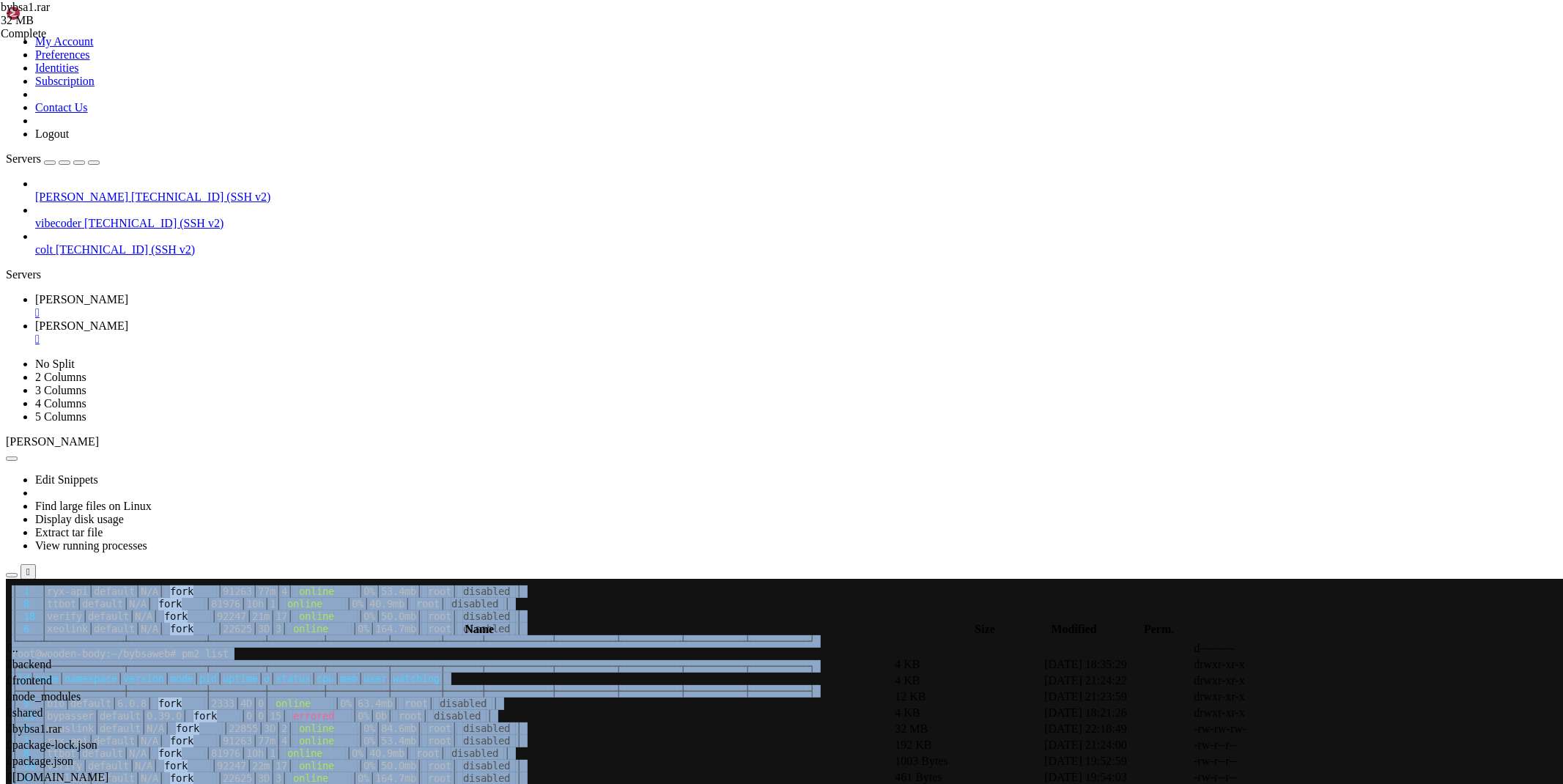
scroll to position [313812, 0]
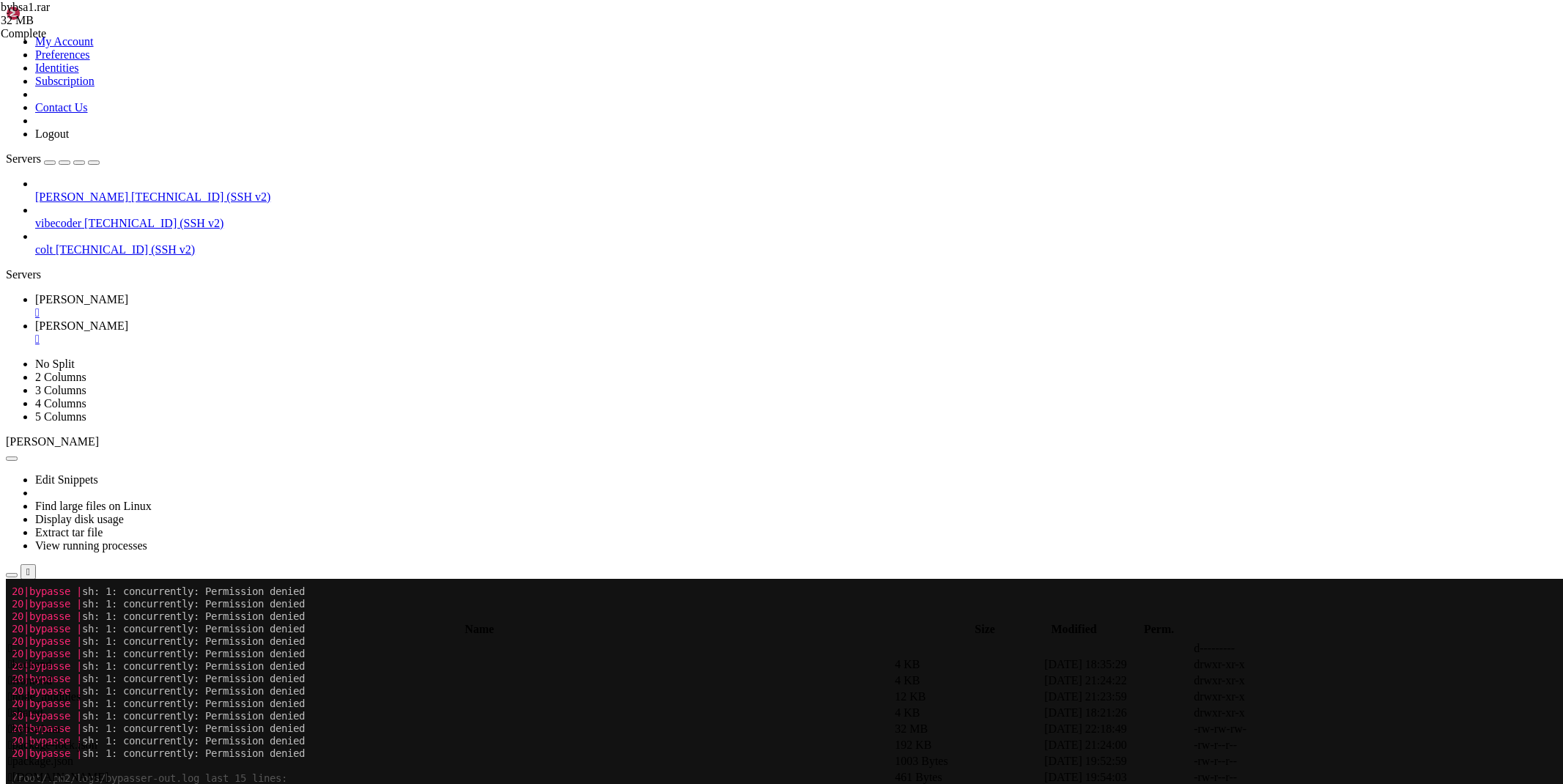
scroll to position [317584, 0]
click at [128, 320] on span "[PERSON_NAME]" at bounding box center [81, 326] width 93 height 13
click at [43, 706] on span " shared" at bounding box center [25, 712] width 35 height 13
click at [37, 658] on span " types" at bounding box center [22, 664] width 29 height 13
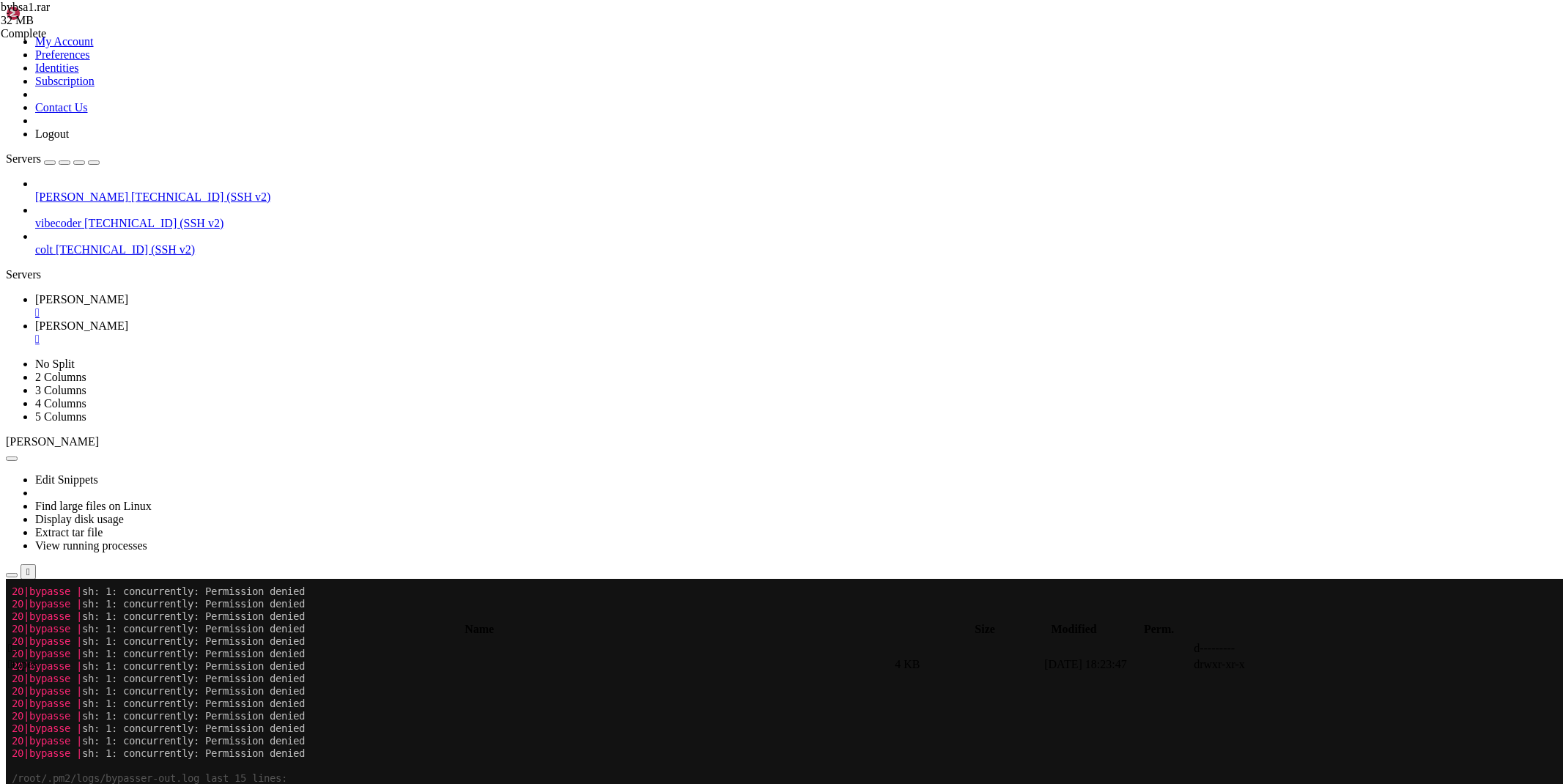
click at [37, 658] on span " types" at bounding box center [22, 664] width 29 height 13
click at [19, 642] on span " .." at bounding box center [13, 647] width 11 height 13
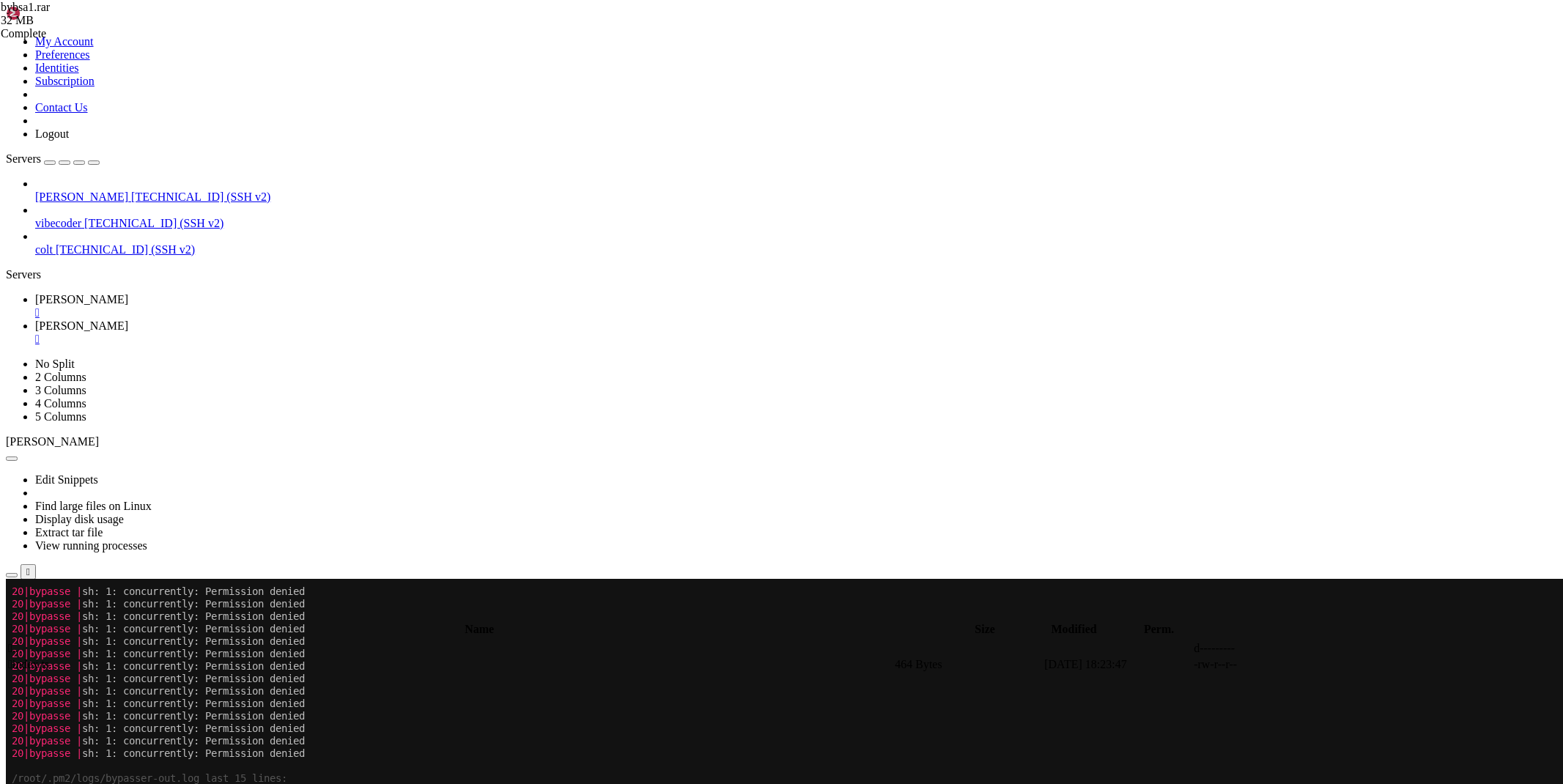
click at [19, 642] on span " .." at bounding box center [13, 647] width 11 height 13
click at [52, 658] on span " backend" at bounding box center [29, 664] width 43 height 13
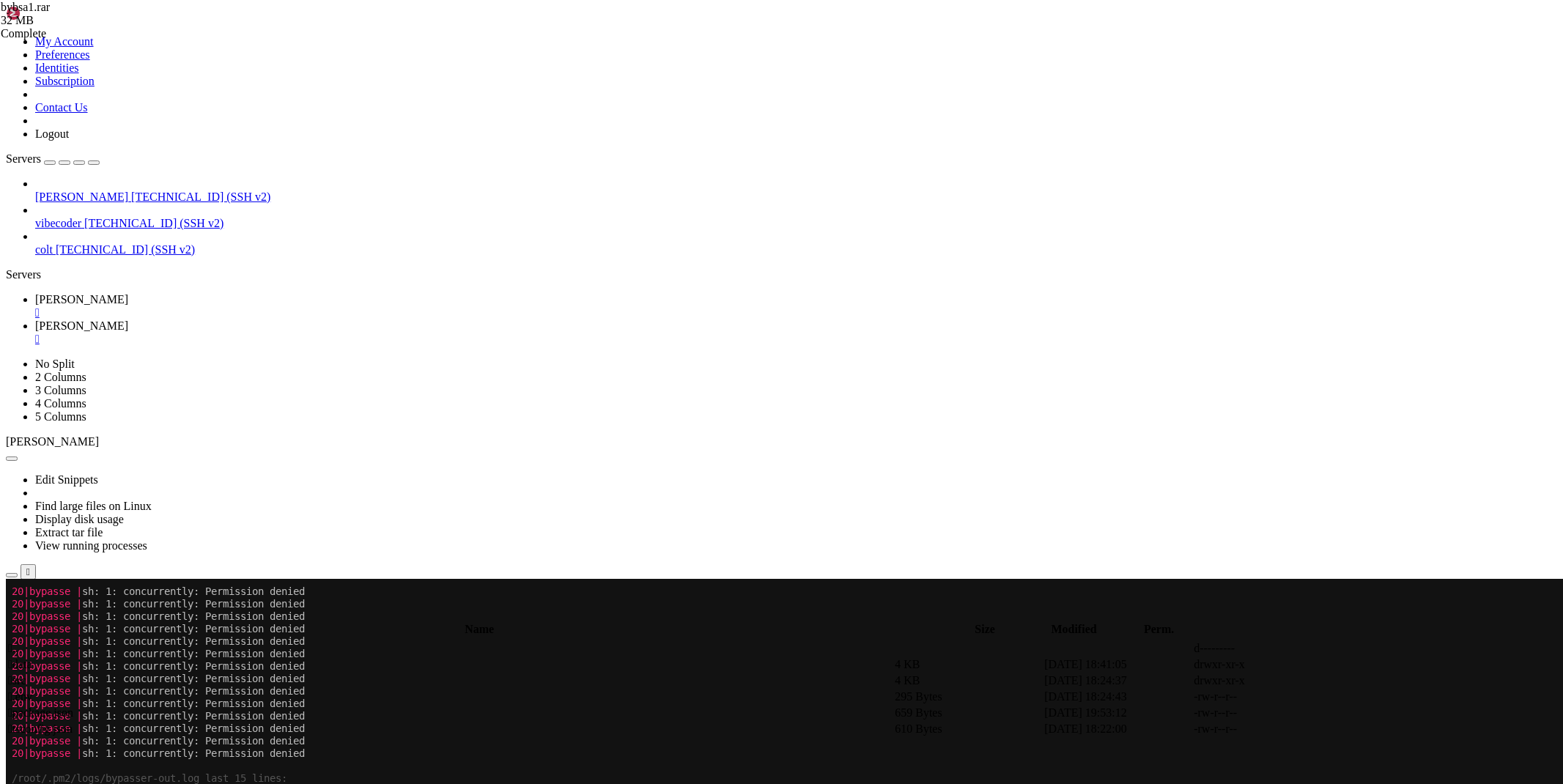
click at [32, 658] on span " data" at bounding box center [20, 664] width 24 height 13
click at [245, 641] on td " .." at bounding box center [450, 647] width 885 height 15
click at [26, 674] on span " src" at bounding box center [17, 680] width 19 height 13
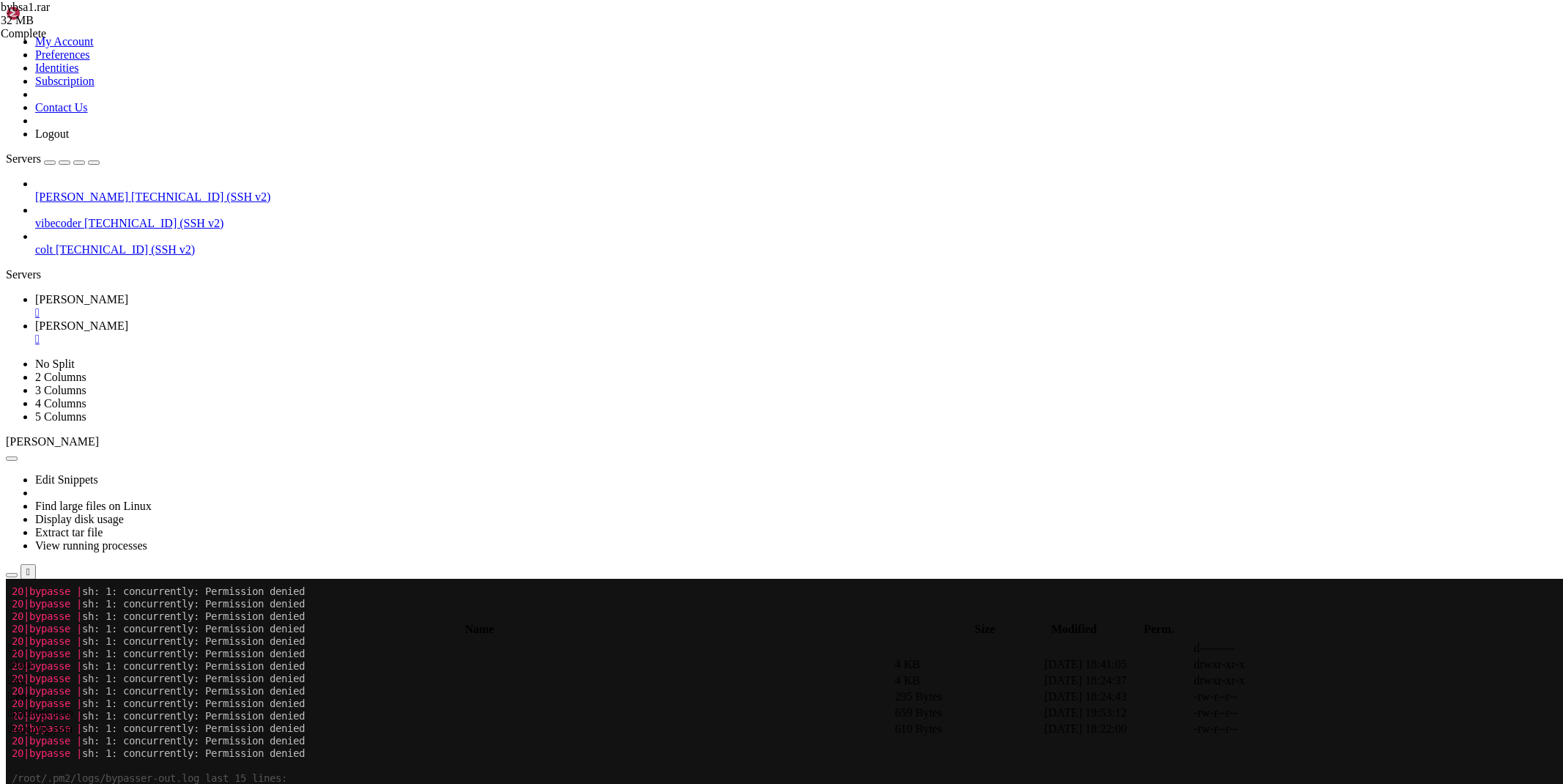
click at [26, 674] on span " src" at bounding box center [17, 680] width 19 height 13
click at [246, 722] on td " services" at bounding box center [450, 728] width 885 height 15
click at [224, 641] on td " .." at bounding box center [450, 647] width 885 height 15
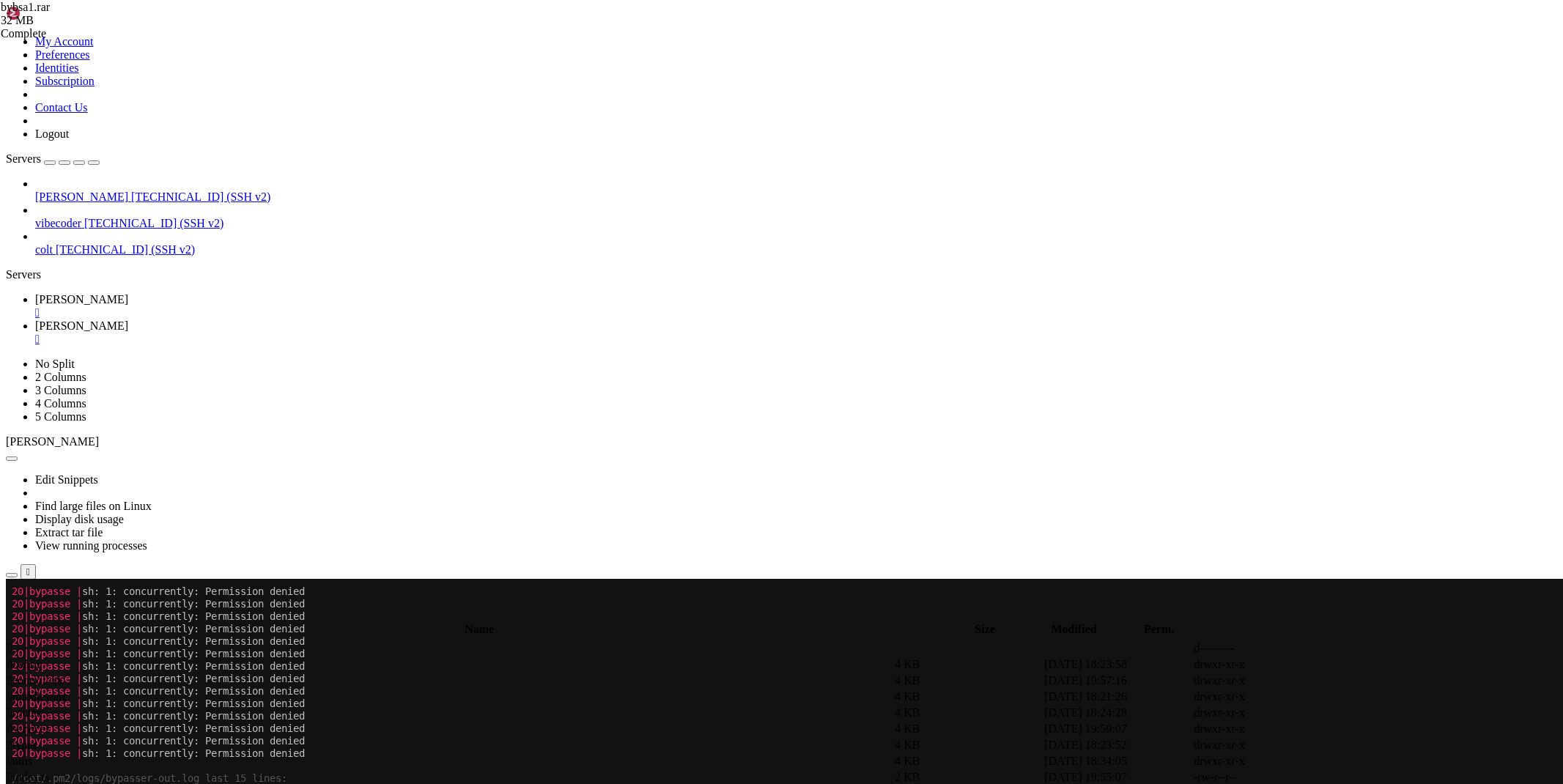
click at [32, 755] on span " utils" at bounding box center [20, 761] width 24 height 13
click at [19, 642] on span " .." at bounding box center [13, 647] width 11 height 13
click at [13, 642] on span "" at bounding box center [10, 647] width 5 height 13
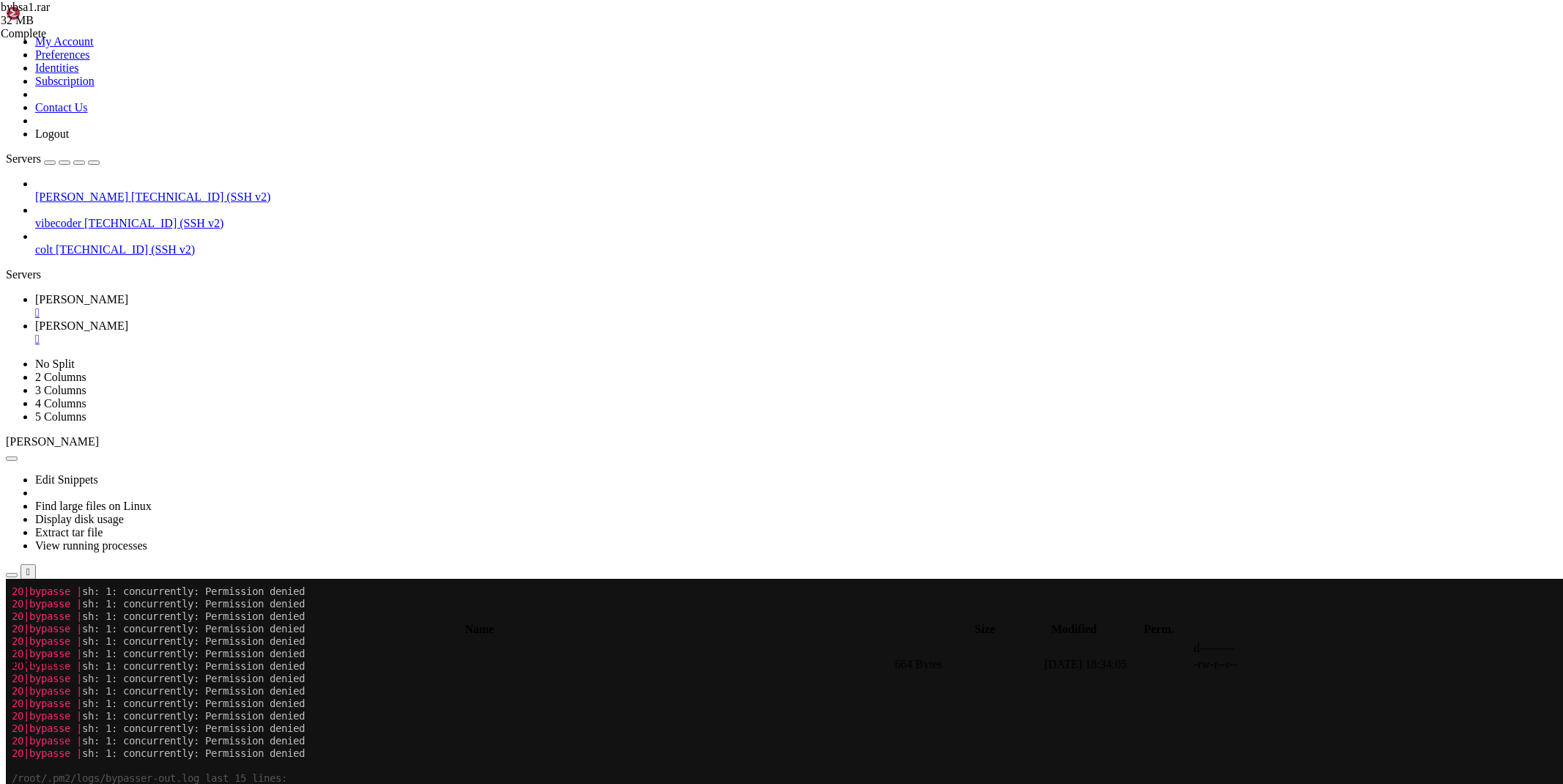
click at [19, 642] on span " .." at bounding box center [13, 647] width 11 height 13
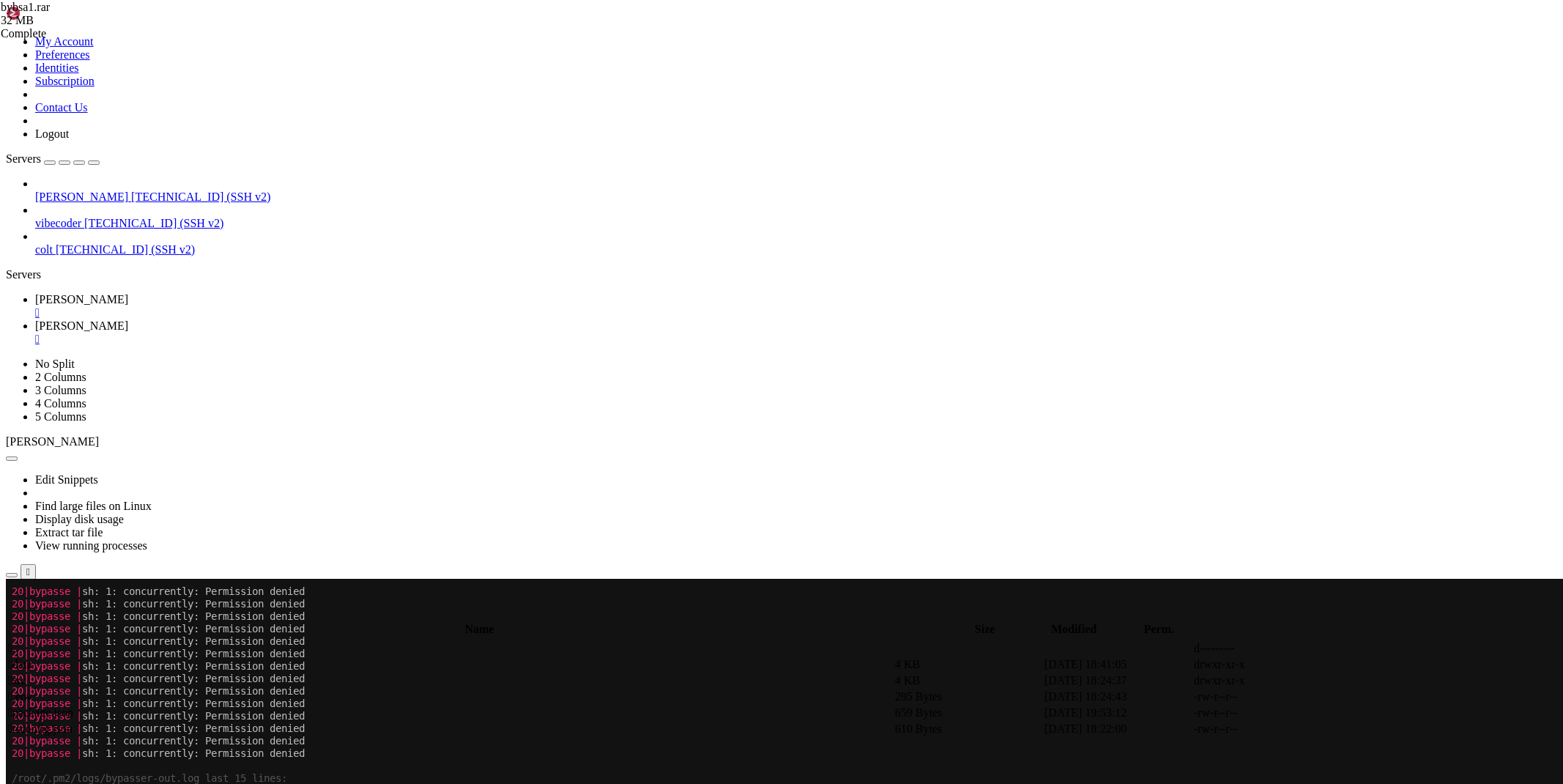
click at [19, 642] on span " .." at bounding box center [13, 647] width 11 height 13
click at [52, 674] on span " frontend" at bounding box center [29, 680] width 44 height 13
type input "/root/bybsaweb/frontend"
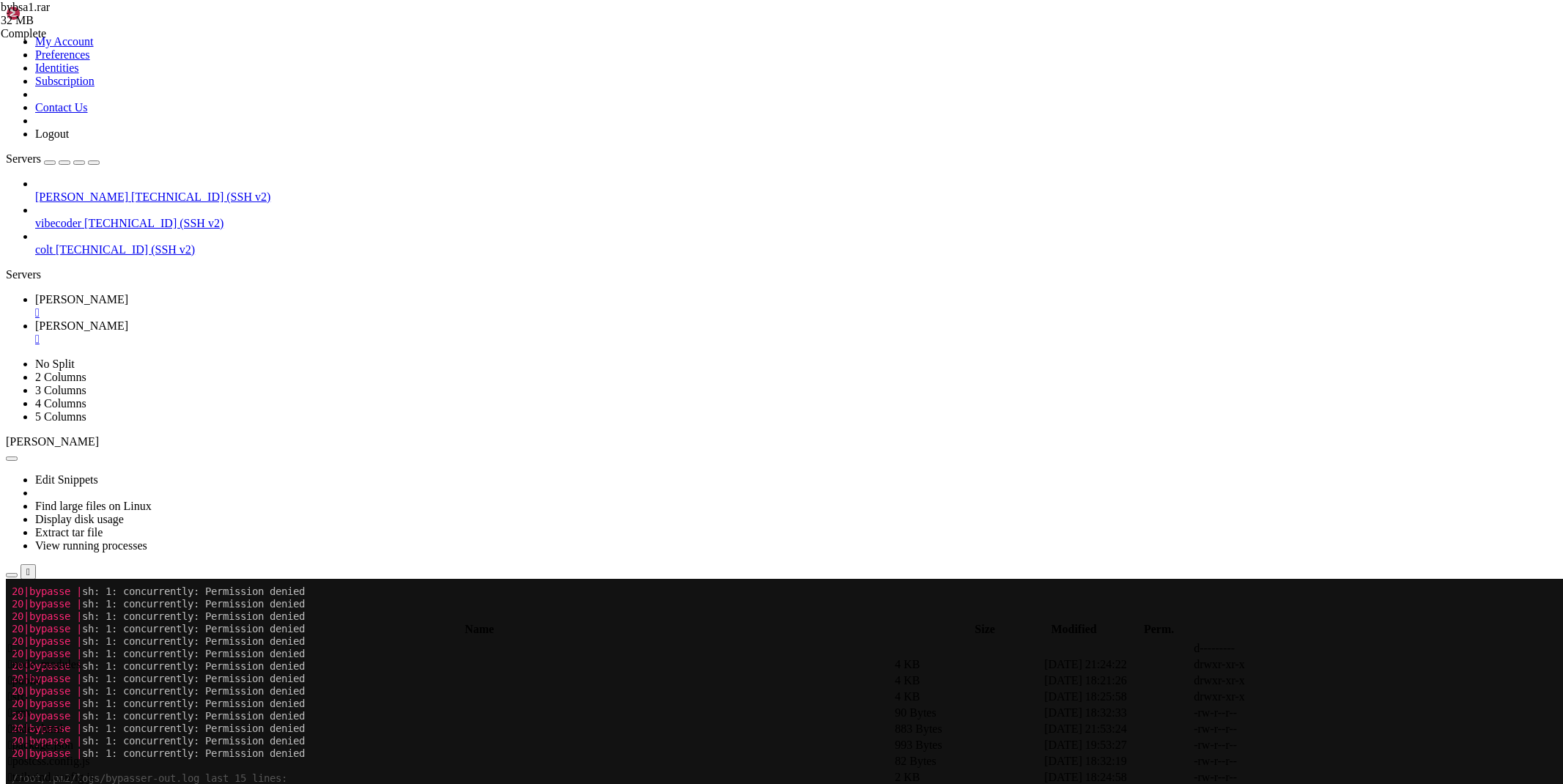
type textarea "port: 3000,"
paste textarea "allowedHosts: ['[DOMAIN_NAME]'],"
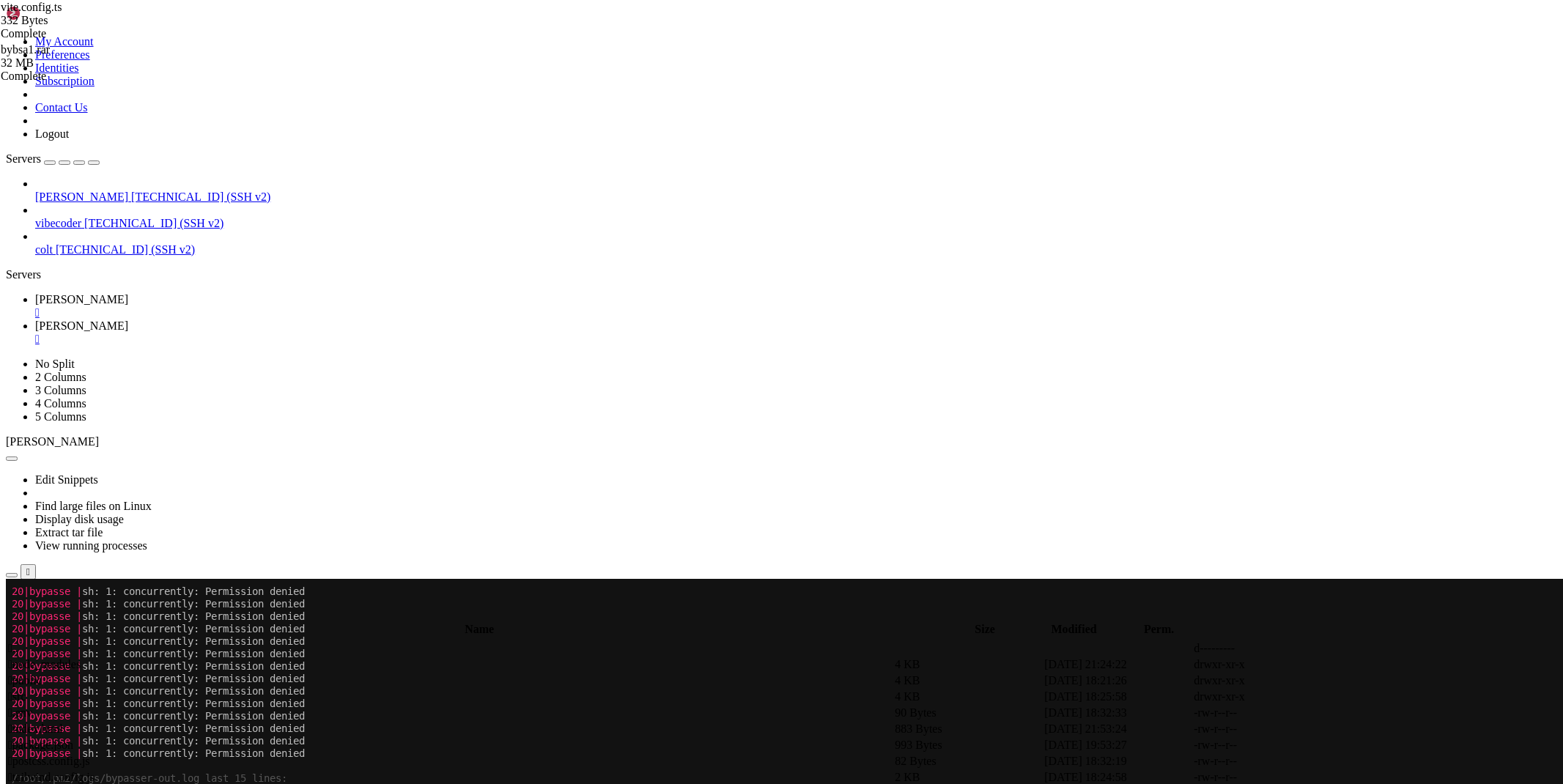
type textarea "allowedHosts: ['[DOMAIN_NAME]'],"
click at [128, 293] on span "[PERSON_NAME]" at bounding box center [81, 298] width 93 height 13
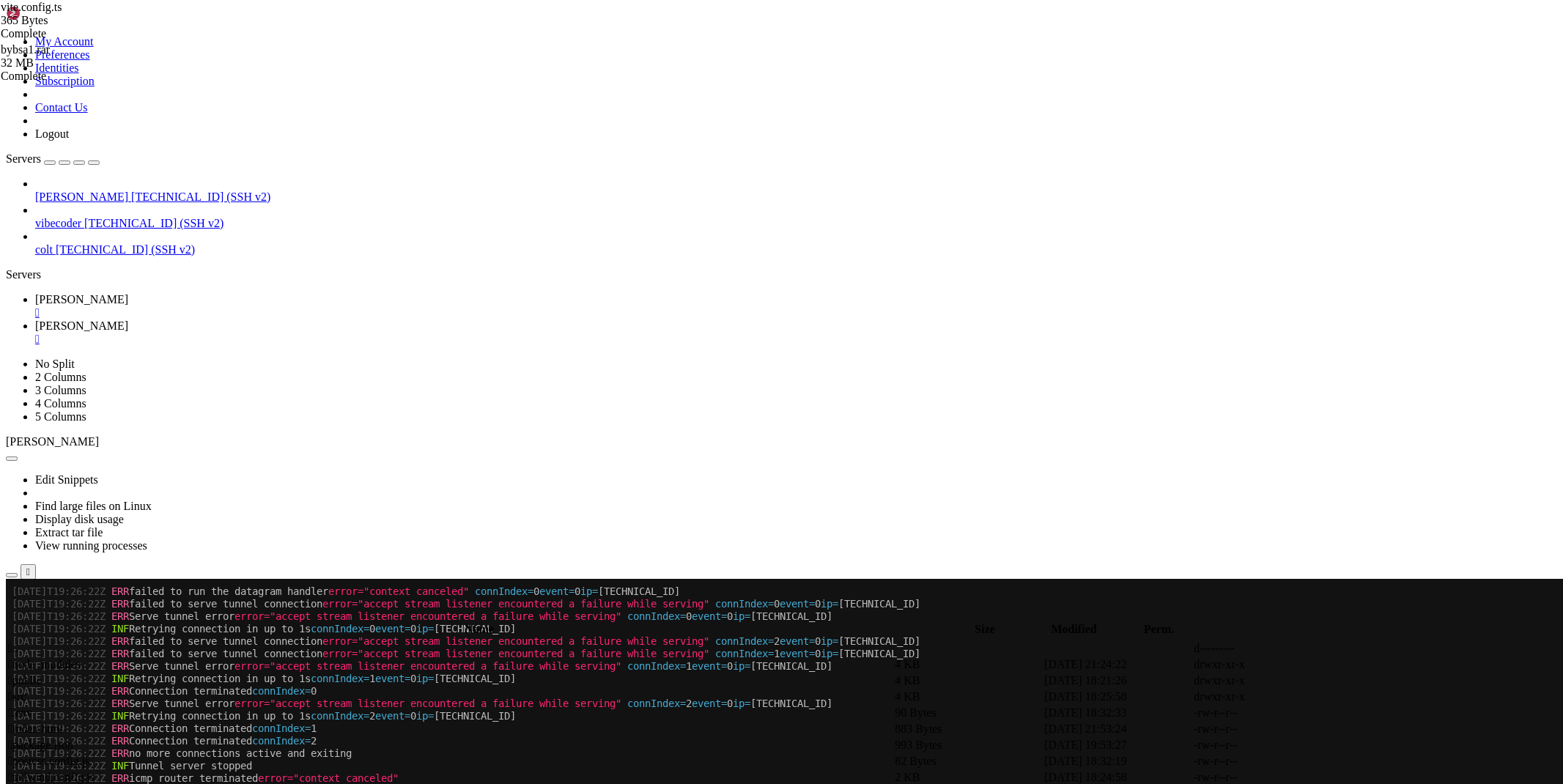
scroll to position [318656, 0]
